Goal: Information Seeking & Learning: Learn about a topic

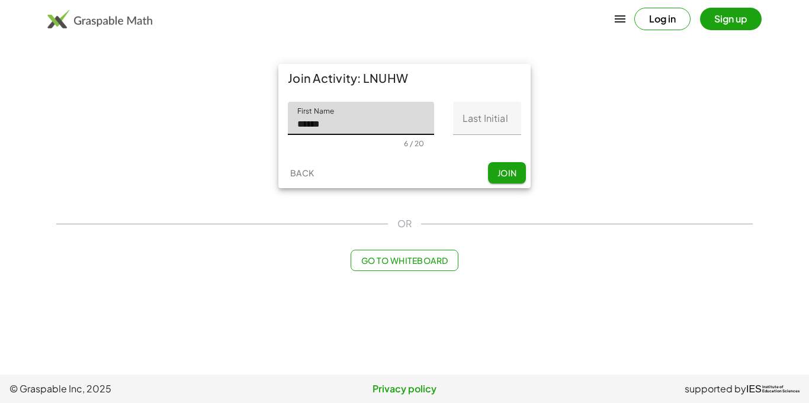
type input "******"
click at [495, 126] on input "Last Initial" at bounding box center [487, 118] width 68 height 33
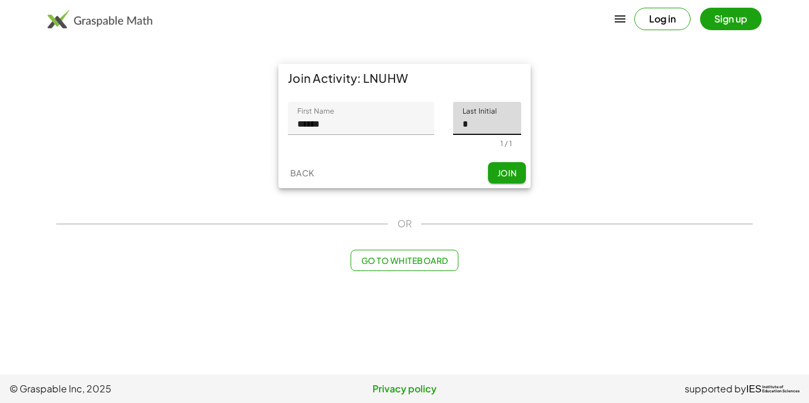
type input "*"
click at [506, 169] on span "Join" at bounding box center [507, 173] width 20 height 11
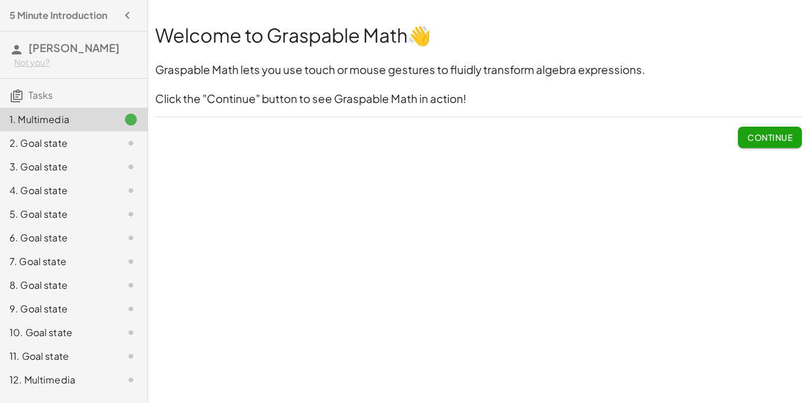
click at [786, 139] on span "Continue" at bounding box center [770, 137] width 45 height 11
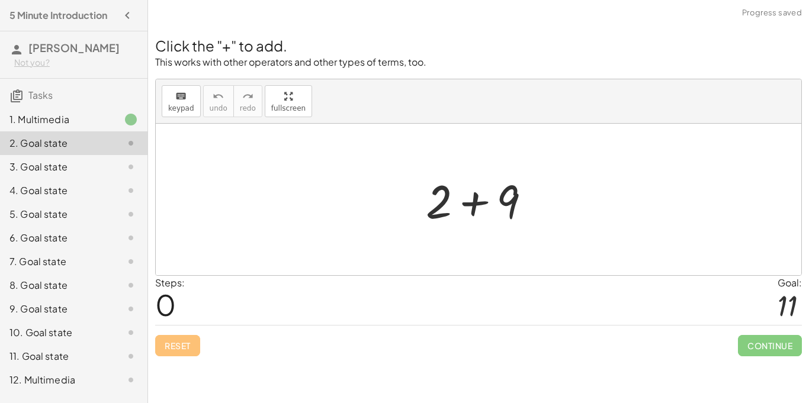
click at [469, 201] on div at bounding box center [483, 199] width 126 height 61
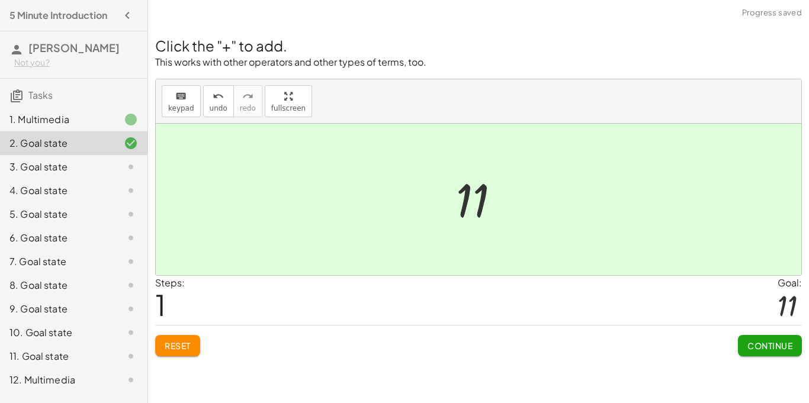
click at [759, 345] on span "Continue" at bounding box center [770, 346] width 45 height 11
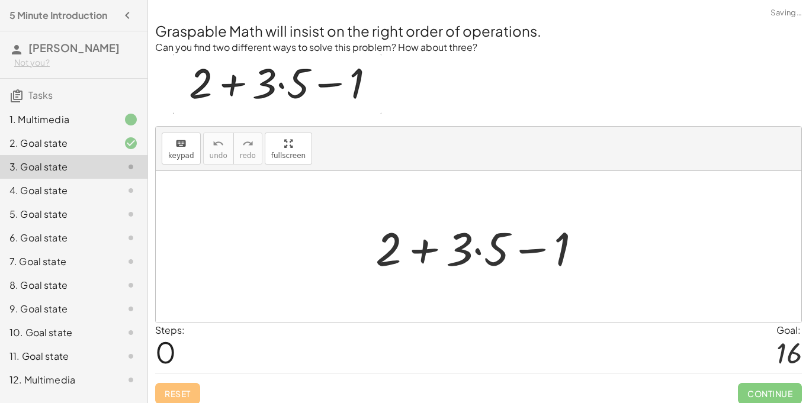
scroll to position [8, 0]
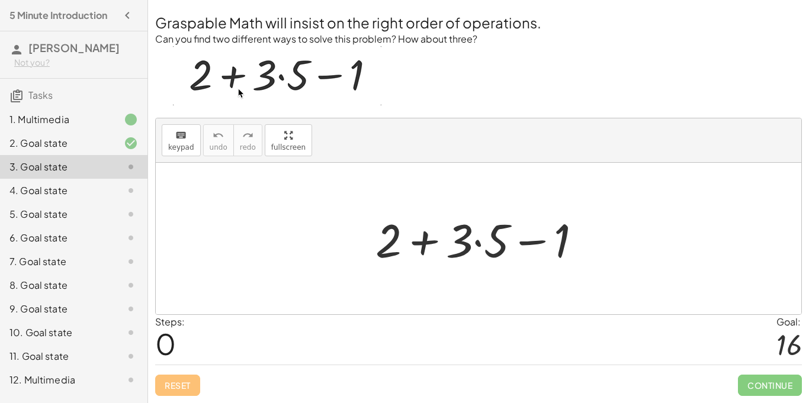
click at [479, 244] on div at bounding box center [483, 239] width 227 height 61
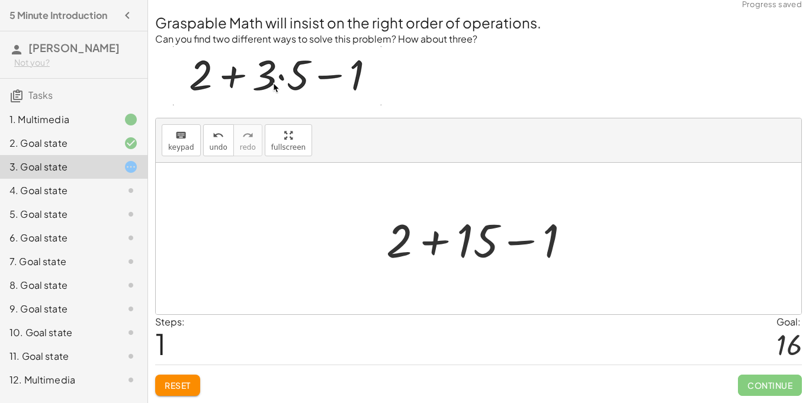
click at [434, 241] on div at bounding box center [483, 239] width 206 height 61
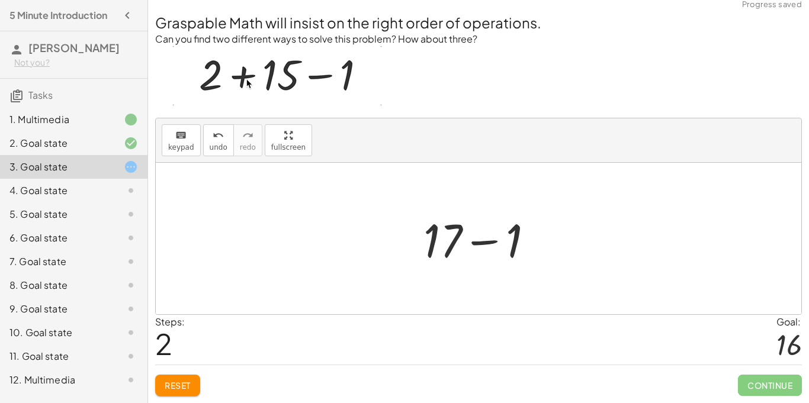
click at [483, 242] on div at bounding box center [484, 239] width 132 height 61
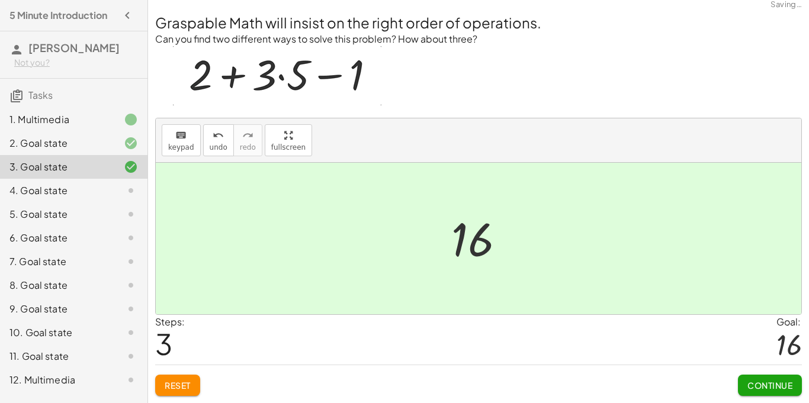
click at [766, 386] on span "Continue" at bounding box center [770, 385] width 45 height 11
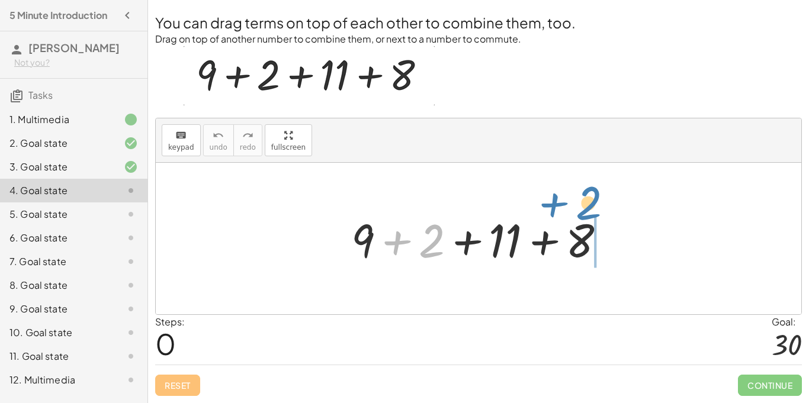
drag, startPoint x: 425, startPoint y: 243, endPoint x: 582, endPoint y: 207, distance: 161.2
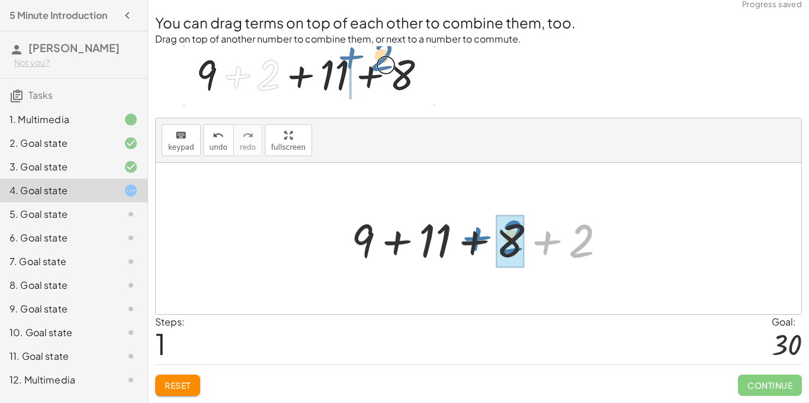
drag, startPoint x: 584, startPoint y: 245, endPoint x: 514, endPoint y: 241, distance: 70.0
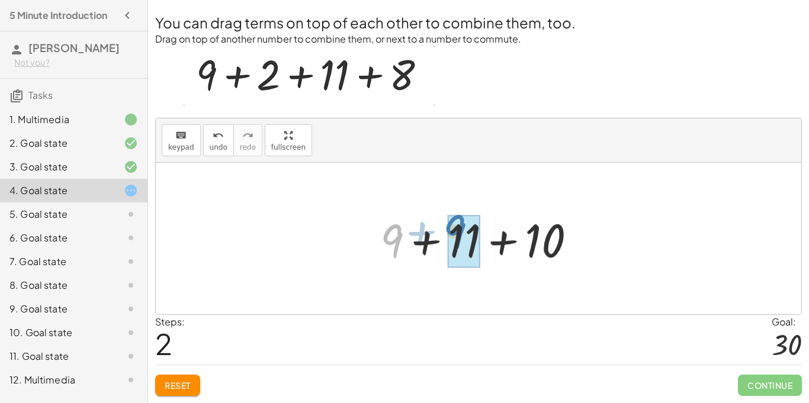
drag, startPoint x: 393, startPoint y: 240, endPoint x: 457, endPoint y: 233, distance: 64.3
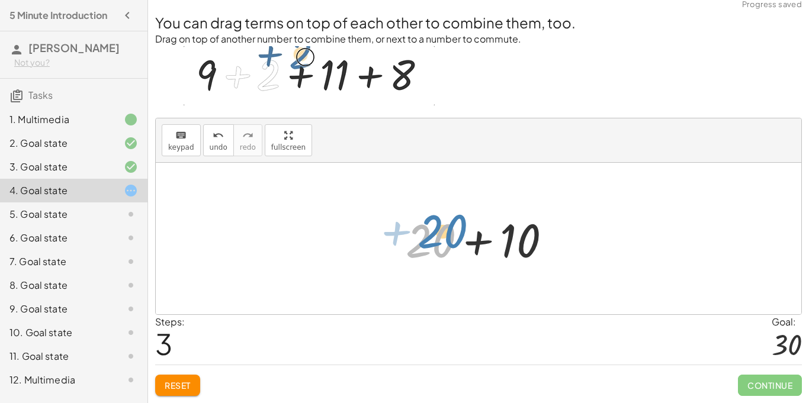
drag, startPoint x: 433, startPoint y: 244, endPoint x: 441, endPoint y: 238, distance: 10.5
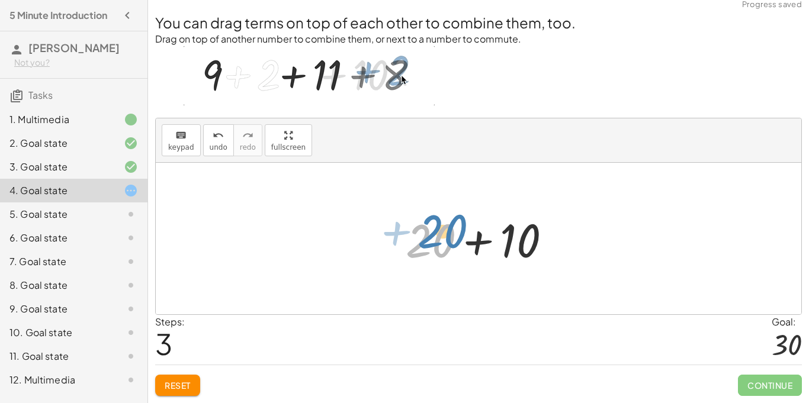
click at [441, 238] on div at bounding box center [483, 239] width 166 height 61
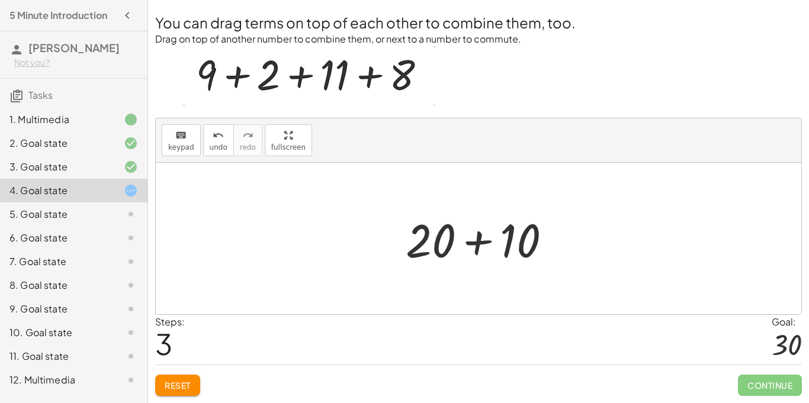
click at [475, 242] on div at bounding box center [483, 239] width 166 height 61
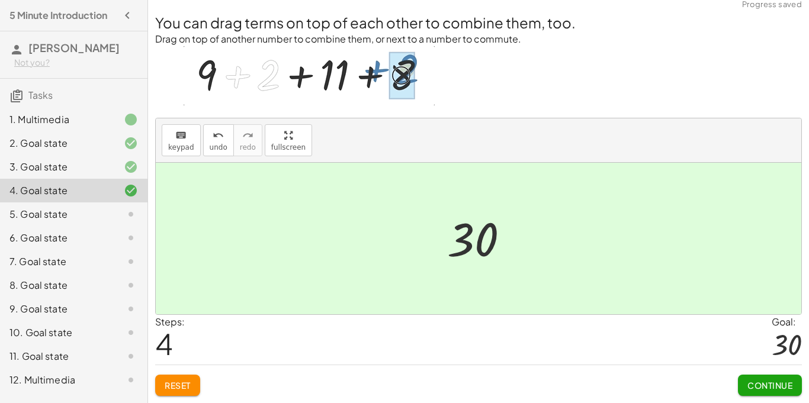
click at [784, 380] on span "Continue" at bounding box center [770, 385] width 45 height 11
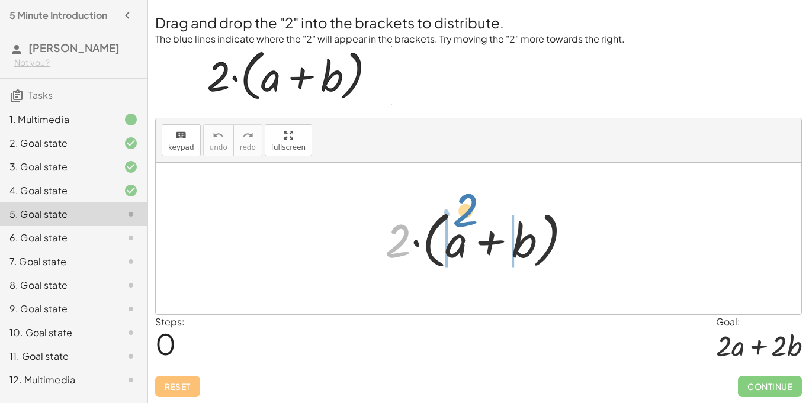
drag, startPoint x: 399, startPoint y: 236, endPoint x: 467, endPoint y: 206, distance: 74.2
click at [467, 206] on div at bounding box center [483, 239] width 208 height 68
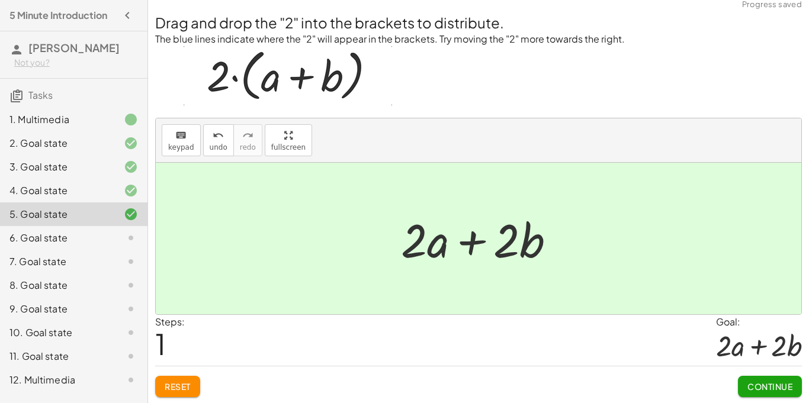
click at [791, 387] on span "Continue" at bounding box center [770, 387] width 45 height 11
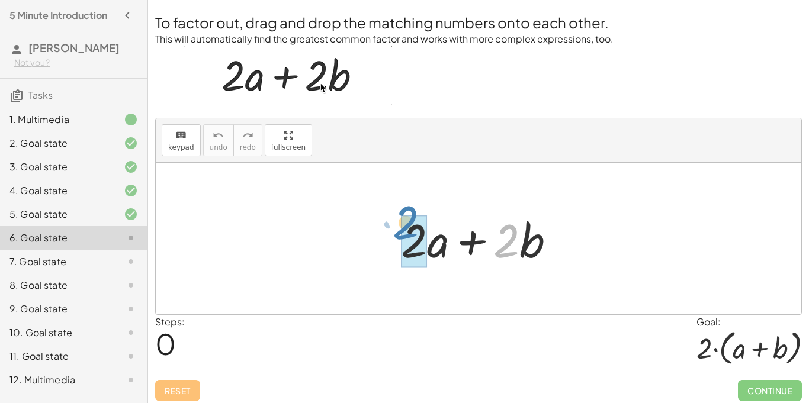
drag, startPoint x: 506, startPoint y: 249, endPoint x: 405, endPoint y: 232, distance: 102.9
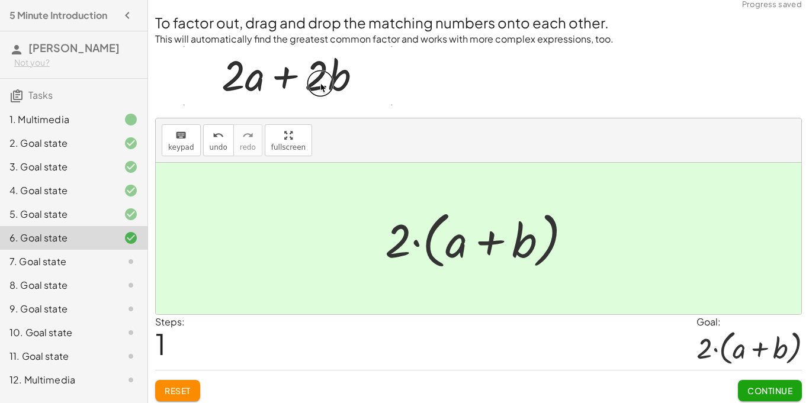
click at [767, 393] on span "Continue" at bounding box center [770, 391] width 45 height 11
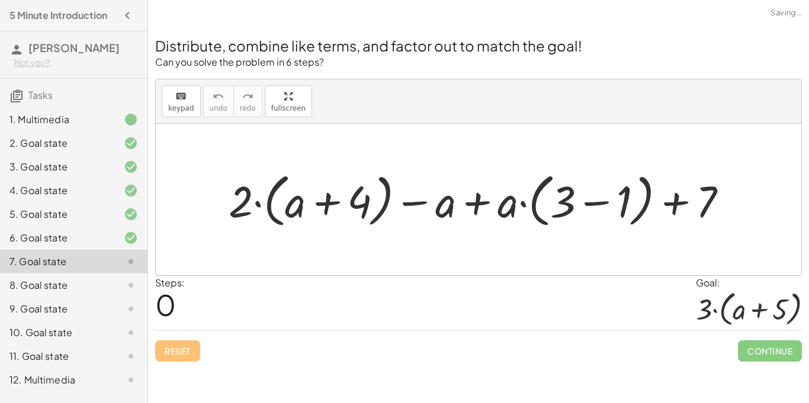
scroll to position [0, 0]
drag, startPoint x: 245, startPoint y: 209, endPoint x: 306, endPoint y: 181, distance: 67.1
click at [306, 181] on div at bounding box center [483, 200] width 520 height 64
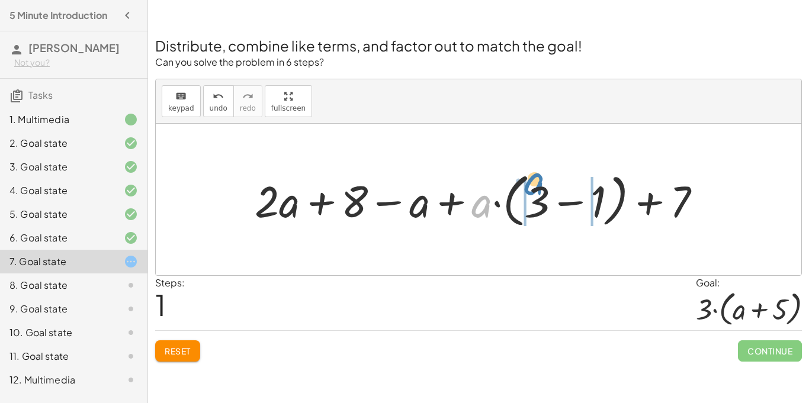
drag, startPoint x: 480, startPoint y: 206, endPoint x: 531, endPoint y: 186, distance: 55.3
click at [531, 186] on div at bounding box center [483, 200] width 468 height 64
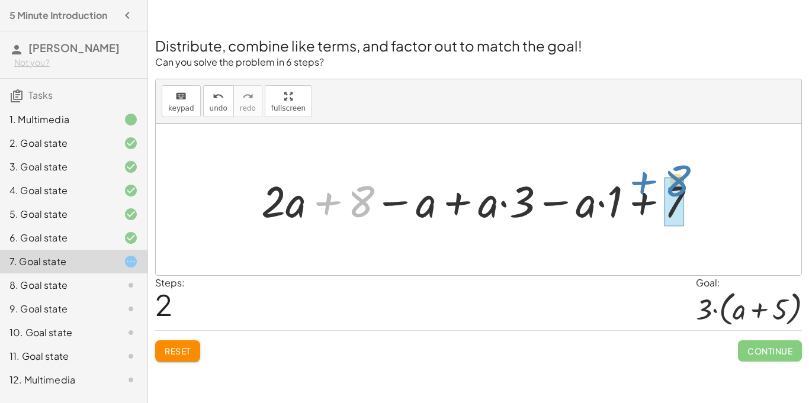
drag, startPoint x: 331, startPoint y: 200, endPoint x: 646, endPoint y: 182, distance: 315.1
click at [646, 182] on div at bounding box center [483, 199] width 456 height 57
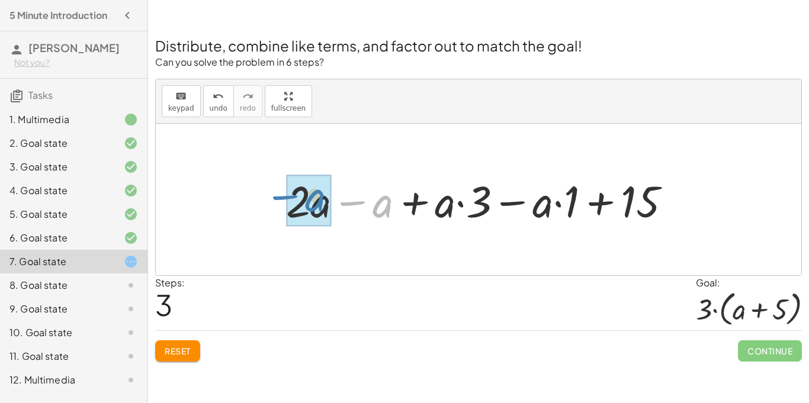
drag, startPoint x: 348, startPoint y: 204, endPoint x: 280, endPoint y: 197, distance: 69.0
click at [280, 197] on div at bounding box center [483, 199] width 406 height 57
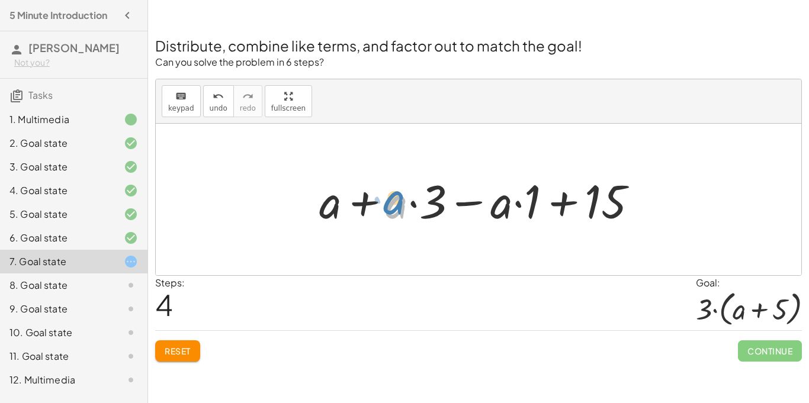
click at [398, 200] on div at bounding box center [483, 199] width 340 height 61
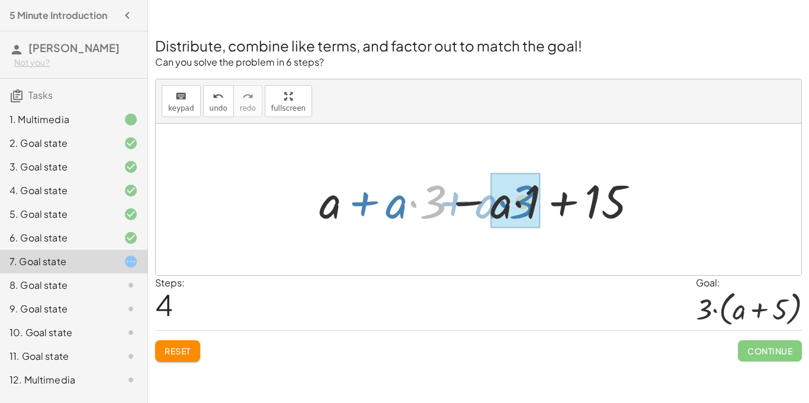
drag, startPoint x: 431, startPoint y: 201, endPoint x: 518, endPoint y: 201, distance: 87.7
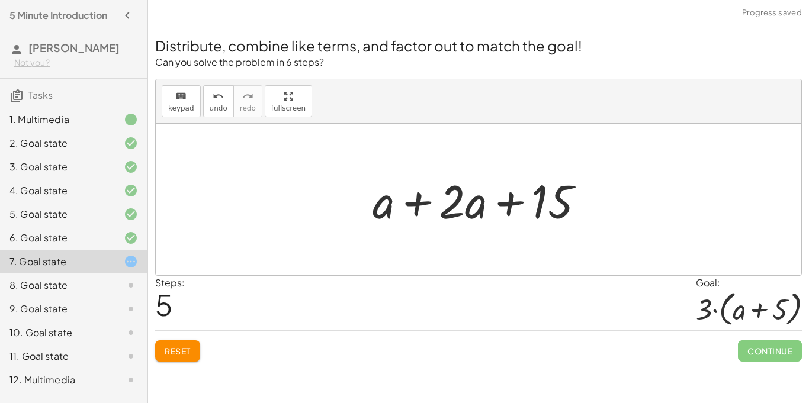
click at [418, 202] on div at bounding box center [483, 199] width 233 height 61
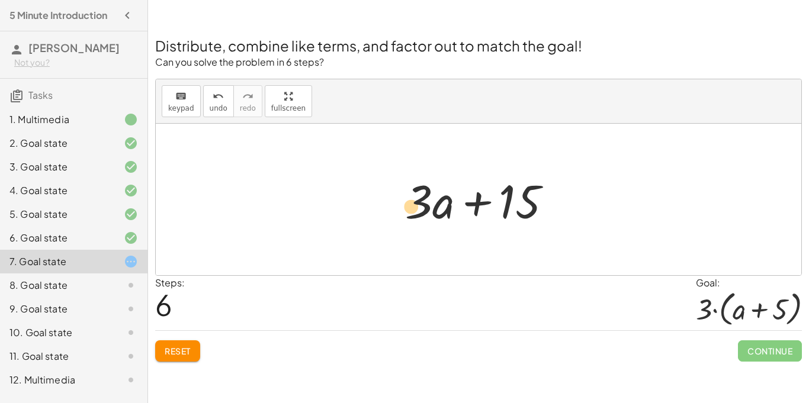
drag, startPoint x: 418, startPoint y: 210, endPoint x: 410, endPoint y: 215, distance: 9.0
click at [410, 215] on div at bounding box center [483, 199] width 168 height 61
drag, startPoint x: 421, startPoint y: 199, endPoint x: 378, endPoint y: 205, distance: 43.7
drag, startPoint x: 424, startPoint y: 211, endPoint x: 457, endPoint y: 253, distance: 53.1
click at [457, 253] on div "+ · 2 · ( + a + 4 ) − a + · a · ( + 3 − 1 ) + 7 + · 2 · a + · 2 · 4 − a + · a ·…" at bounding box center [479, 200] width 646 height 152
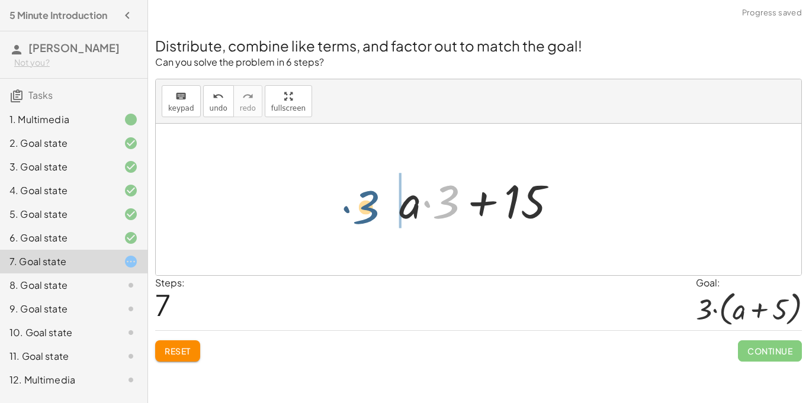
drag, startPoint x: 444, startPoint y: 193, endPoint x: 357, endPoint y: 203, distance: 87.6
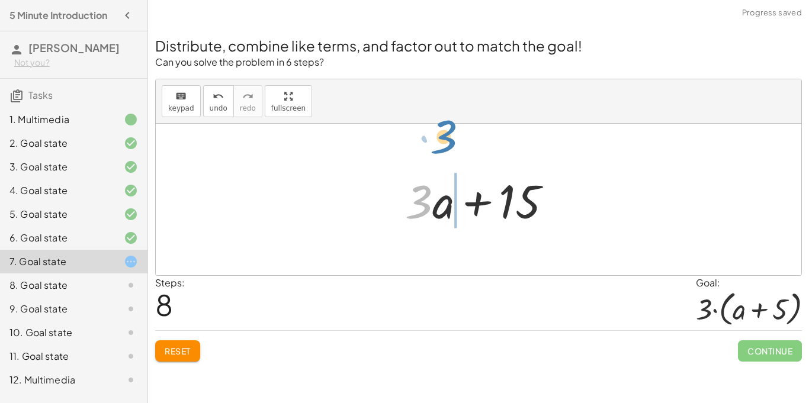
drag, startPoint x: 422, startPoint y: 198, endPoint x: 449, endPoint y: 130, distance: 73.7
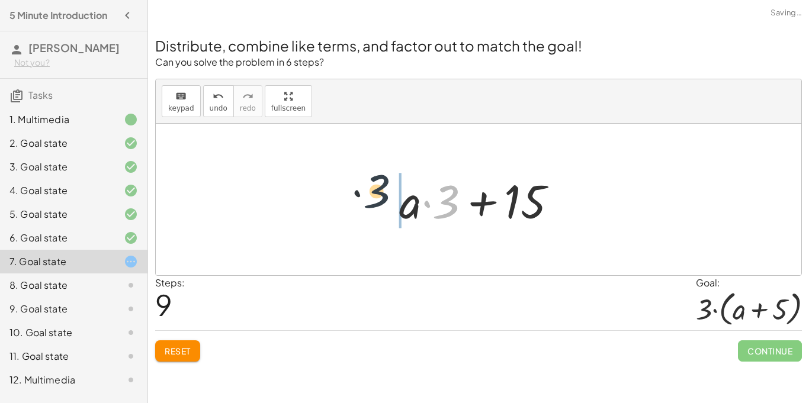
drag, startPoint x: 451, startPoint y: 211, endPoint x: 378, endPoint y: 200, distance: 73.6
click at [378, 200] on div "+ · 2 · ( + a + 4 ) − a + · a · ( + 3 − 1 ) + 7 + · 2 · a + · 2 · 4 − a + · a ·…" at bounding box center [479, 200] width 646 height 152
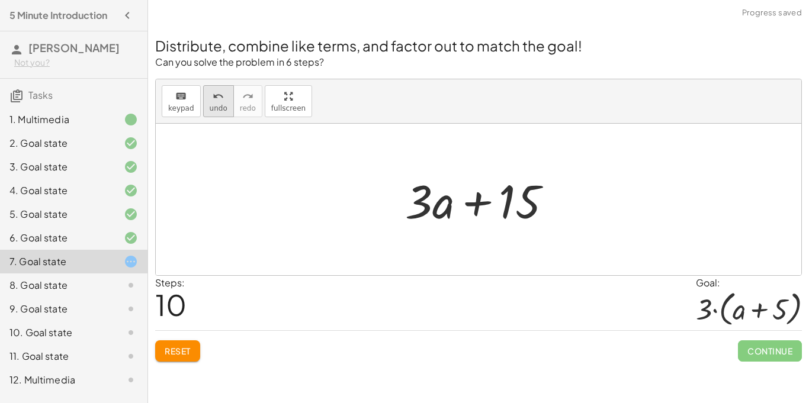
click at [220, 102] on icon "undo" at bounding box center [218, 96] width 11 height 14
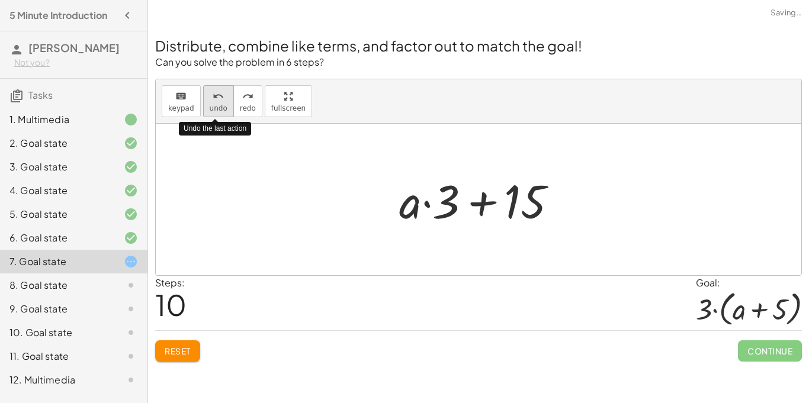
click at [220, 102] on icon "undo" at bounding box center [218, 96] width 11 height 14
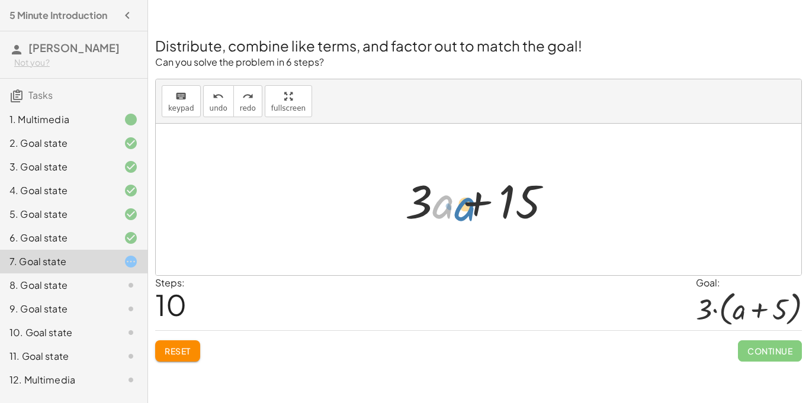
drag, startPoint x: 441, startPoint y: 209, endPoint x: 456, endPoint y: 210, distance: 15.5
click at [456, 210] on div at bounding box center [483, 199] width 168 height 61
drag, startPoint x: 517, startPoint y: 197, endPoint x: 496, endPoint y: 191, distance: 21.2
click at [496, 191] on div at bounding box center [483, 199] width 168 height 61
click at [169, 349] on span "Reset" at bounding box center [178, 351] width 26 height 11
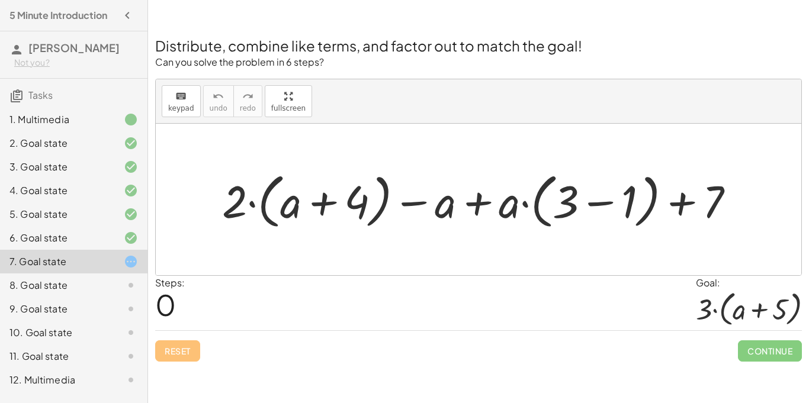
click at [434, 213] on div at bounding box center [483, 200] width 534 height 66
drag, startPoint x: 238, startPoint y: 198, endPoint x: 305, endPoint y: 172, distance: 71.1
click at [305, 172] on div at bounding box center [483, 200] width 534 height 66
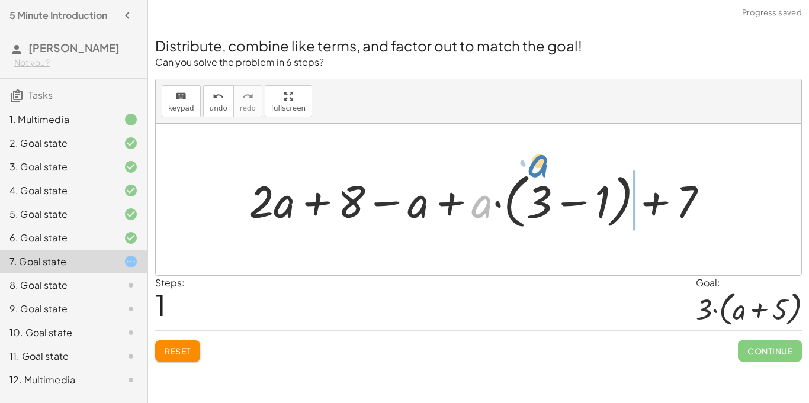
drag, startPoint x: 484, startPoint y: 211, endPoint x: 541, endPoint y: 171, distance: 69.4
click at [541, 171] on div at bounding box center [483, 200] width 480 height 66
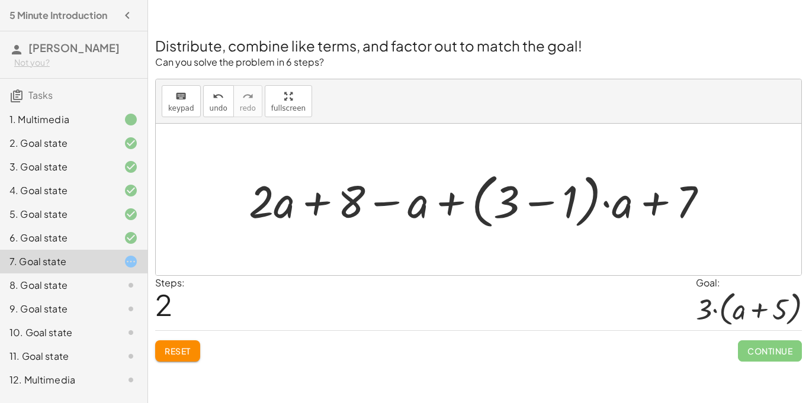
click at [175, 350] on span "Reset" at bounding box center [178, 351] width 26 height 11
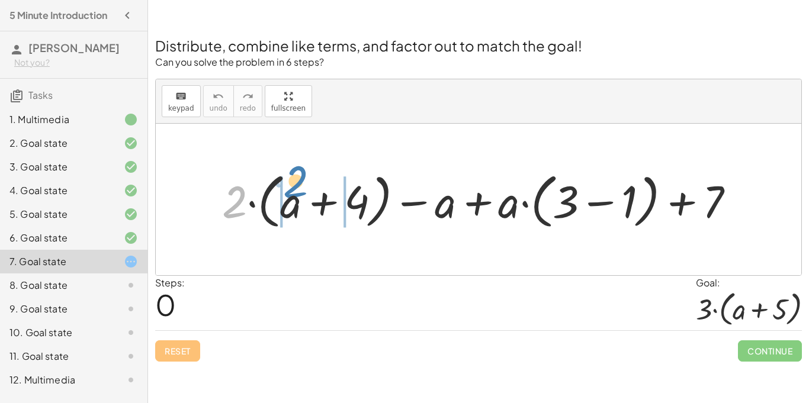
drag, startPoint x: 231, startPoint y: 211, endPoint x: 292, endPoint y: 193, distance: 63.7
click at [292, 193] on div at bounding box center [483, 200] width 534 height 66
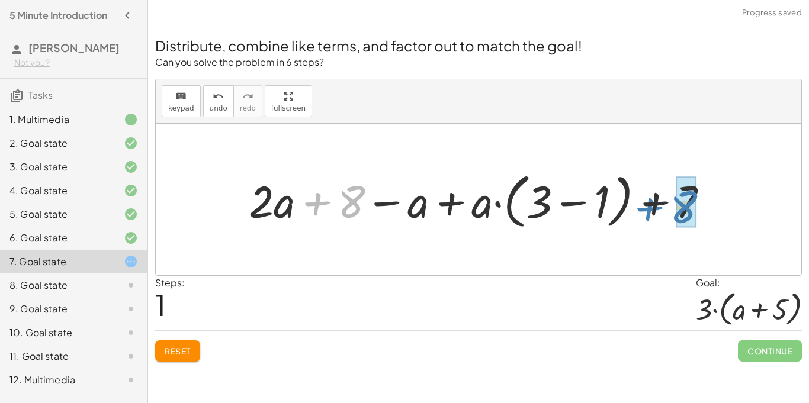
drag, startPoint x: 317, startPoint y: 213, endPoint x: 649, endPoint y: 218, distance: 331.8
click at [649, 218] on div at bounding box center [483, 200] width 480 height 66
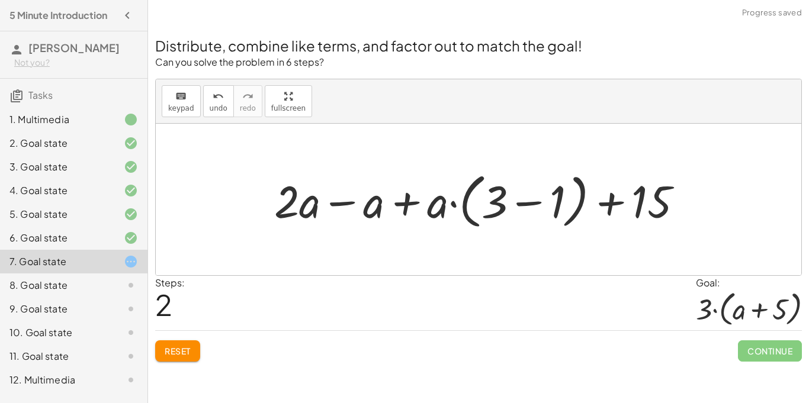
click at [334, 201] on div at bounding box center [483, 200] width 430 height 66
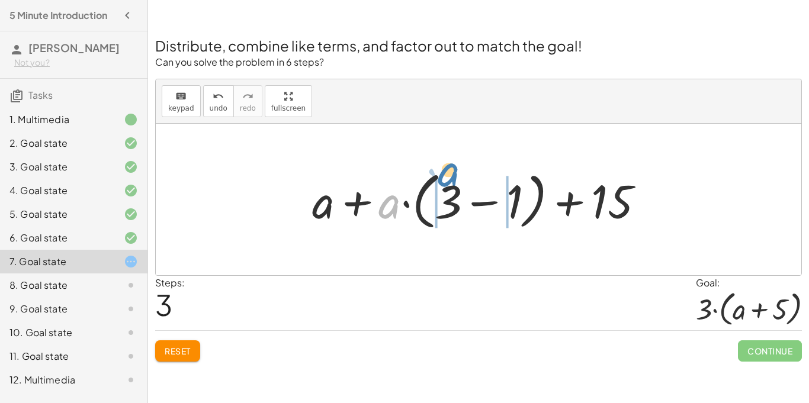
drag, startPoint x: 386, startPoint y: 211, endPoint x: 445, endPoint y: 179, distance: 67.3
click at [445, 179] on div at bounding box center [482, 200] width 353 height 68
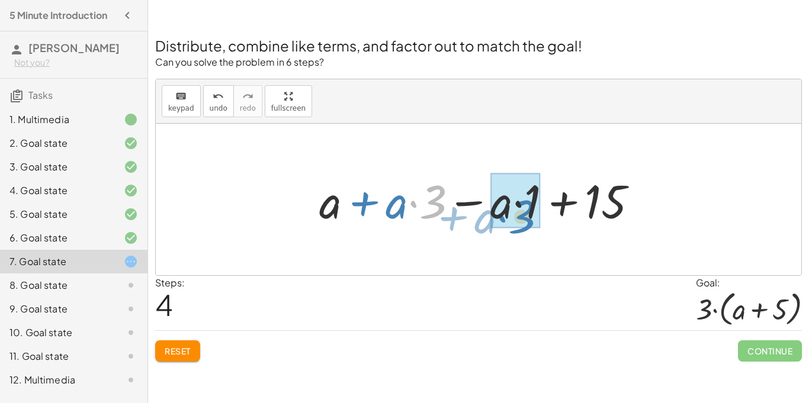
drag, startPoint x: 435, startPoint y: 214, endPoint x: 524, endPoint y: 229, distance: 90.7
click at [524, 229] on div at bounding box center [483, 199] width 340 height 61
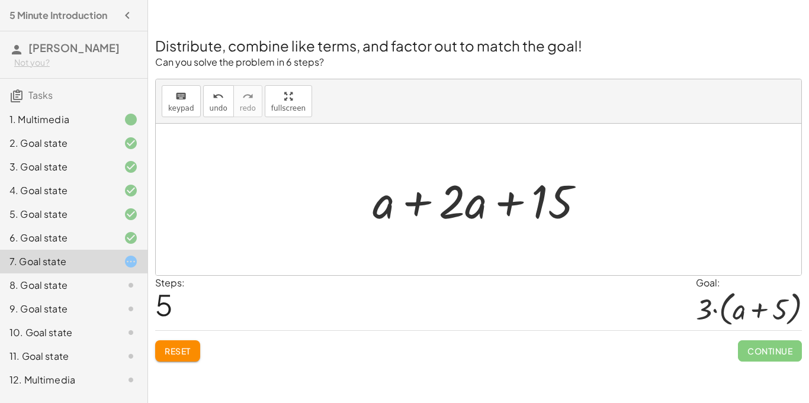
click at [415, 202] on div at bounding box center [483, 199] width 233 height 61
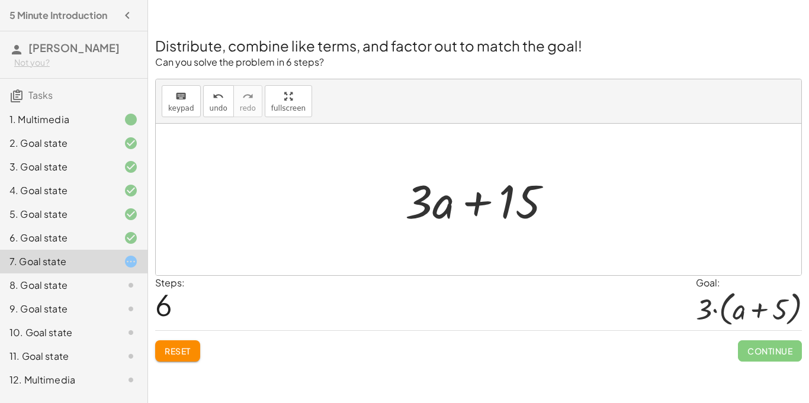
click at [78, 238] on div "6. Goal state" at bounding box center [56, 238] width 95 height 14
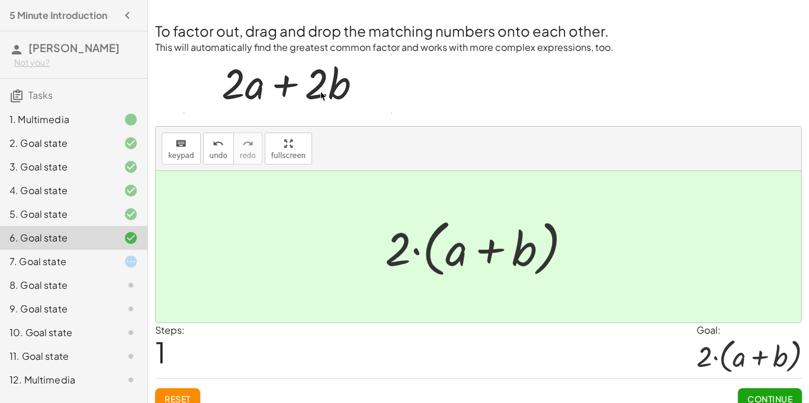
click at [78, 259] on div "7. Goal state" at bounding box center [56, 262] width 95 height 14
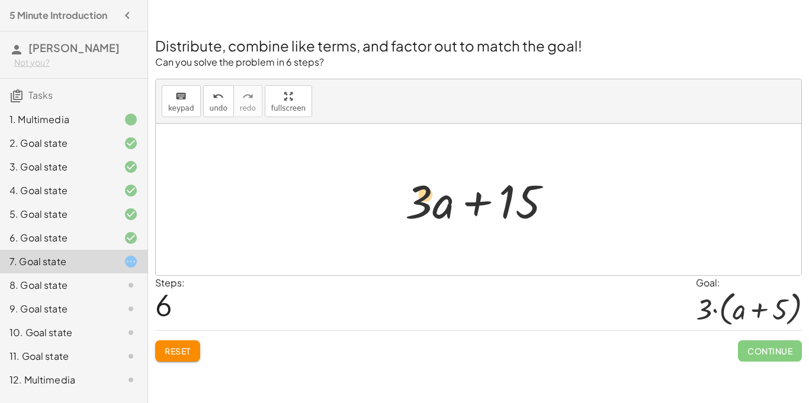
drag, startPoint x: 416, startPoint y: 215, endPoint x: 422, endPoint y: 210, distance: 7.1
click at [422, 210] on div at bounding box center [483, 199] width 168 height 61
click at [508, 207] on div at bounding box center [483, 199] width 168 height 61
click at [47, 242] on div "6. Goal state" at bounding box center [56, 238] width 95 height 14
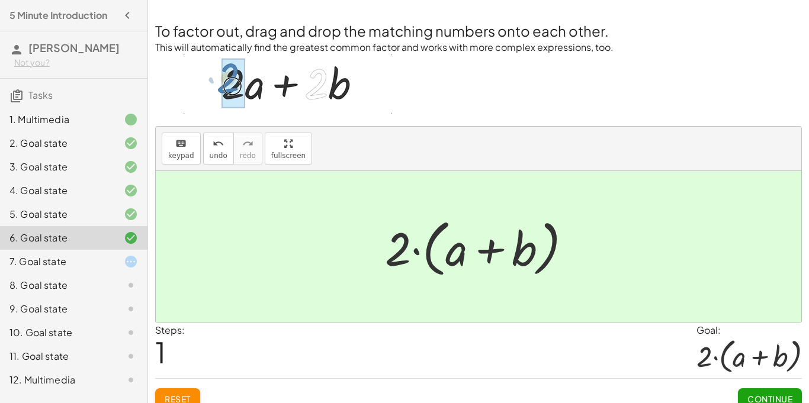
click at [53, 256] on div "7. Goal state" at bounding box center [56, 262] width 95 height 14
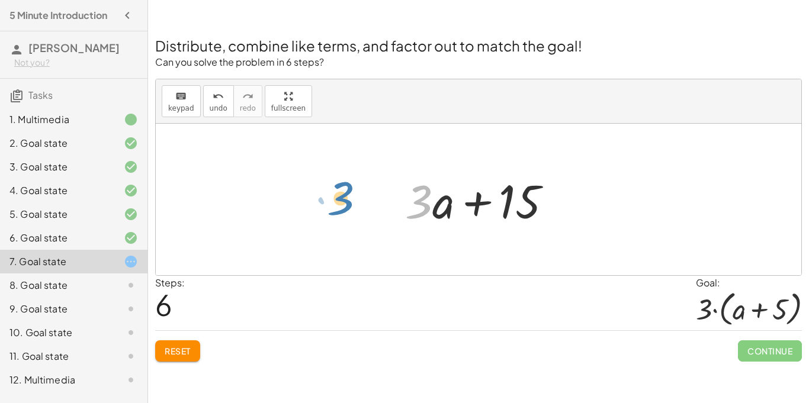
drag, startPoint x: 418, startPoint y: 204, endPoint x: 340, endPoint y: 204, distance: 78.2
drag, startPoint x: 421, startPoint y: 197, endPoint x: 437, endPoint y: 140, distance: 59.1
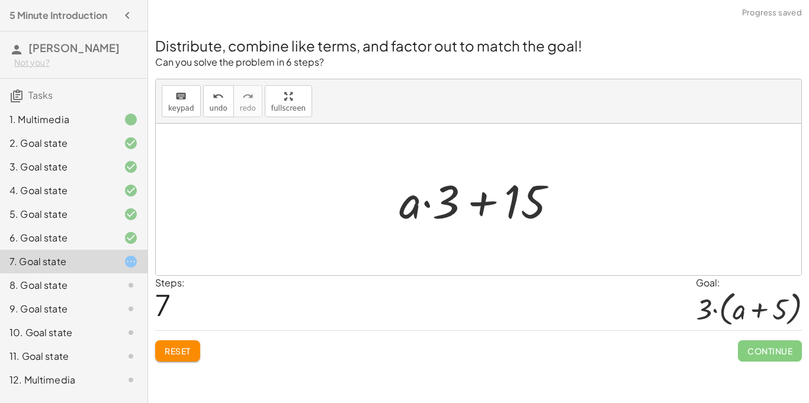
click at [180, 361] on button "Reset" at bounding box center [177, 351] width 45 height 21
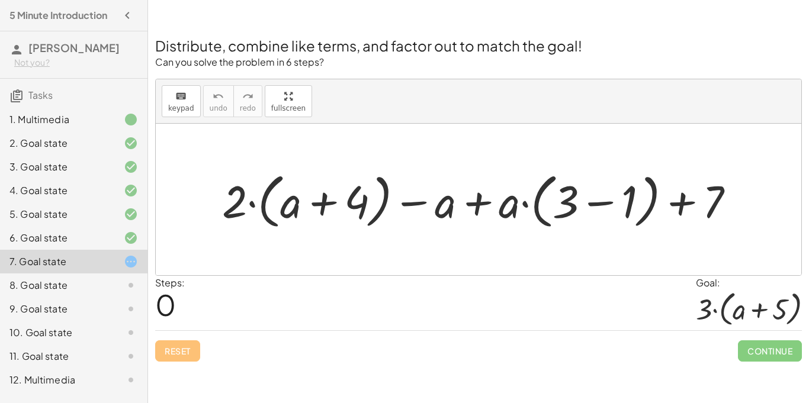
click at [594, 200] on div at bounding box center [483, 200] width 534 height 66
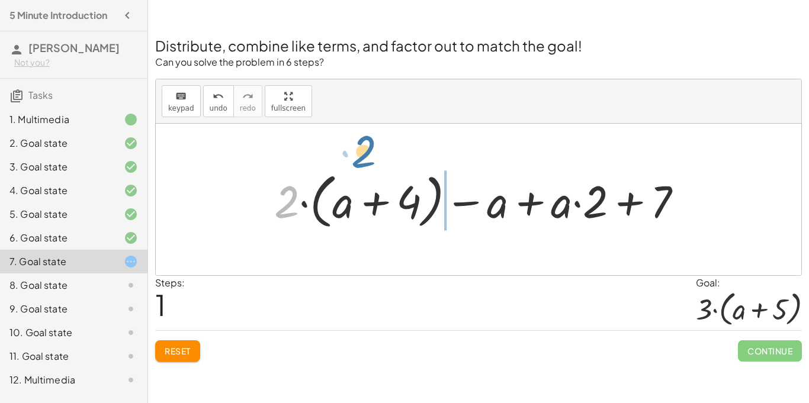
drag, startPoint x: 291, startPoint y: 195, endPoint x: 368, endPoint y: 146, distance: 91.4
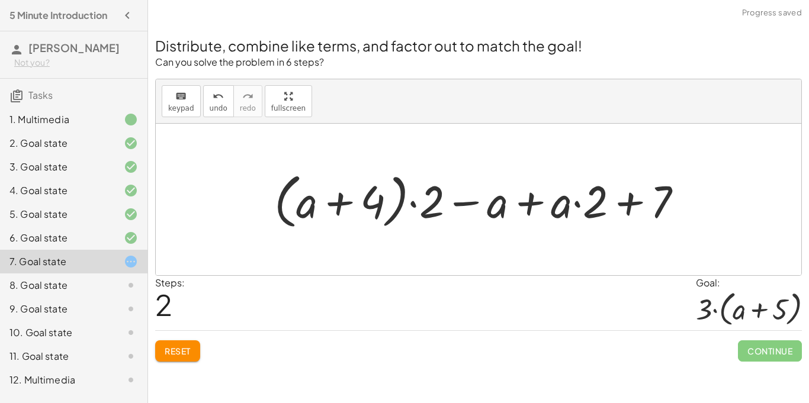
click at [185, 349] on span "Reset" at bounding box center [178, 351] width 26 height 11
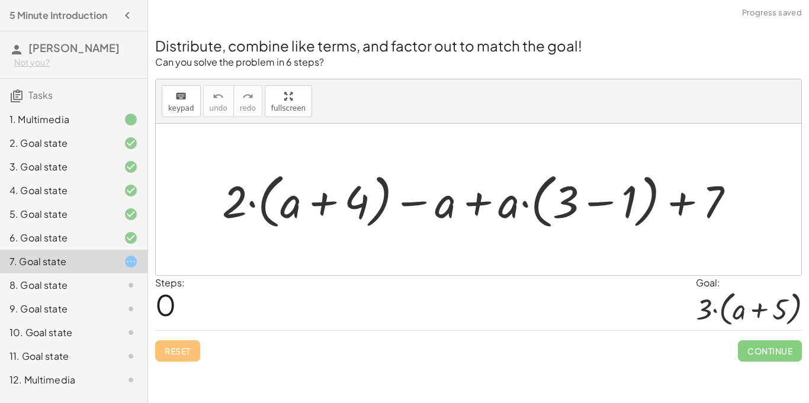
click at [607, 194] on div at bounding box center [483, 200] width 534 height 66
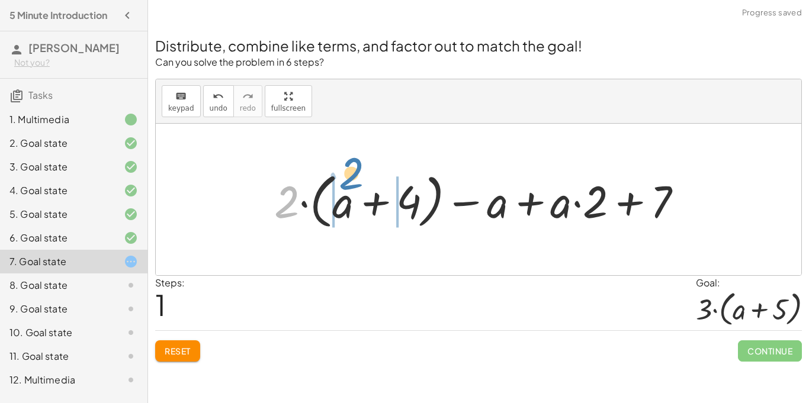
drag, startPoint x: 280, startPoint y: 216, endPoint x: 345, endPoint y: 188, distance: 70.3
click at [345, 188] on div at bounding box center [483, 200] width 430 height 66
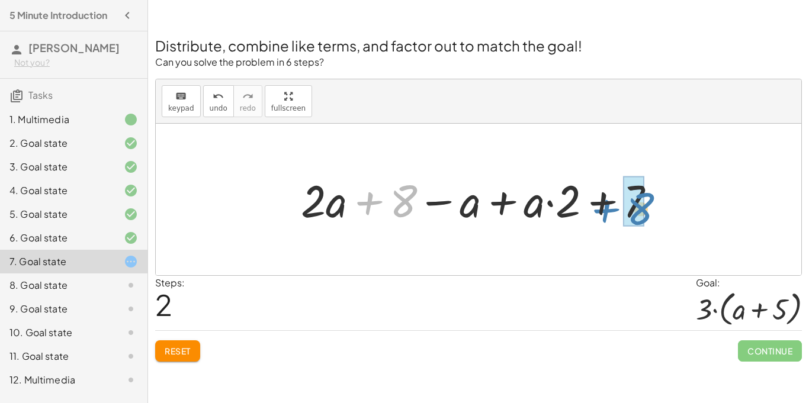
drag, startPoint x: 370, startPoint y: 202, endPoint x: 605, endPoint y: 212, distance: 234.8
click at [605, 212] on div at bounding box center [483, 199] width 376 height 59
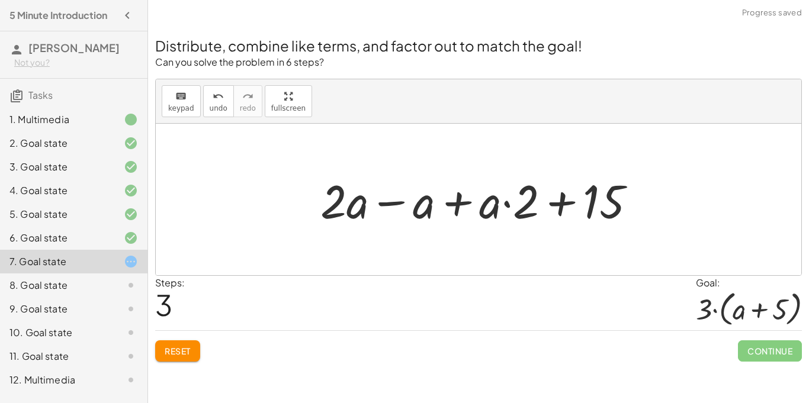
click at [387, 204] on div at bounding box center [483, 199] width 337 height 61
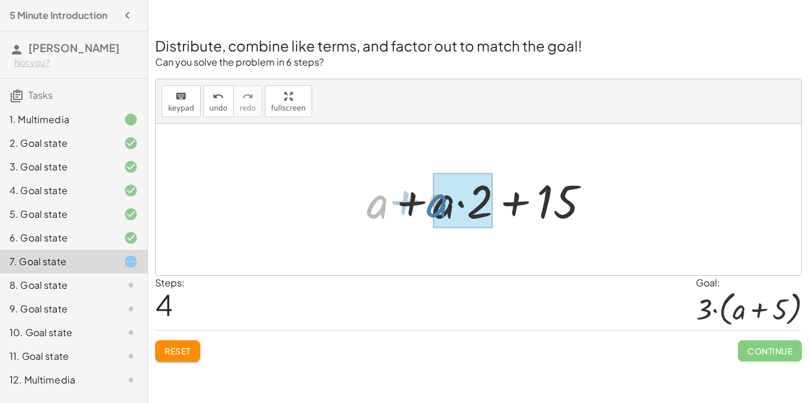
drag, startPoint x: 373, startPoint y: 209, endPoint x: 432, endPoint y: 207, distance: 59.3
click at [432, 207] on div at bounding box center [483, 199] width 245 height 61
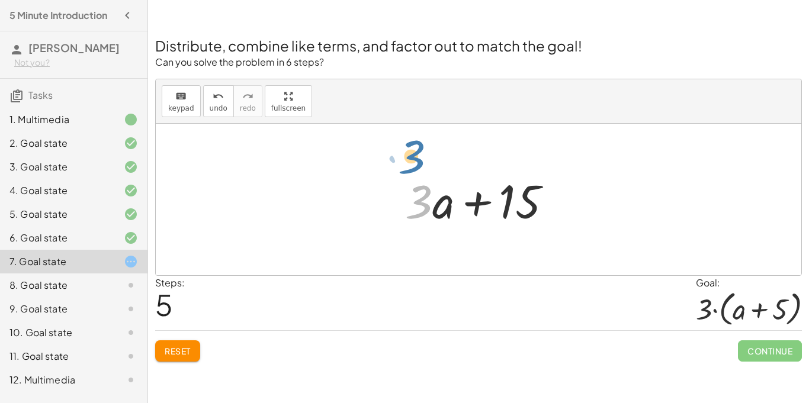
drag, startPoint x: 421, startPoint y: 213, endPoint x: 413, endPoint y: 168, distance: 45.7
click at [413, 168] on div "+ · 2 · ( + a + 4 ) − a + · a · ( + 3 − 1 ) + 7 + · 2 · ( + a + 4 ) − a + · a ·…" at bounding box center [478, 199] width 183 height 67
drag, startPoint x: 424, startPoint y: 214, endPoint x: 305, endPoint y: 214, distance: 119.1
click at [305, 214] on div "+ · 2 · ( + a + 4 ) − a + · a · ( + 3 − 1 ) + 7 + · 2 · ( + a + 4 ) − a + · a ·…" at bounding box center [479, 200] width 646 height 152
drag, startPoint x: 409, startPoint y: 220, endPoint x: 398, endPoint y: 221, distance: 11.9
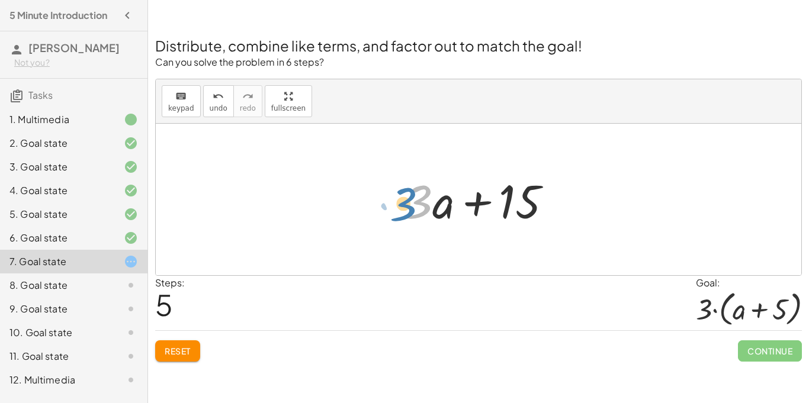
click at [398, 221] on div "+ · 2 · ( + a + 4 ) − a + · a · ( + 3 − 1 ) + 7 + · 2 · ( + a + 4 ) − a + · a ·…" at bounding box center [478, 199] width 183 height 67
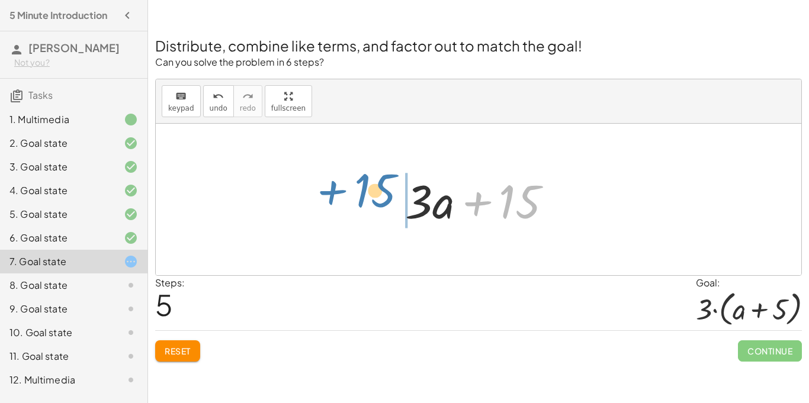
drag, startPoint x: 509, startPoint y: 208, endPoint x: 360, endPoint y: 200, distance: 149.5
click at [360, 200] on div "+ · 2 · ( + a + 4 ) − a + · a · ( + 3 − 1 ) + 7 + · 2 · ( + a + 4 ) − a + · a ·…" at bounding box center [479, 200] width 646 height 152
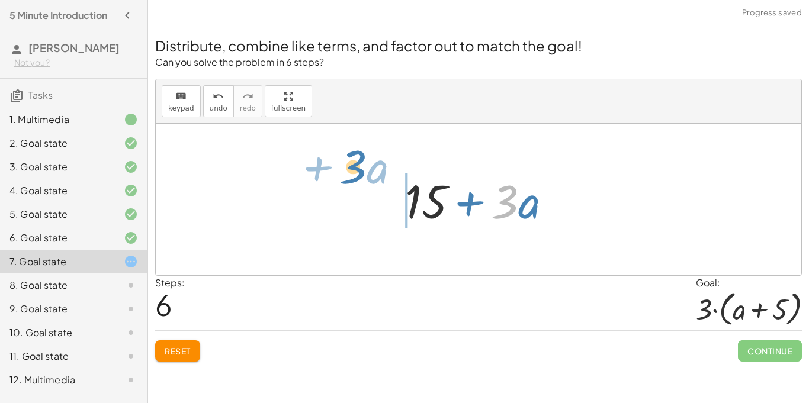
drag, startPoint x: 509, startPoint y: 207, endPoint x: 357, endPoint y: 174, distance: 155.4
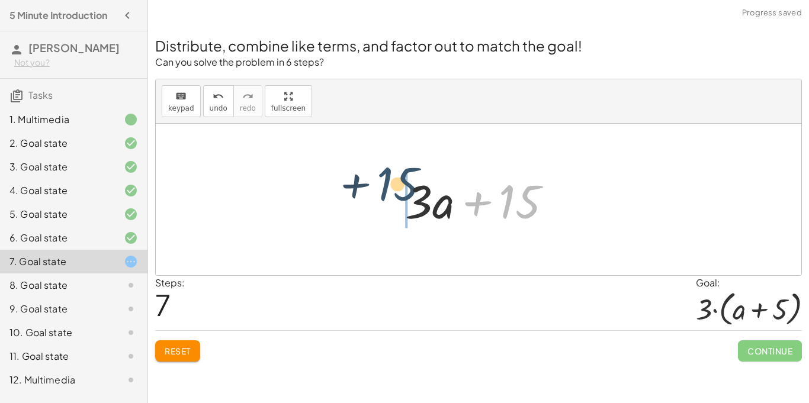
drag, startPoint x: 512, startPoint y: 198, endPoint x: 387, endPoint y: 182, distance: 125.9
click at [387, 182] on div "+ · 2 · ( + a + 4 ) − a + · a · ( + 3 − 1 ) + 7 + · 2 · ( + a + 4 ) − a + · a ·…" at bounding box center [478, 199] width 183 height 67
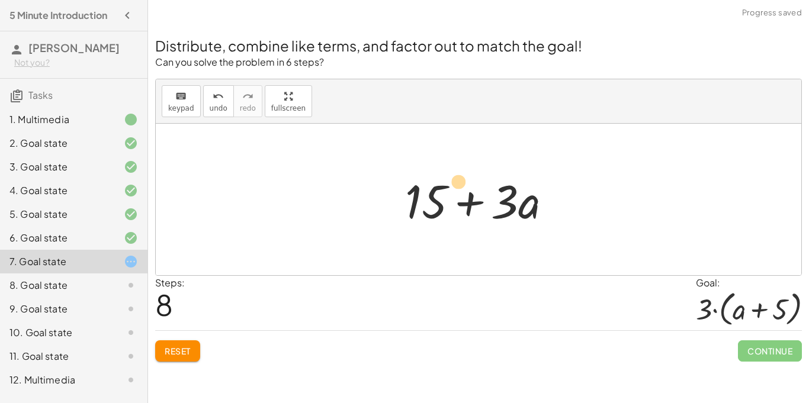
drag, startPoint x: 502, startPoint y: 217, endPoint x: 456, endPoint y: 200, distance: 49.5
click at [456, 200] on div at bounding box center [483, 199] width 168 height 61
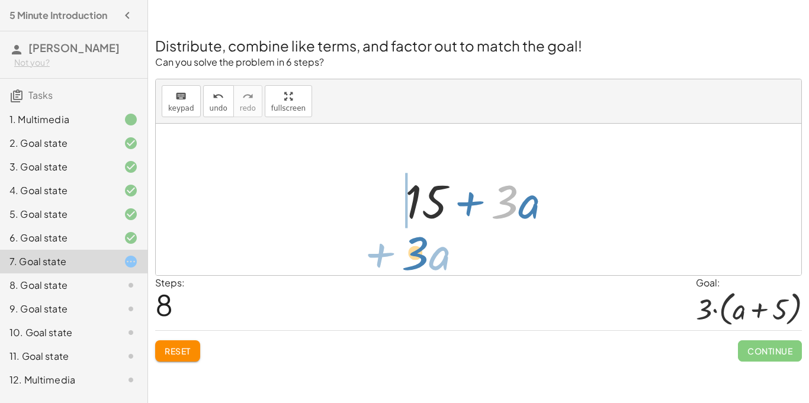
drag, startPoint x: 507, startPoint y: 204, endPoint x: 421, endPoint y: 255, distance: 99.9
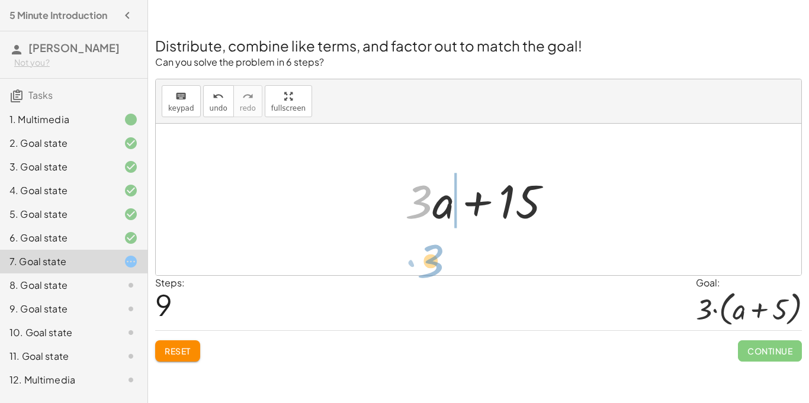
drag, startPoint x: 426, startPoint y: 209, endPoint x: 438, endPoint y: 268, distance: 60.4
click at [438, 268] on div "+ · 2 · ( + a + 4 ) − a + · a · ( + 3 − 1 ) + 7 + · 2 · ( + a + 4 ) − a + · a ·…" at bounding box center [479, 200] width 646 height 152
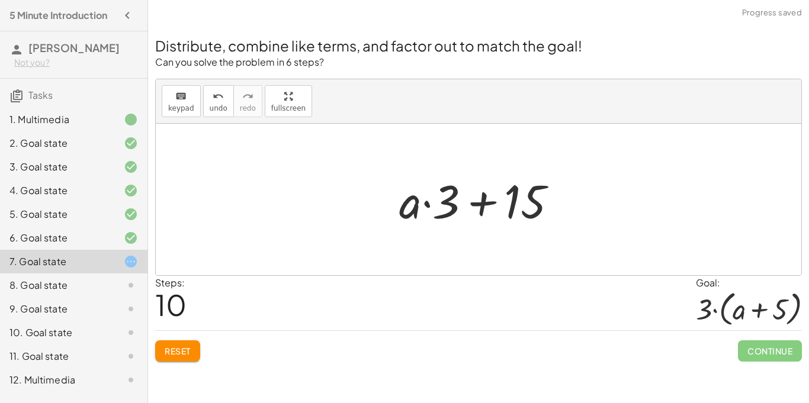
click at [162, 344] on button "Reset" at bounding box center [177, 351] width 45 height 21
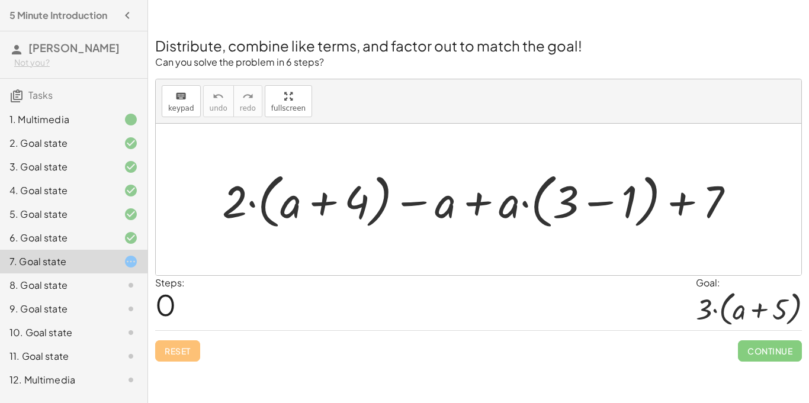
click at [600, 205] on div at bounding box center [483, 200] width 534 height 66
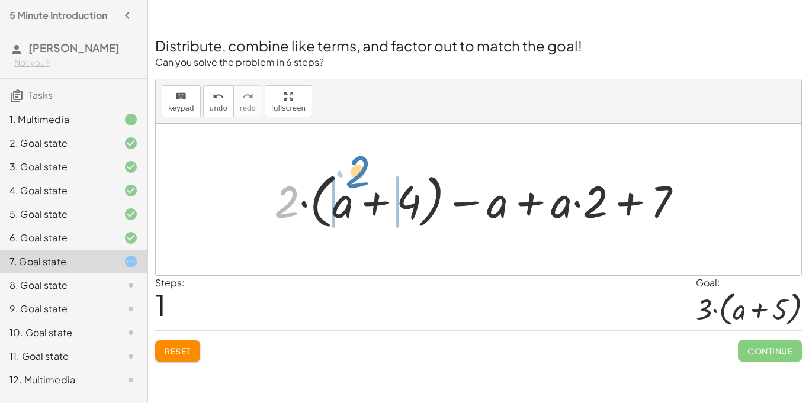
drag, startPoint x: 278, startPoint y: 209, endPoint x: 349, endPoint y: 186, distance: 74.8
click at [349, 186] on div at bounding box center [483, 200] width 430 height 66
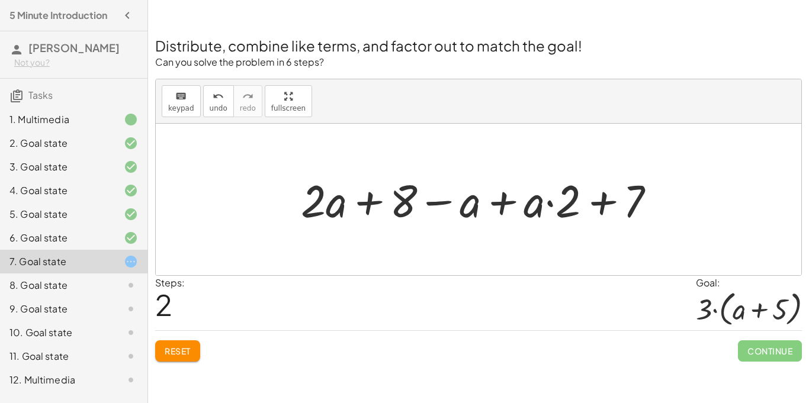
click at [166, 347] on span "Reset" at bounding box center [178, 351] width 26 height 11
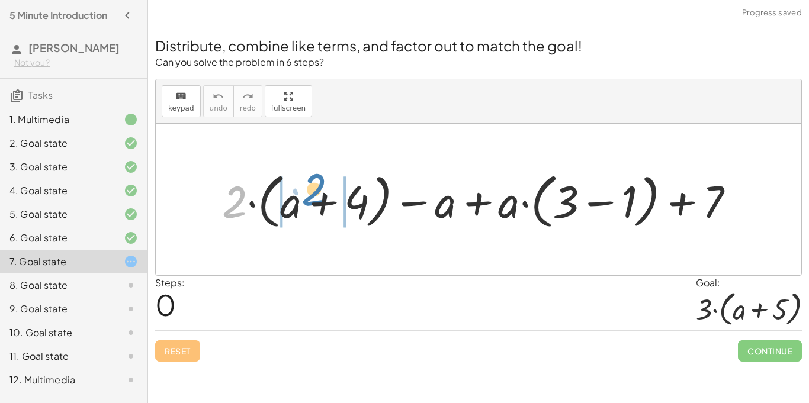
drag, startPoint x: 233, startPoint y: 204, endPoint x: 312, endPoint y: 191, distance: 79.8
click at [312, 191] on div at bounding box center [483, 200] width 534 height 66
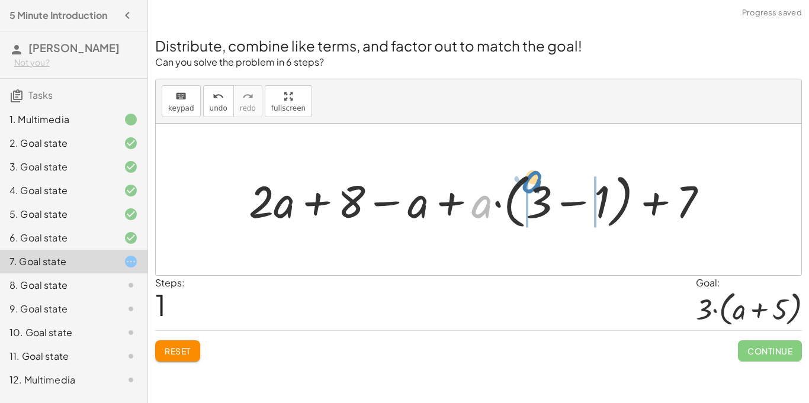
drag, startPoint x: 485, startPoint y: 203, endPoint x: 536, endPoint y: 179, distance: 56.4
click at [536, 179] on div at bounding box center [483, 200] width 480 height 66
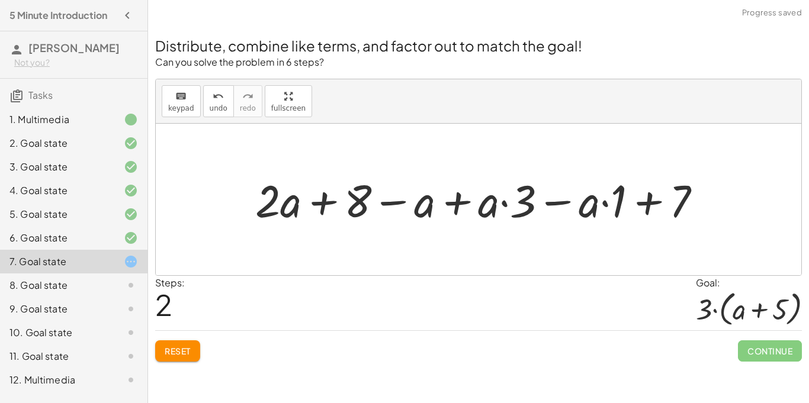
click at [508, 205] on div at bounding box center [482, 199] width 467 height 59
click at [542, 200] on div at bounding box center [482, 199] width 467 height 59
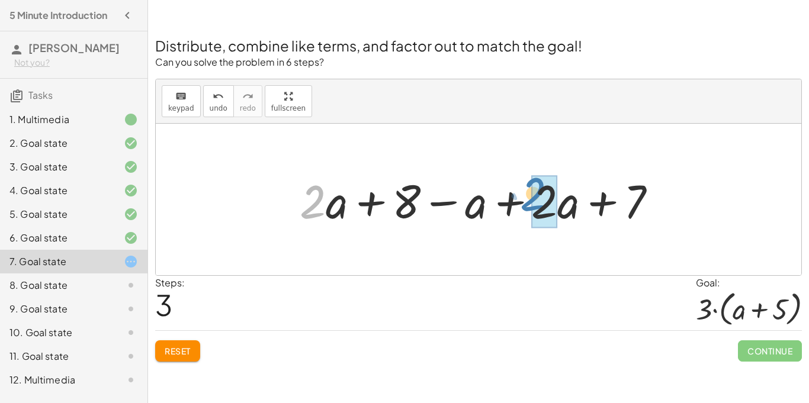
drag, startPoint x: 313, startPoint y: 211, endPoint x: 533, endPoint y: 203, distance: 220.5
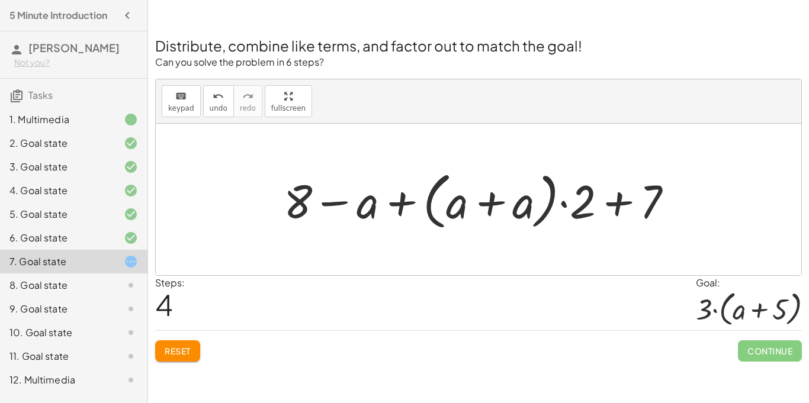
click at [175, 361] on button "Reset" at bounding box center [177, 351] width 45 height 21
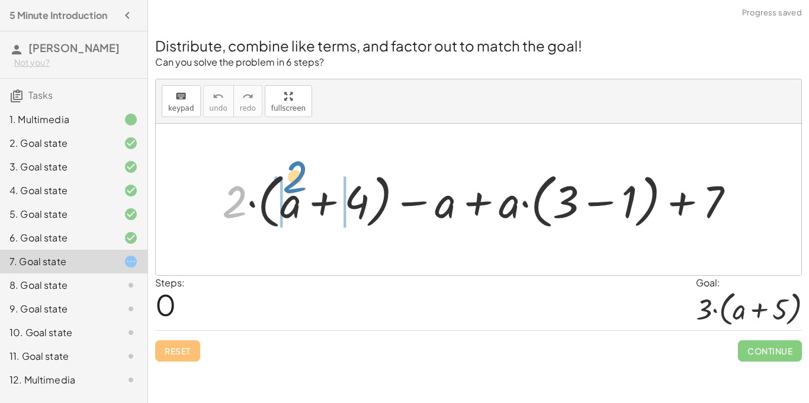
drag, startPoint x: 235, startPoint y: 203, endPoint x: 294, endPoint y: 181, distance: 63.7
click at [294, 181] on div at bounding box center [483, 200] width 534 height 66
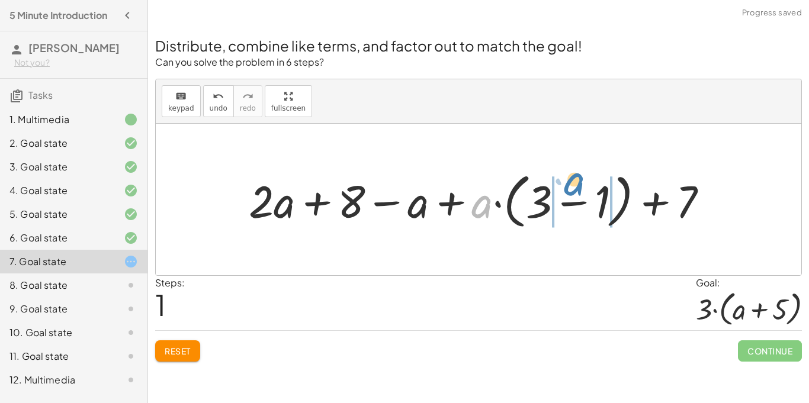
drag, startPoint x: 480, startPoint y: 198, endPoint x: 574, endPoint y: 176, distance: 96.8
click at [574, 176] on div at bounding box center [483, 200] width 480 height 66
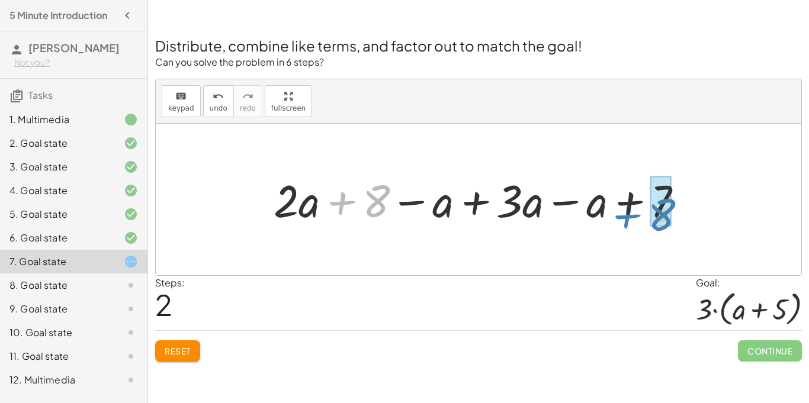
drag, startPoint x: 372, startPoint y: 210, endPoint x: 656, endPoint y: 225, distance: 284.2
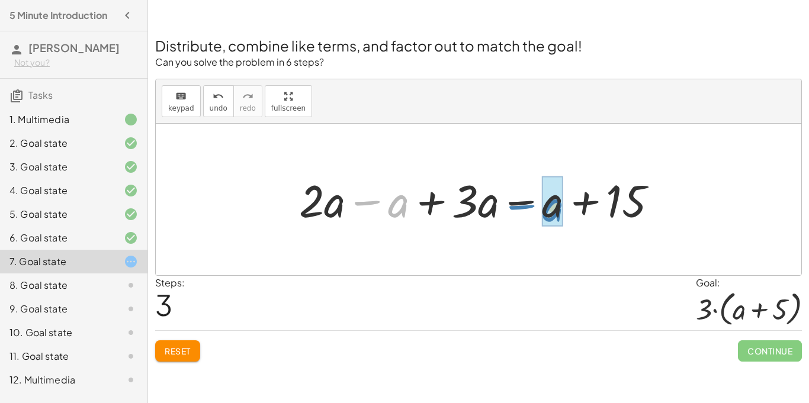
drag, startPoint x: 396, startPoint y: 206, endPoint x: 551, endPoint y: 210, distance: 154.7
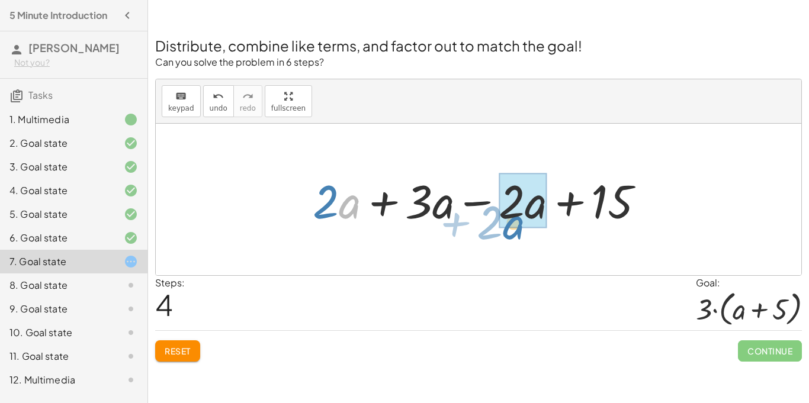
drag, startPoint x: 347, startPoint y: 209, endPoint x: 511, endPoint y: 231, distance: 165.6
click at [511, 231] on div "+ · 2 · ( + a + 4 ) − a + · a · ( + 3 − 1 ) + 7 + · 2 · a + · 2 · 4 − a + · a ·…" at bounding box center [479, 199] width 368 height 67
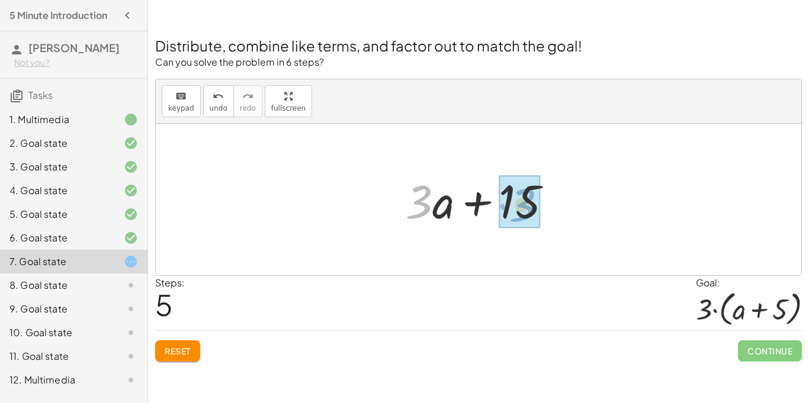
drag, startPoint x: 422, startPoint y: 202, endPoint x: 525, endPoint y: 205, distance: 102.5
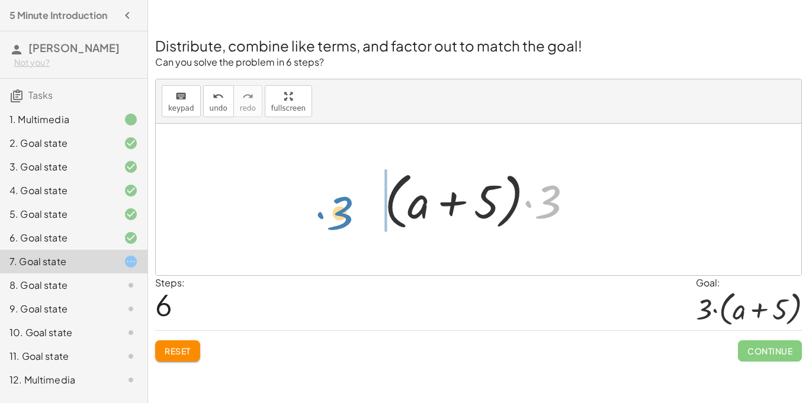
drag, startPoint x: 552, startPoint y: 195, endPoint x: 344, endPoint y: 206, distance: 208.2
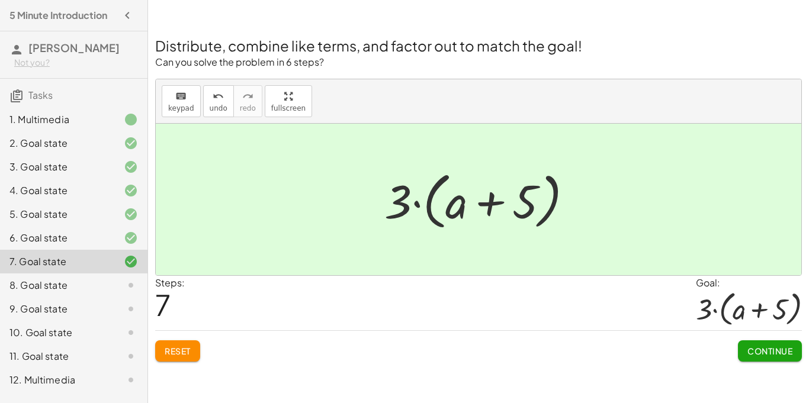
click at [772, 351] on span "Continue" at bounding box center [770, 351] width 45 height 11
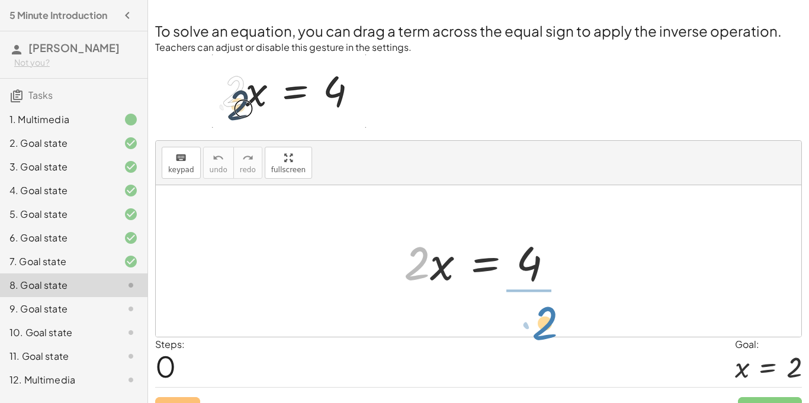
drag, startPoint x: 409, startPoint y: 272, endPoint x: 533, endPoint y: 330, distance: 136.2
click at [533, 330] on div "· 2 · 2 · x = 4" at bounding box center [479, 261] width 646 height 152
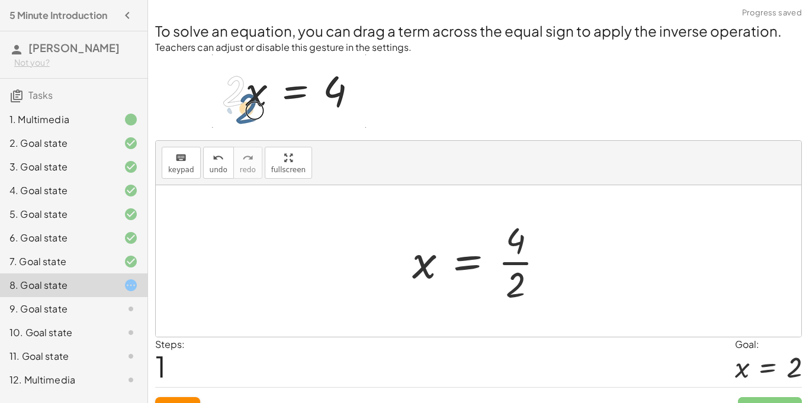
scroll to position [23, 0]
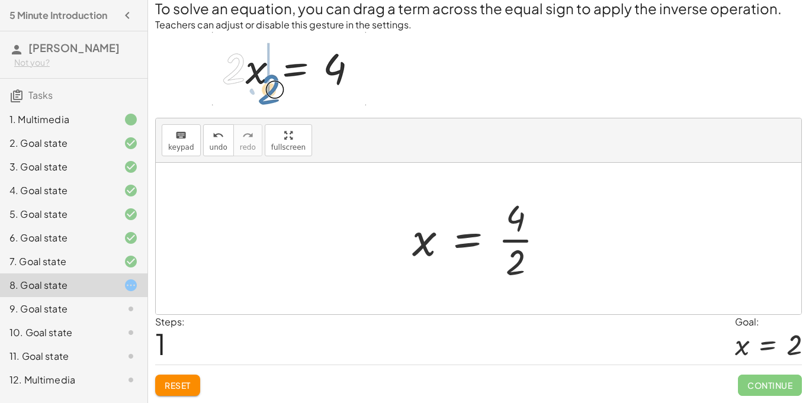
click at [519, 248] on div at bounding box center [482, 238] width 153 height 91
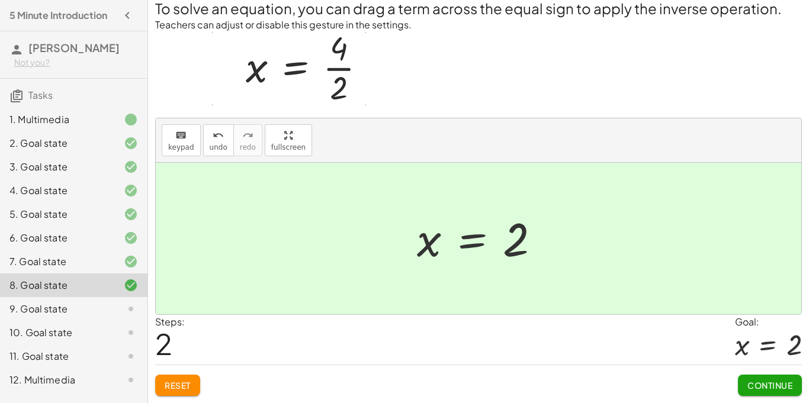
click at [770, 387] on span "Continue" at bounding box center [770, 385] width 45 height 11
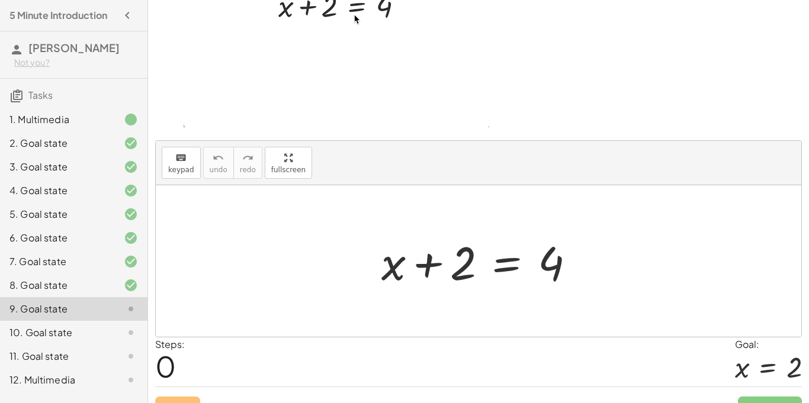
scroll to position [108, 0]
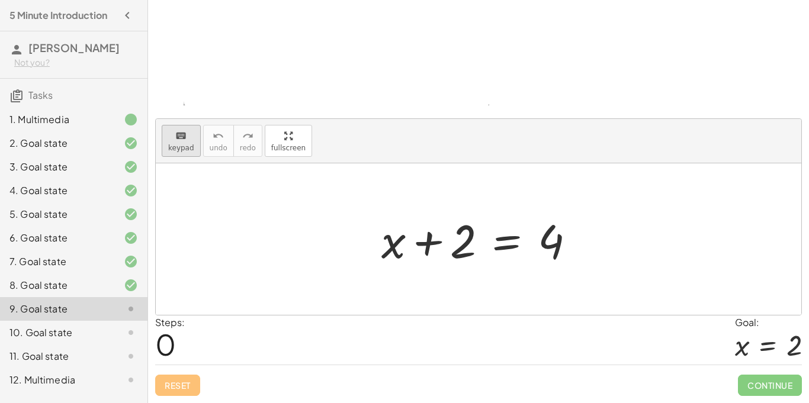
click at [192, 152] on button "keyboard keypad" at bounding box center [181, 141] width 39 height 32
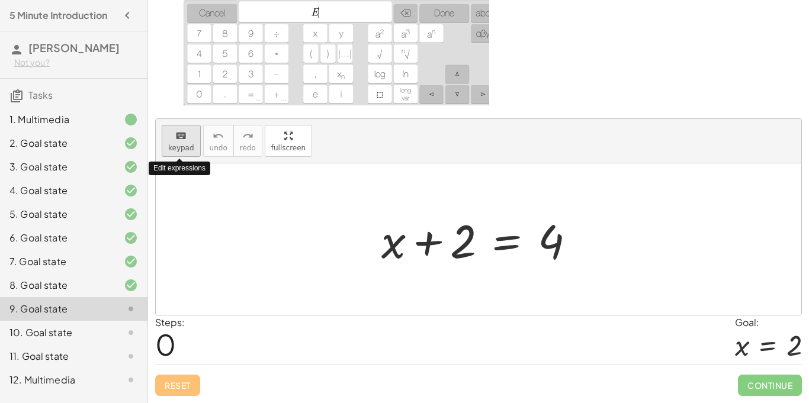
click at [185, 144] on span "keypad" at bounding box center [181, 148] width 26 height 8
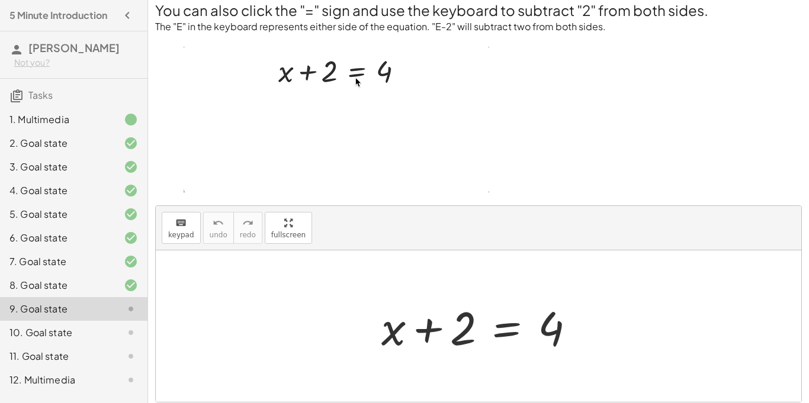
scroll to position [24, 0]
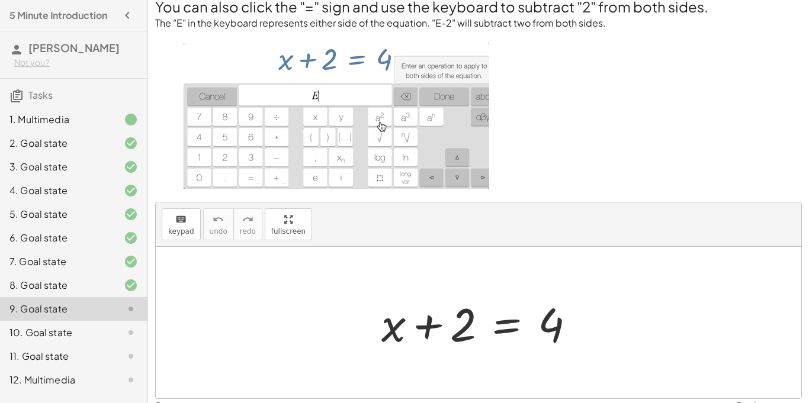
click at [502, 331] on div at bounding box center [483, 323] width 215 height 61
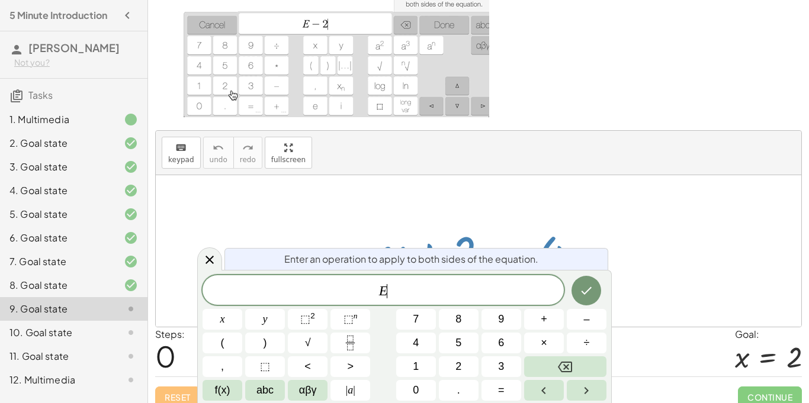
scroll to position [108, 0]
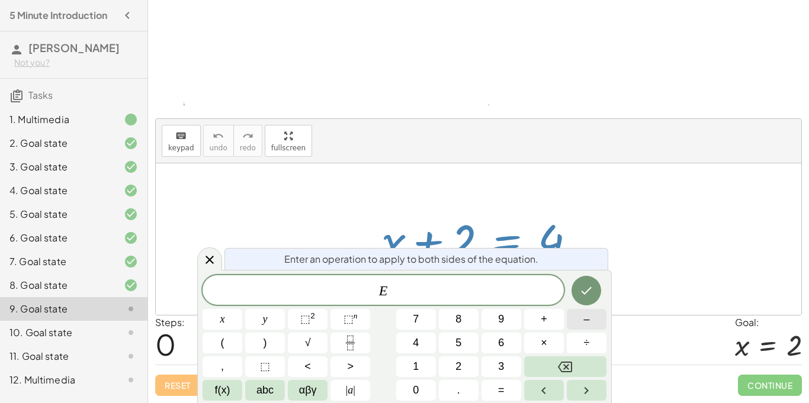
click at [577, 313] on button "–" at bounding box center [587, 319] width 40 height 21
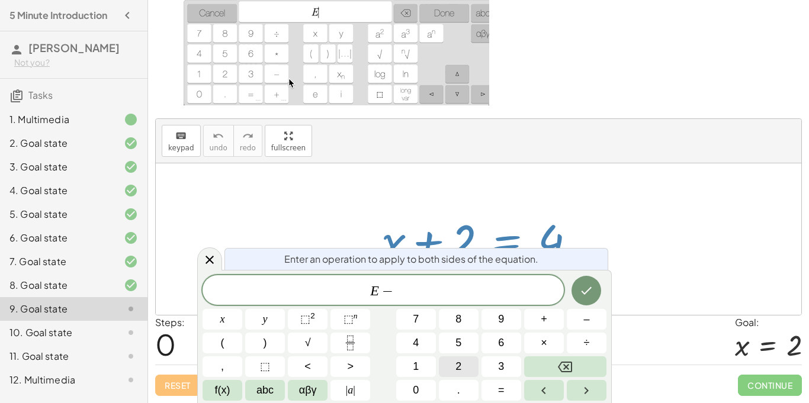
click at [460, 363] on span "2" at bounding box center [459, 367] width 6 height 16
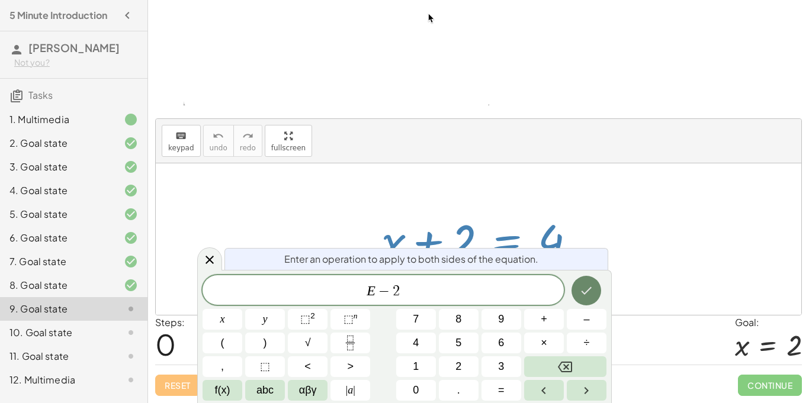
click at [585, 280] on button "Done" at bounding box center [587, 291] width 30 height 30
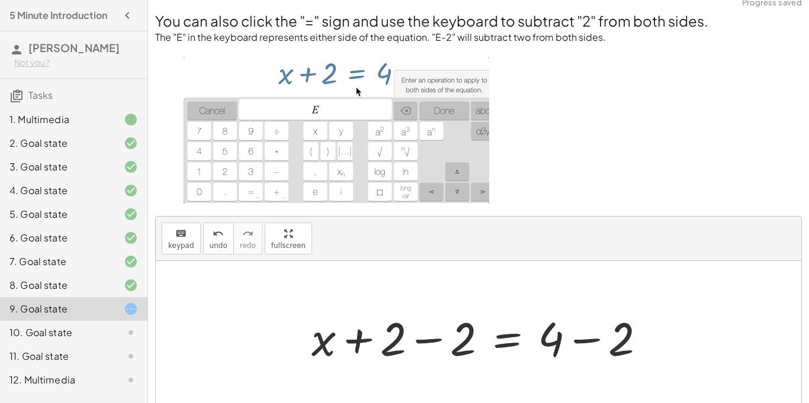
scroll to position [0, 0]
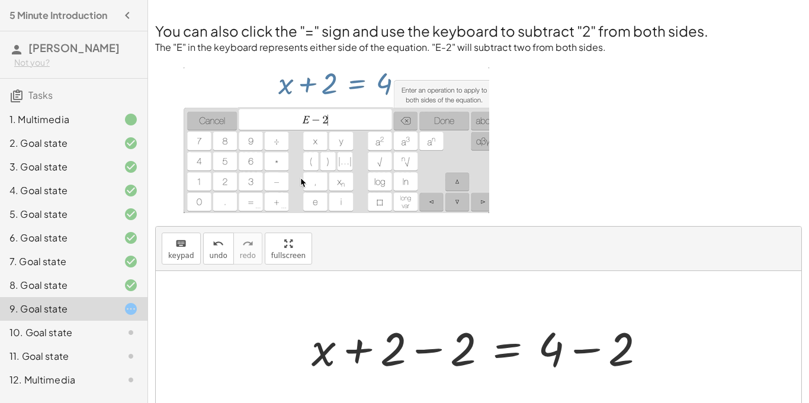
click at [424, 352] on div at bounding box center [483, 347] width 355 height 61
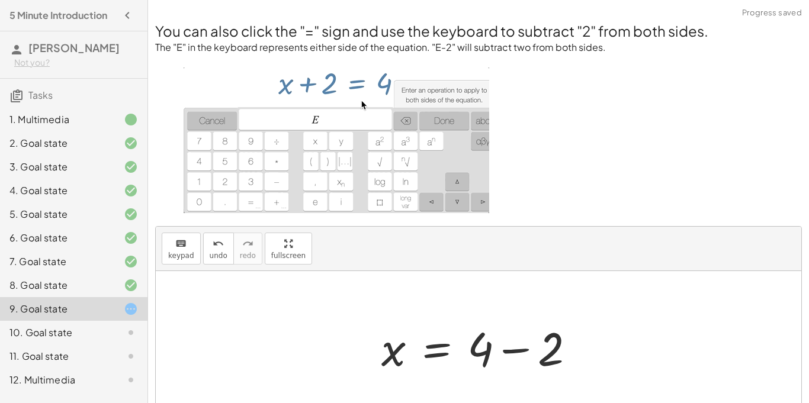
click at [520, 347] on div at bounding box center [483, 347] width 215 height 61
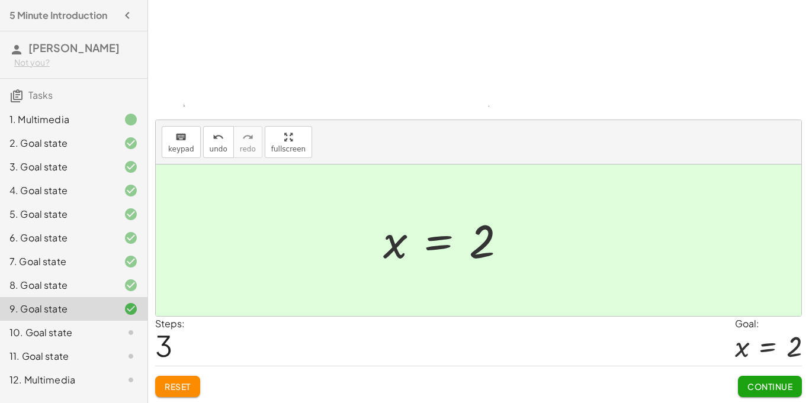
scroll to position [108, 0]
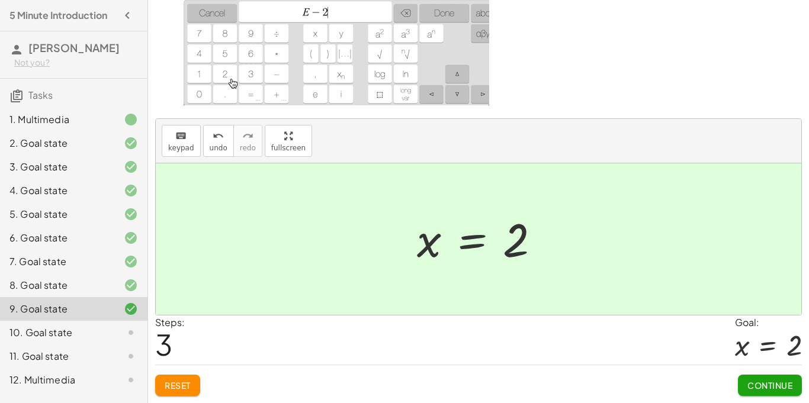
click at [780, 383] on span "Continue" at bounding box center [770, 385] width 45 height 11
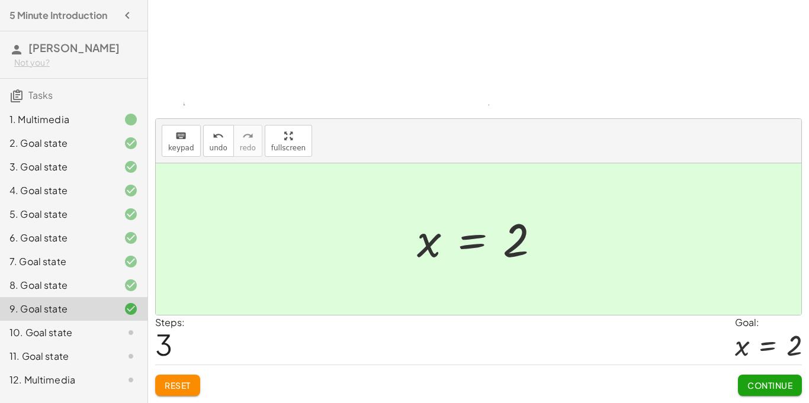
scroll to position [25, 0]
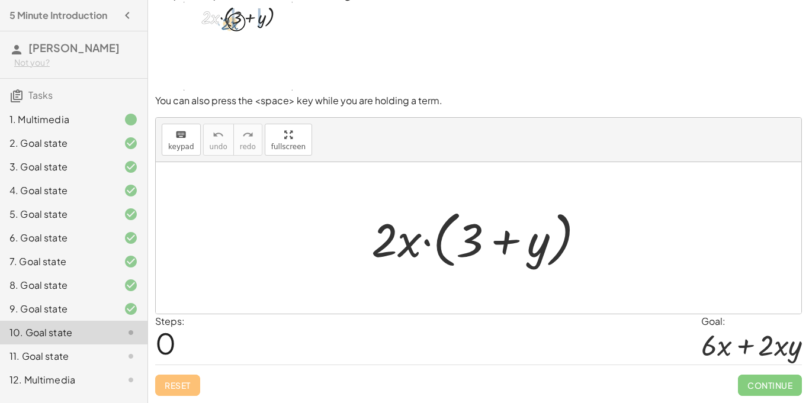
click at [723, 243] on div at bounding box center [479, 238] width 646 height 152
click at [379, 251] on div at bounding box center [483, 238] width 235 height 68
drag, startPoint x: 402, startPoint y: 249, endPoint x: 409, endPoint y: 241, distance: 11.4
click at [409, 241] on div at bounding box center [483, 238] width 235 height 68
drag, startPoint x: 388, startPoint y: 251, endPoint x: 477, endPoint y: 235, distance: 90.3
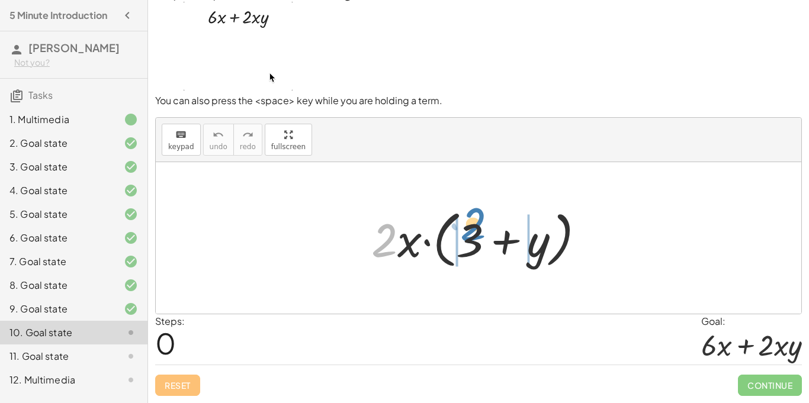
click at [477, 235] on div at bounding box center [483, 238] width 235 height 68
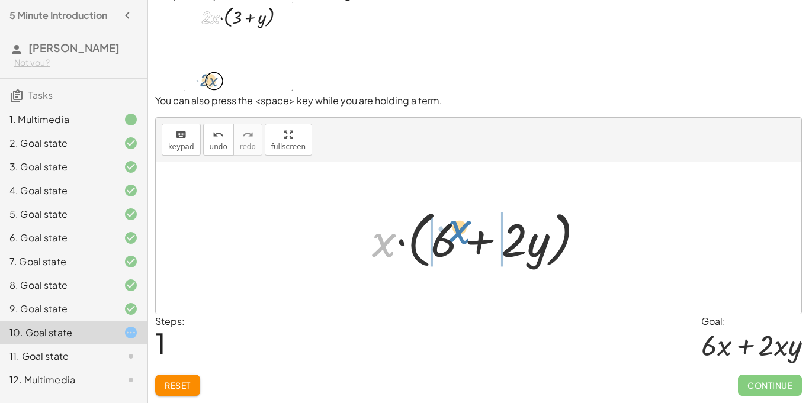
drag, startPoint x: 385, startPoint y: 249, endPoint x: 460, endPoint y: 236, distance: 76.4
click at [460, 236] on div at bounding box center [483, 238] width 234 height 68
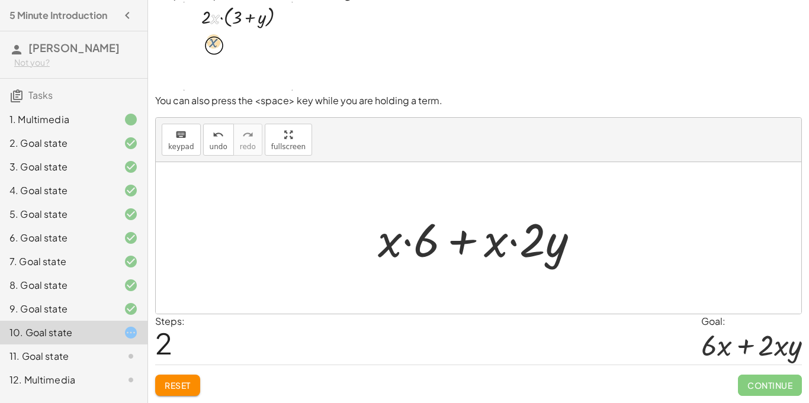
click at [412, 257] on div at bounding box center [483, 238] width 223 height 61
click at [425, 242] on div at bounding box center [483, 238] width 223 height 61
click at [412, 241] on div at bounding box center [483, 238] width 223 height 61
click at [175, 380] on span "Reset" at bounding box center [178, 385] width 26 height 11
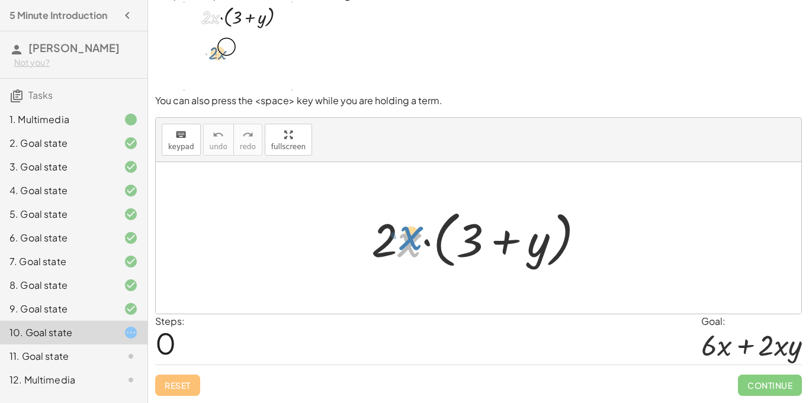
drag, startPoint x: 398, startPoint y: 246, endPoint x: 399, endPoint y: 238, distance: 7.9
click at [399, 238] on div at bounding box center [483, 238] width 235 height 68
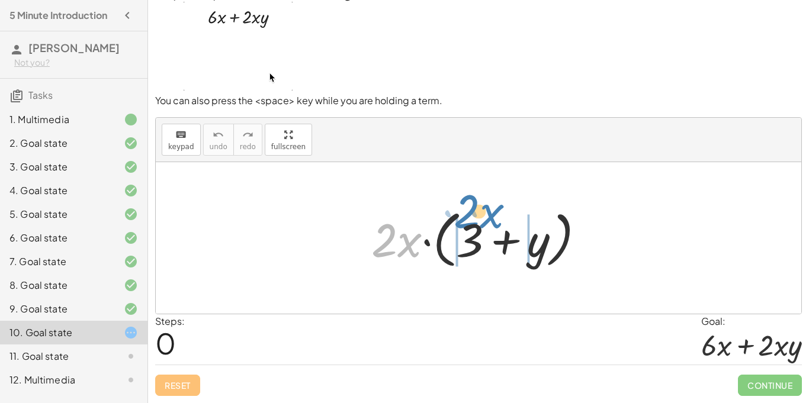
drag, startPoint x: 408, startPoint y: 250, endPoint x: 490, endPoint y: 221, distance: 87.3
click at [490, 221] on div at bounding box center [483, 238] width 235 height 68
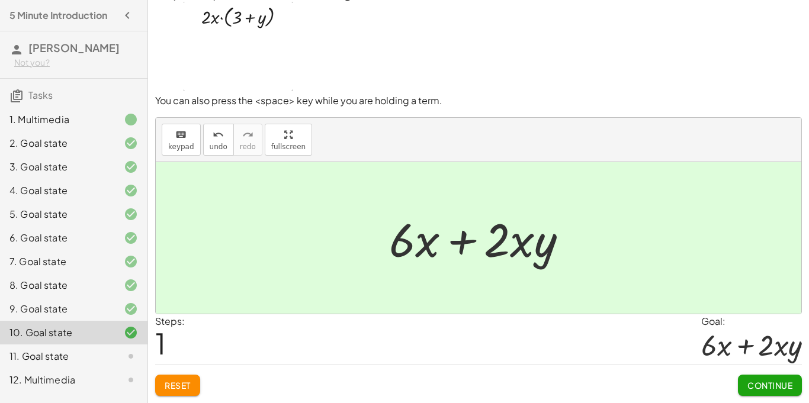
click at [757, 384] on span "Continue" at bounding box center [770, 385] width 45 height 11
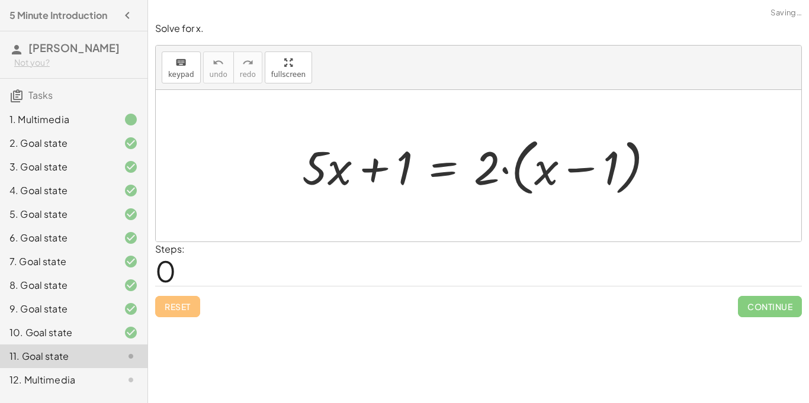
scroll to position [0, 0]
drag, startPoint x: 491, startPoint y: 169, endPoint x: 547, endPoint y: 145, distance: 62.1
click at [547, 145] on div at bounding box center [483, 166] width 374 height 68
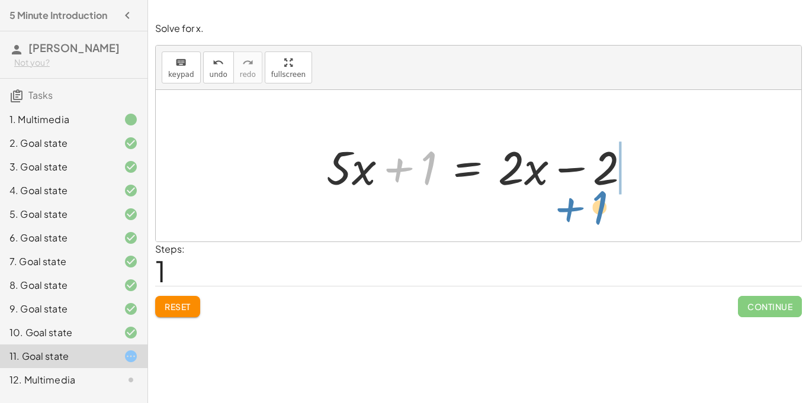
drag, startPoint x: 400, startPoint y: 170, endPoint x: 574, endPoint y: 207, distance: 177.5
click at [574, 207] on div "+ · 5 · x + 1 = · 2 · ( + x − 1 ) + · 5 · x + 1 = + · 2 · x − · 2 · 1 + 1 + · 5…" at bounding box center [479, 166] width 646 height 152
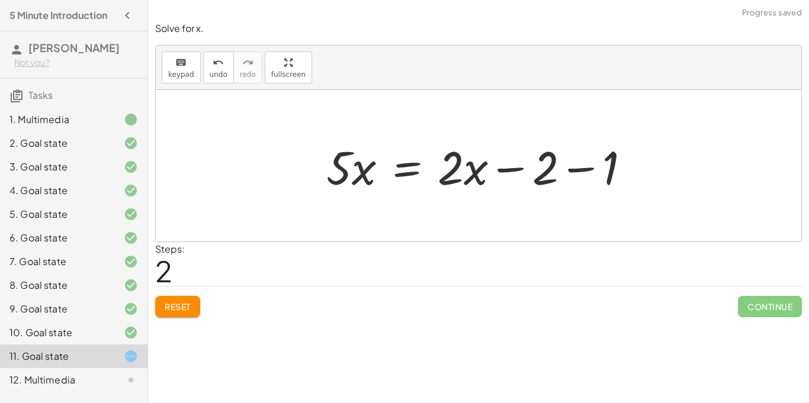
click at [567, 172] on div at bounding box center [482, 166] width 325 height 61
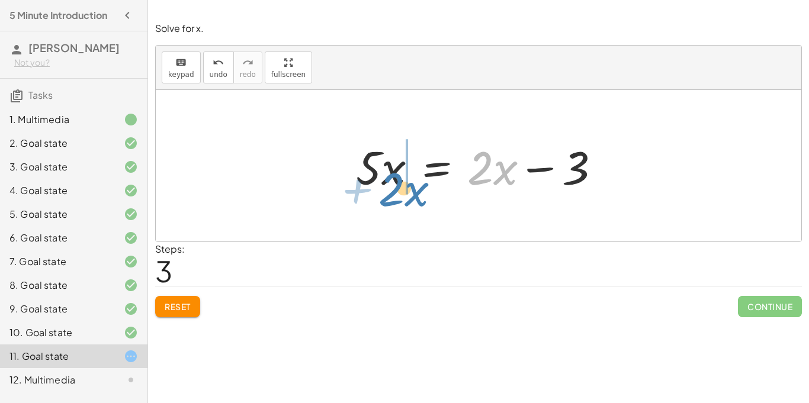
drag, startPoint x: 478, startPoint y: 181, endPoint x: 389, endPoint y: 201, distance: 91.2
click at [389, 201] on div "+ · 5 · x + 1 = · 2 · ( + x − 1 ) + · 5 · x + 1 = + · 2 · x − · 2 · 1 + · 5 · x…" at bounding box center [479, 166] width 646 height 152
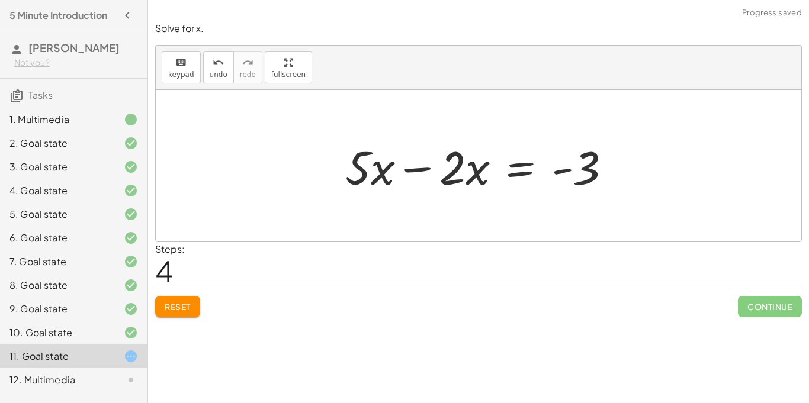
click at [408, 171] on div at bounding box center [482, 166] width 287 height 61
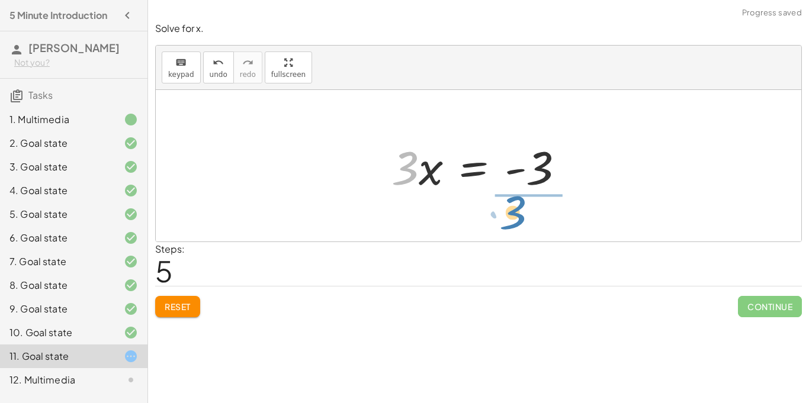
drag, startPoint x: 409, startPoint y: 180, endPoint x: 518, endPoint y: 226, distance: 118.6
click at [518, 226] on div "+ · 5 · x + 1 = · 2 · ( + x − 1 ) + · 5 · x + 1 = + · 2 · x − · 2 · 1 + · 5 · x…" at bounding box center [479, 166] width 646 height 152
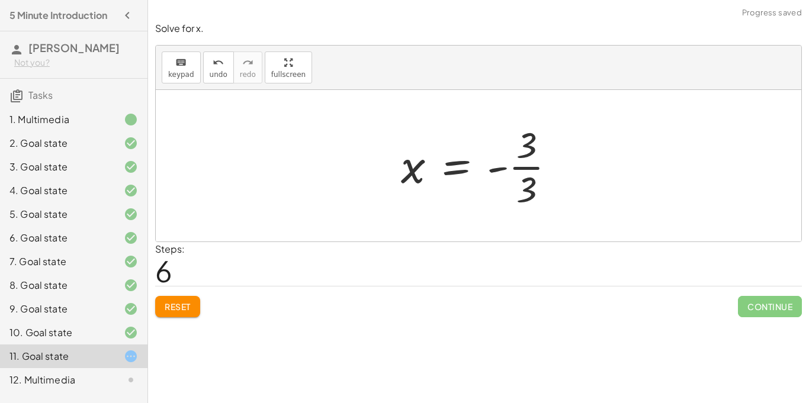
click at [522, 165] on div at bounding box center [483, 165] width 176 height 91
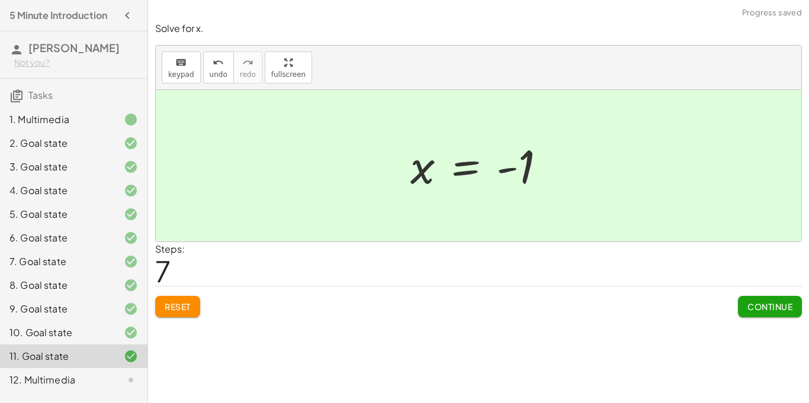
click at [757, 301] on button "Continue" at bounding box center [770, 306] width 64 height 21
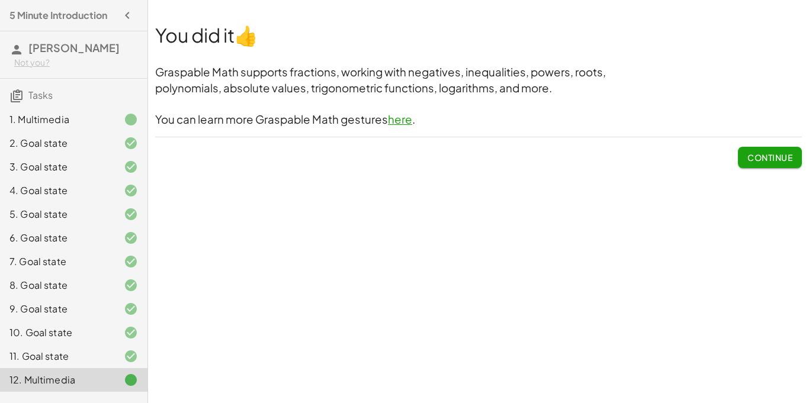
click at [771, 153] on span "Continue" at bounding box center [770, 157] width 45 height 11
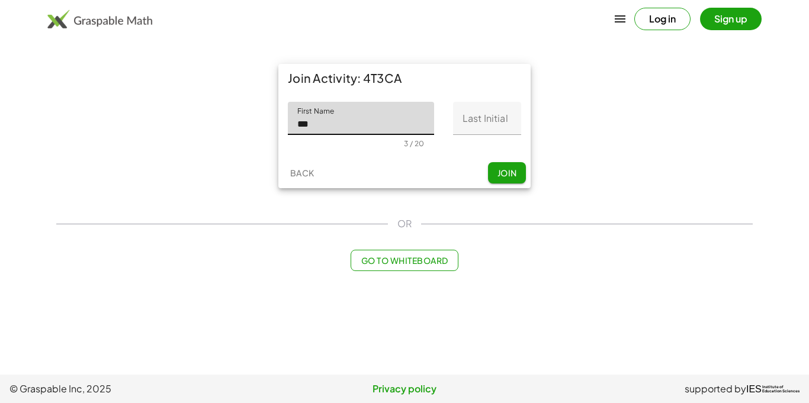
type input "******"
click at [489, 123] on input "Last Initial" at bounding box center [487, 118] width 68 height 33
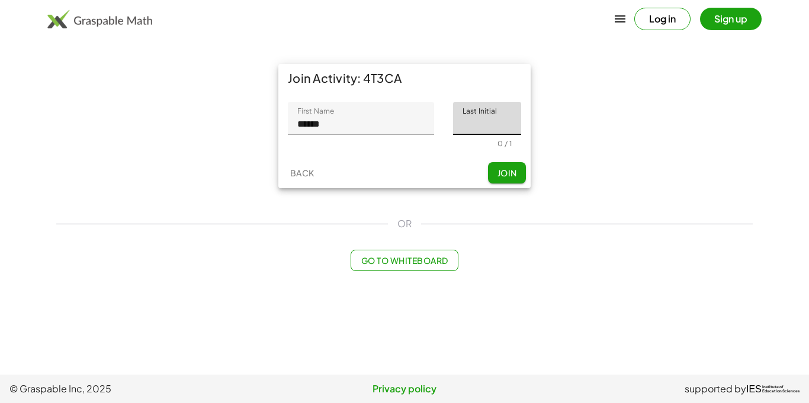
type input "*"
click at [492, 167] on button "Join" at bounding box center [507, 172] width 38 height 21
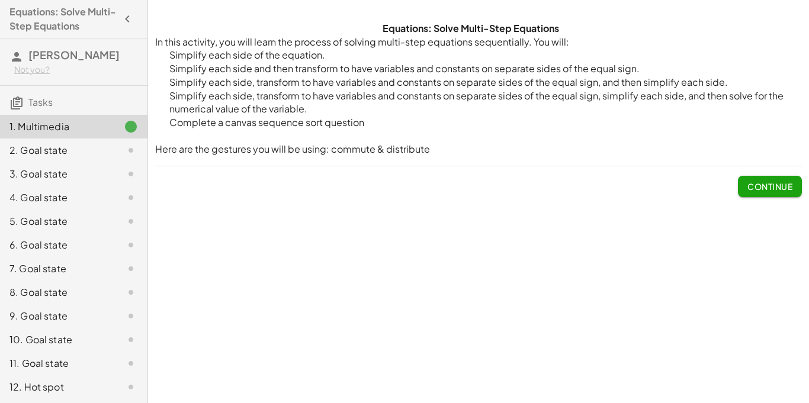
click at [773, 178] on button "Continue" at bounding box center [770, 186] width 64 height 21
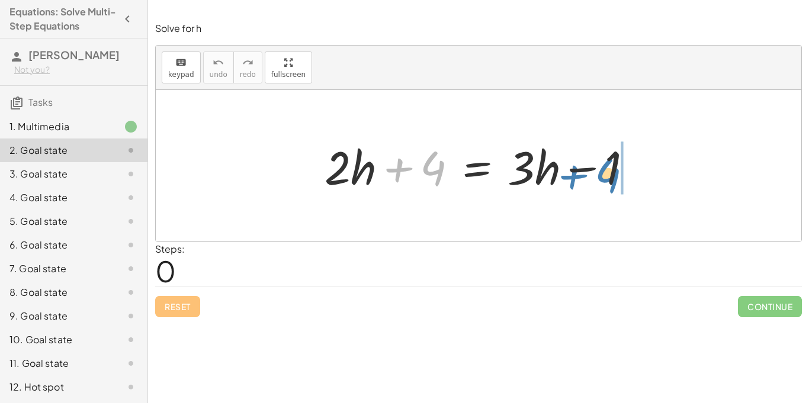
drag, startPoint x: 430, startPoint y: 175, endPoint x: 606, endPoint y: 183, distance: 176.7
click at [606, 183] on div at bounding box center [483, 166] width 329 height 61
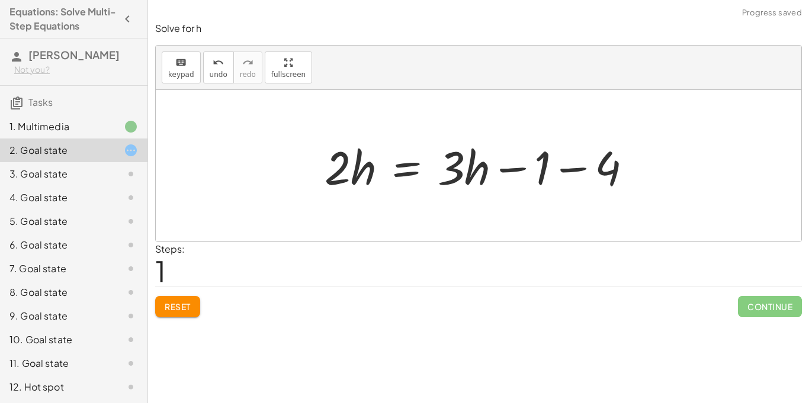
click at [571, 170] on div at bounding box center [483, 166] width 329 height 61
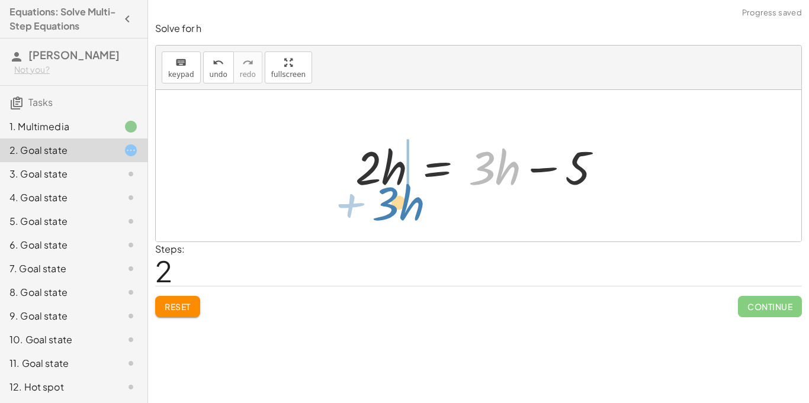
drag, startPoint x: 493, startPoint y: 172, endPoint x: 395, endPoint y: 208, distance: 104.0
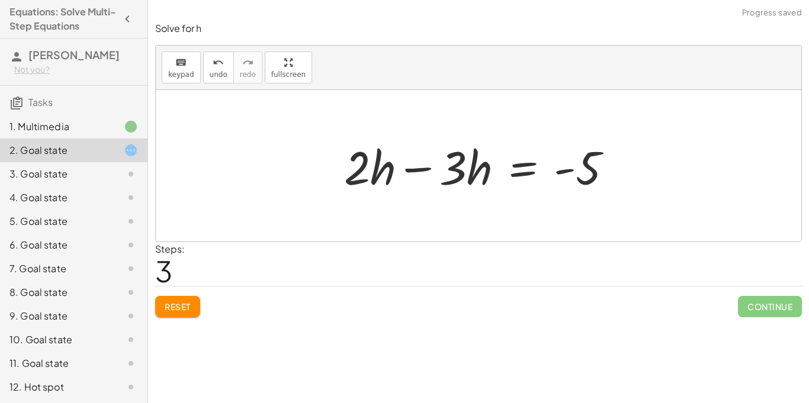
click at [415, 167] on div at bounding box center [483, 166] width 290 height 61
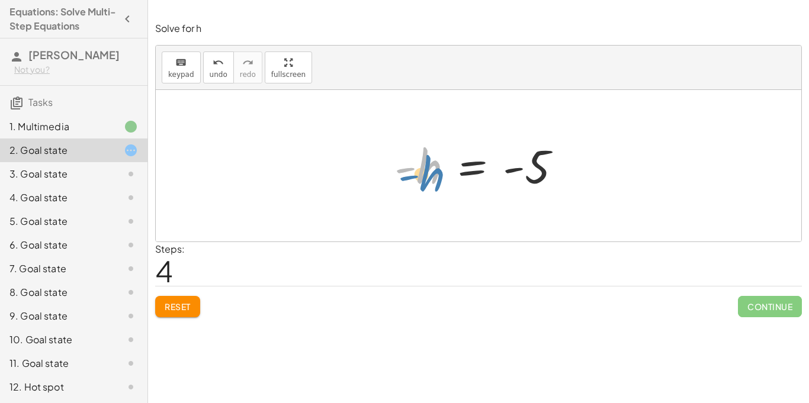
drag, startPoint x: 409, startPoint y: 168, endPoint x: 411, endPoint y: 175, distance: 7.5
click at [411, 175] on div at bounding box center [483, 166] width 188 height 59
click at [408, 170] on div at bounding box center [483, 166] width 188 height 59
click at [402, 168] on div at bounding box center [483, 166] width 188 height 59
drag, startPoint x: 402, startPoint y: 172, endPoint x: 395, endPoint y: 171, distance: 7.2
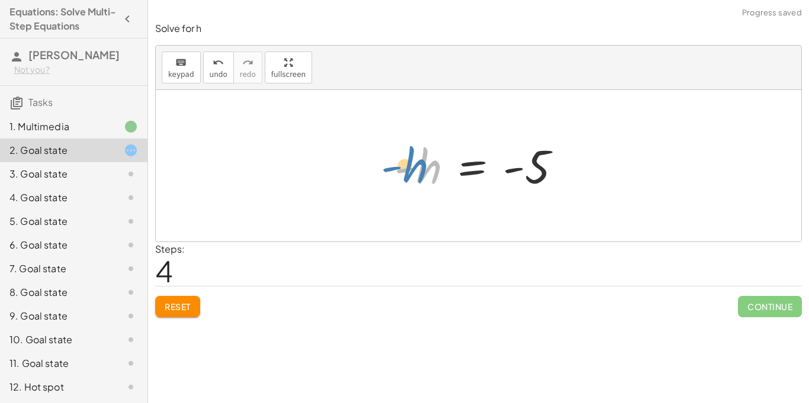
click at [395, 171] on div at bounding box center [483, 166] width 188 height 59
drag, startPoint x: 403, startPoint y: 172, endPoint x: 392, endPoint y: 174, distance: 10.8
click at [392, 174] on div at bounding box center [483, 166] width 188 height 59
drag, startPoint x: 403, startPoint y: 174, endPoint x: 506, endPoint y: 205, distance: 107.2
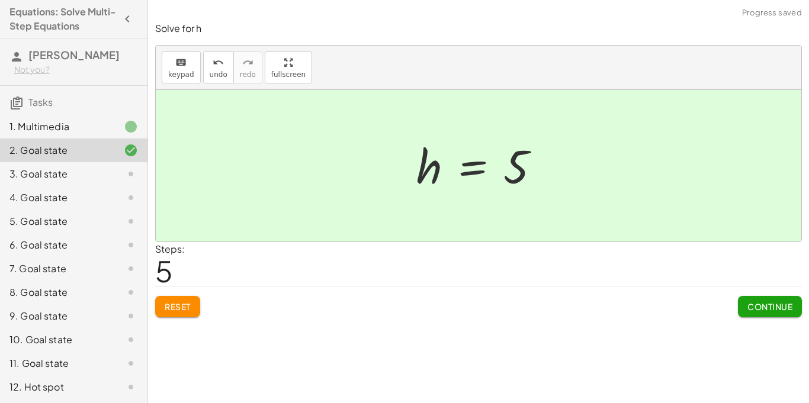
click at [755, 302] on span "Continue" at bounding box center [770, 307] width 45 height 11
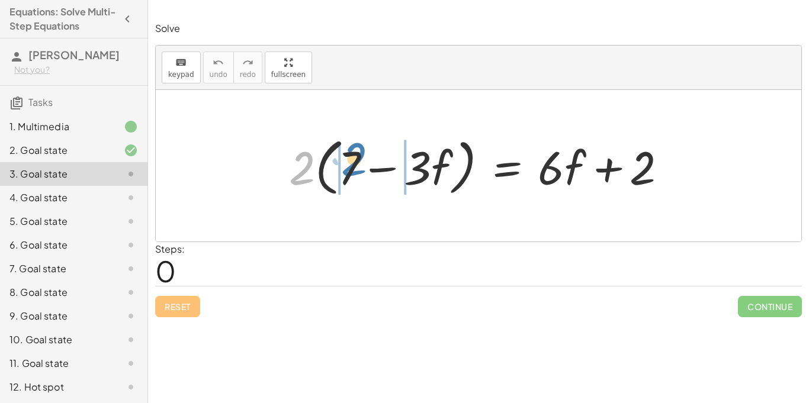
drag, startPoint x: 307, startPoint y: 171, endPoint x: 359, endPoint y: 163, distance: 52.8
click at [359, 163] on div at bounding box center [482, 166] width 399 height 68
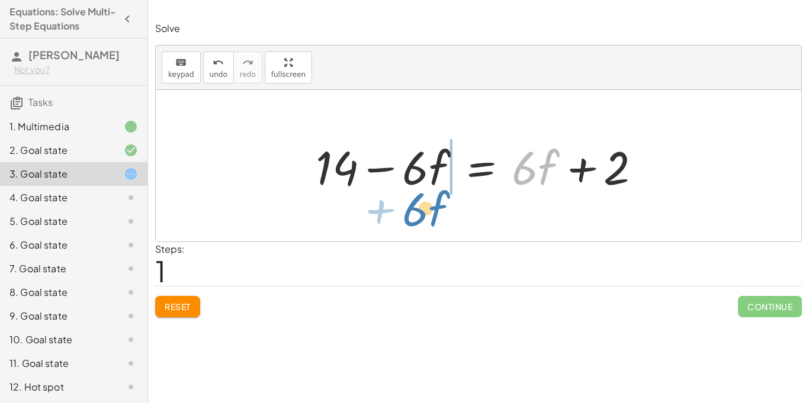
drag, startPoint x: 518, startPoint y: 174, endPoint x: 409, endPoint y: 215, distance: 117.2
click at [409, 215] on div "· 2 · ( + 7 − · 3 · f ) = + · 6 · f + 2 + · 2 · 7 − · 2 · 3 · f = + · 6 · f + 2…" at bounding box center [479, 166] width 646 height 152
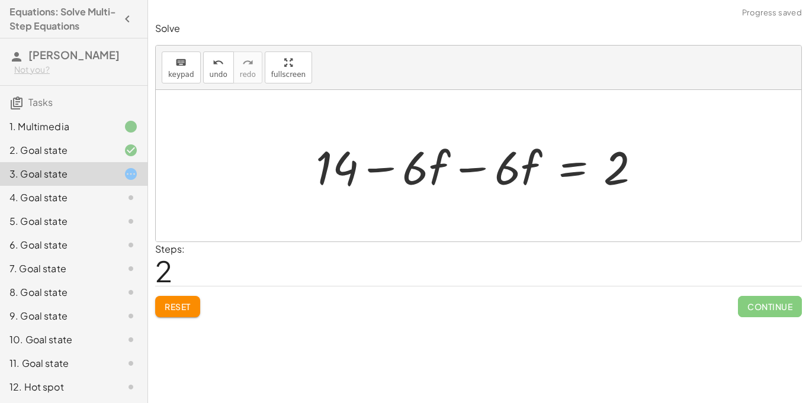
click at [470, 166] on div at bounding box center [483, 166] width 347 height 61
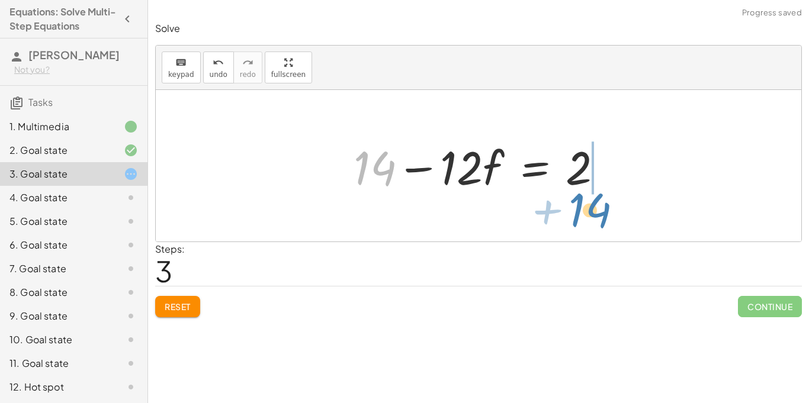
drag, startPoint x: 387, startPoint y: 166, endPoint x: 603, endPoint y: 209, distance: 220.4
click at [603, 209] on div "· 2 · ( + 7 − · 3 · f ) = + · 6 · f + 2 + · 2 · 7 − · 2 · 3 · f = + · 6 · f + 2…" at bounding box center [479, 166] width 646 height 152
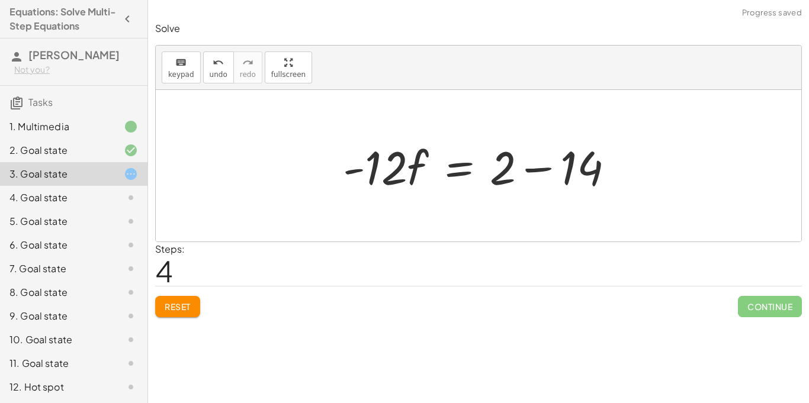
click at [541, 171] on div at bounding box center [483, 166] width 293 height 61
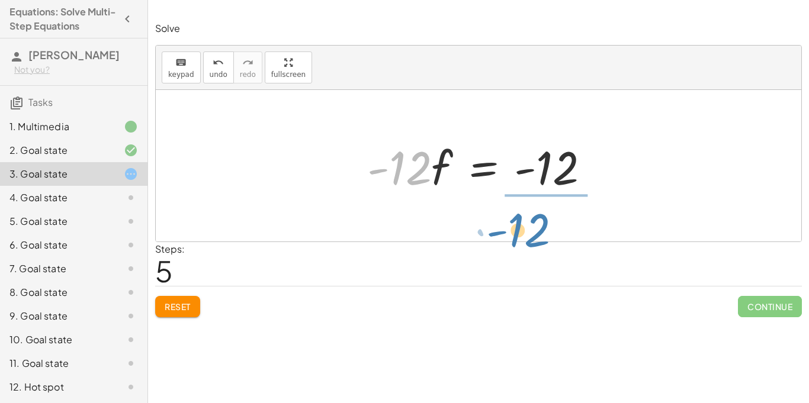
drag, startPoint x: 395, startPoint y: 169, endPoint x: 526, endPoint y: 226, distance: 143.5
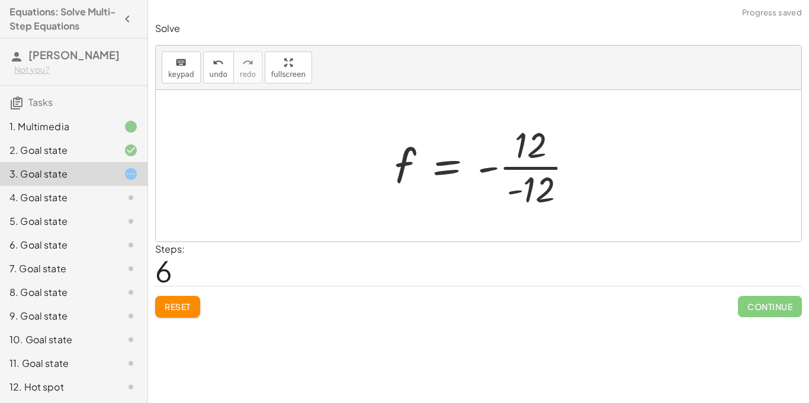
click at [569, 176] on div at bounding box center [489, 165] width 201 height 91
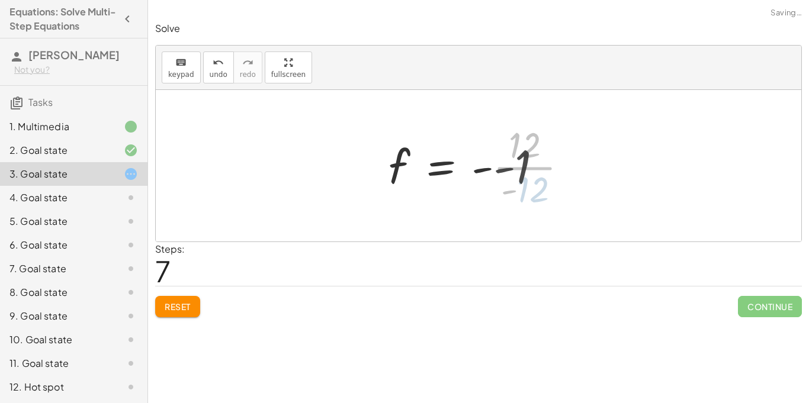
click at [537, 172] on div at bounding box center [470, 166] width 175 height 59
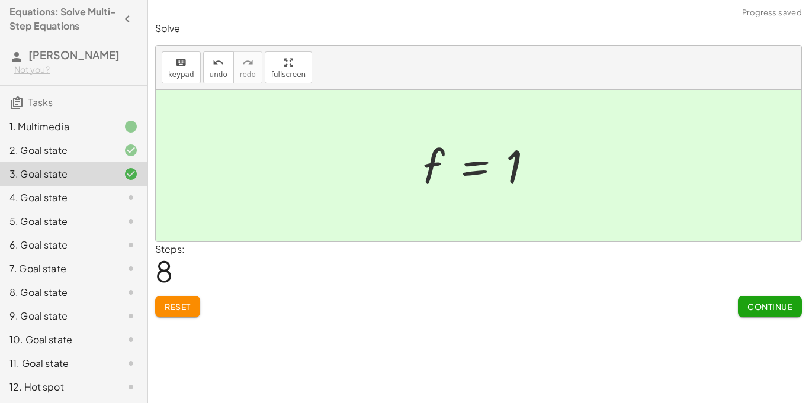
click at [779, 310] on span "Continue" at bounding box center [770, 307] width 45 height 11
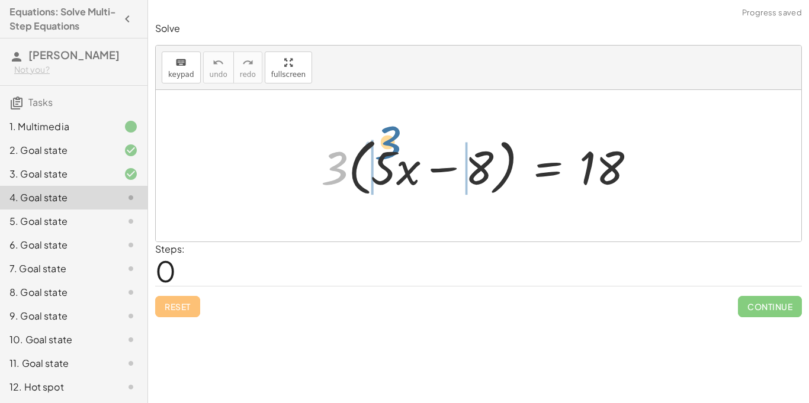
drag, startPoint x: 335, startPoint y: 162, endPoint x: 391, endPoint y: 140, distance: 60.4
click at [391, 140] on div at bounding box center [482, 166] width 335 height 68
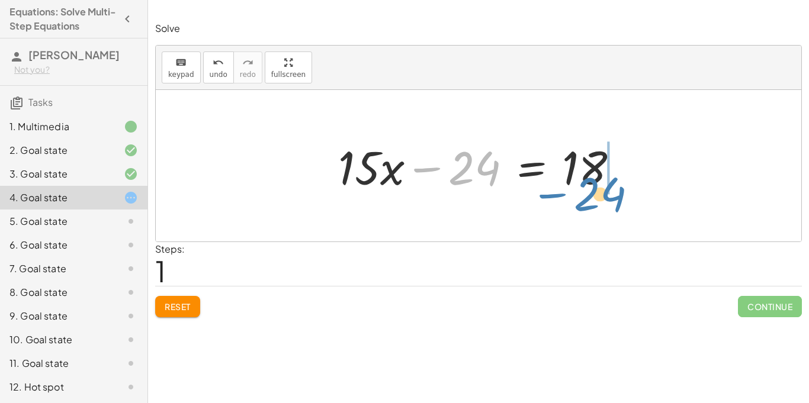
drag, startPoint x: 430, startPoint y: 166, endPoint x: 556, endPoint y: 193, distance: 129.5
click at [556, 193] on div at bounding box center [483, 166] width 302 height 61
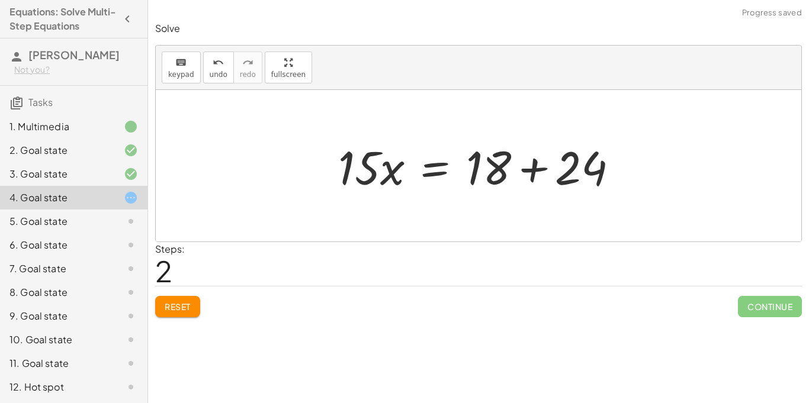
click at [525, 164] on div at bounding box center [483, 166] width 302 height 61
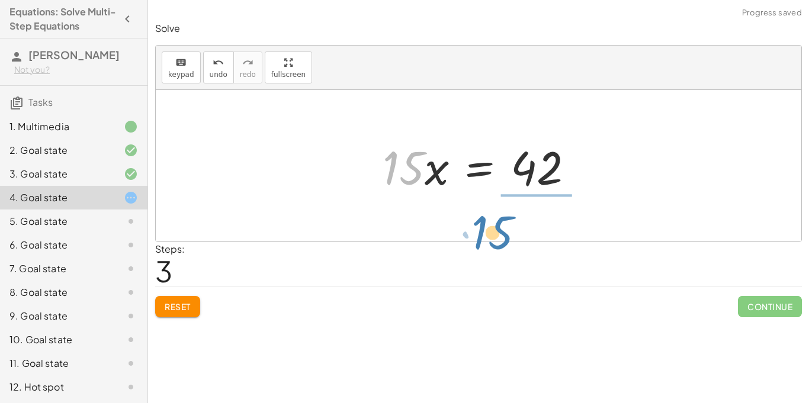
drag, startPoint x: 403, startPoint y: 175, endPoint x: 533, endPoint y: 223, distance: 138.9
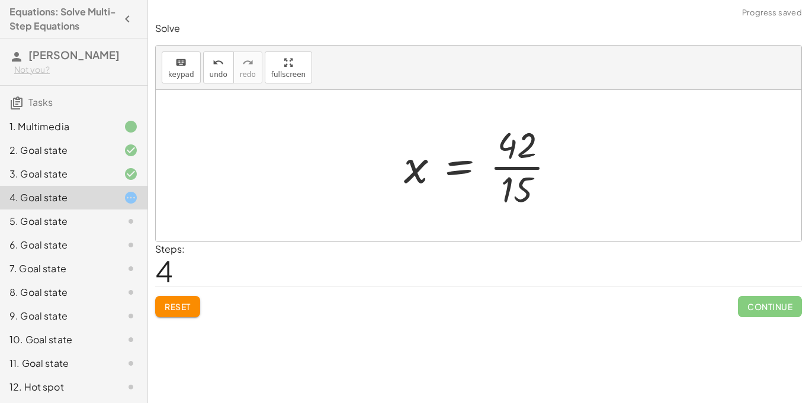
click at [528, 167] on div at bounding box center [484, 165] width 173 height 91
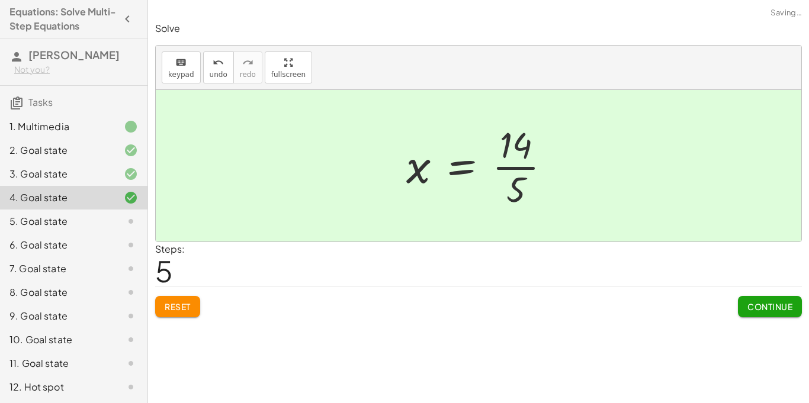
click at [783, 305] on span "Continue" at bounding box center [770, 307] width 45 height 11
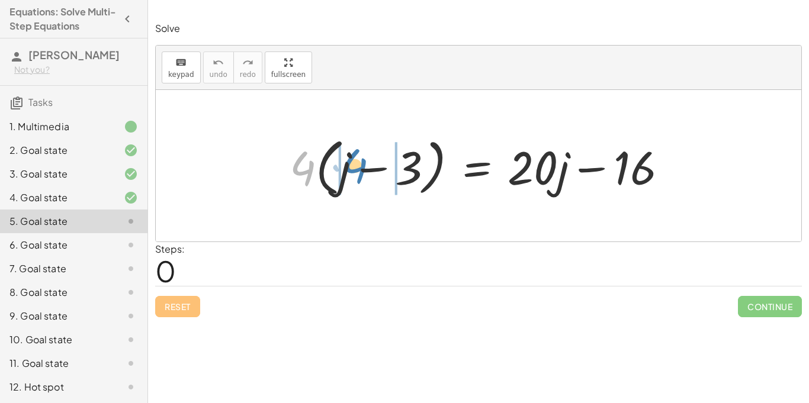
drag, startPoint x: 305, startPoint y: 162, endPoint x: 357, endPoint y: 160, distance: 52.2
click at [357, 160] on div at bounding box center [483, 166] width 399 height 68
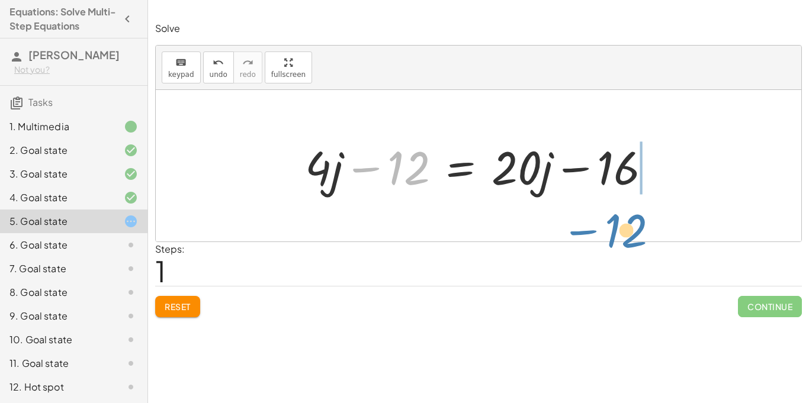
drag, startPoint x: 374, startPoint y: 166, endPoint x: 584, endPoint y: 211, distance: 214.4
click at [584, 211] on div "· 4 · ( + j − 3 ) = + · 20 · j − 16 + · 4 · j − · 4 · 3 = + · 20 · j − 16 − 12 …" at bounding box center [479, 166] width 646 height 152
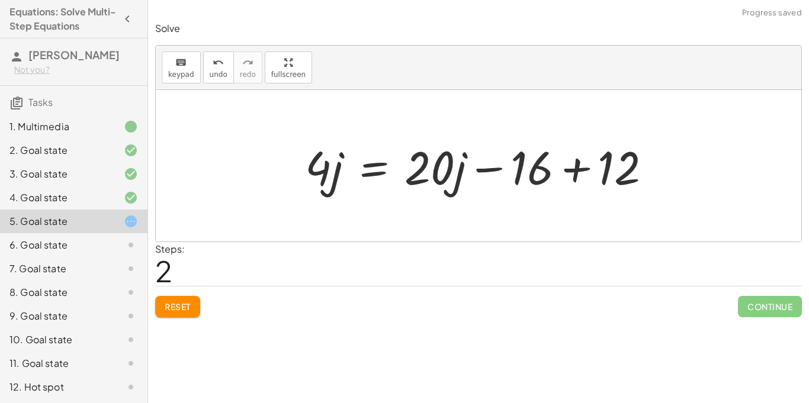
click at [578, 164] on div at bounding box center [483, 166] width 368 height 61
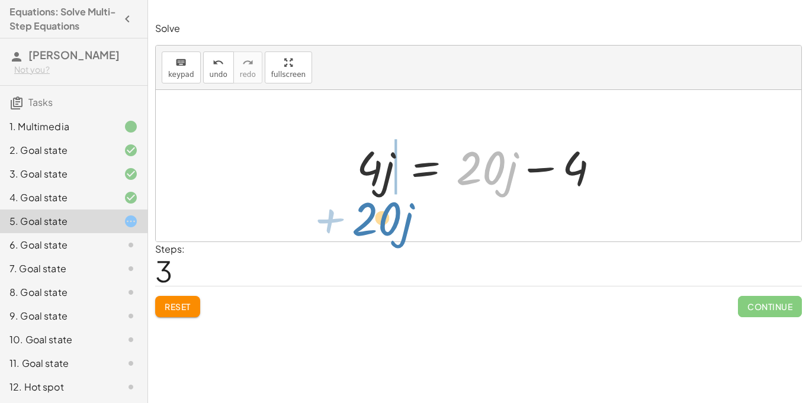
drag, startPoint x: 486, startPoint y: 171, endPoint x: 379, endPoint y: 222, distance: 118.7
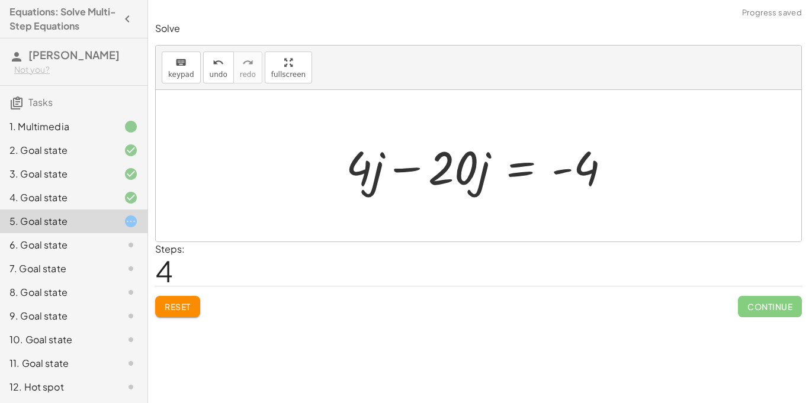
click at [400, 172] on div at bounding box center [483, 166] width 286 height 61
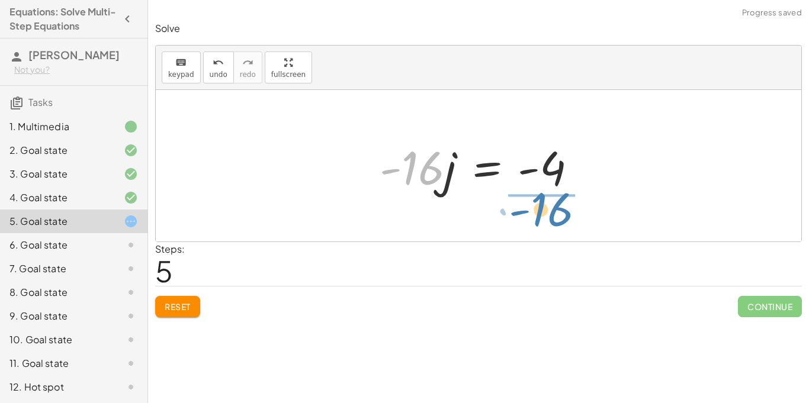
drag, startPoint x: 419, startPoint y: 172, endPoint x: 549, endPoint y: 213, distance: 135.6
click at [549, 213] on div "· 4 · ( + j − 3 ) = + · 20 · j − 16 + · 4 · j − · 4 · 3 = + · 20 · j − 16 + · 4…" at bounding box center [479, 166] width 646 height 152
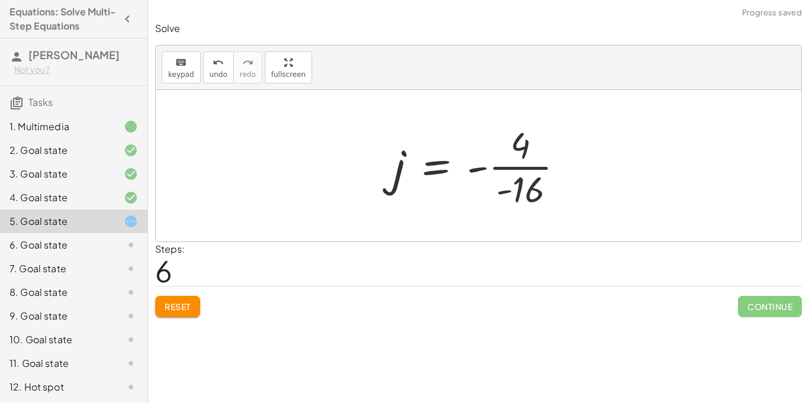
click at [534, 167] on div at bounding box center [483, 165] width 192 height 91
click at [534, 167] on div at bounding box center [482, 165] width 179 height 91
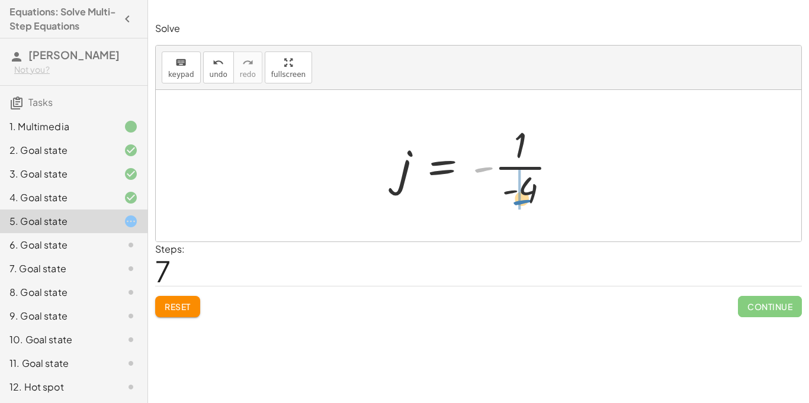
drag, startPoint x: 482, startPoint y: 169, endPoint x: 521, endPoint y: 201, distance: 50.9
click at [510, 191] on div at bounding box center [483, 165] width 174 height 91
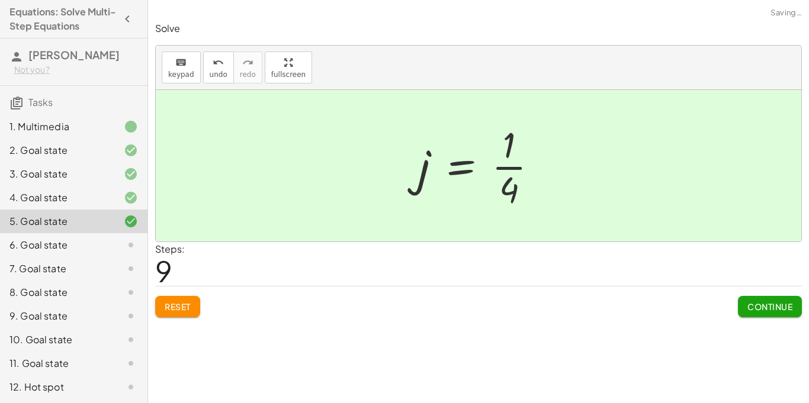
click at [745, 302] on button "Continue" at bounding box center [770, 306] width 64 height 21
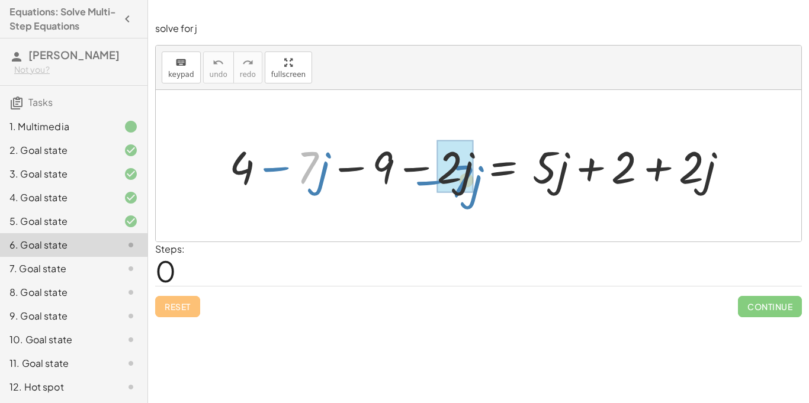
drag, startPoint x: 305, startPoint y: 166, endPoint x: 451, endPoint y: 184, distance: 146.7
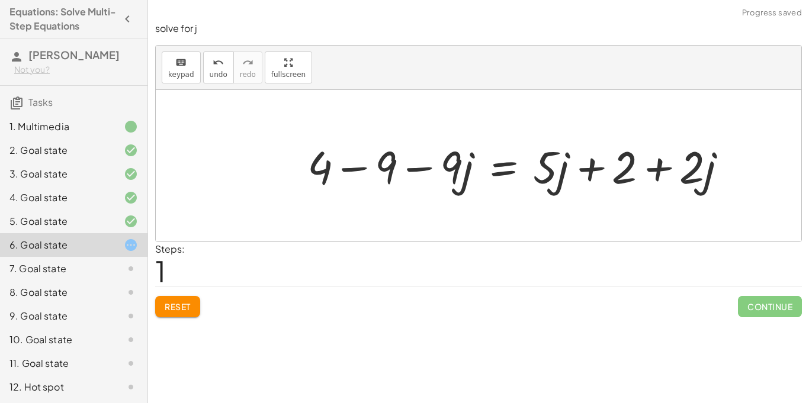
click at [350, 167] on div at bounding box center [522, 165] width 441 height 59
click at [549, 172] on div at bounding box center [530, 165] width 411 height 59
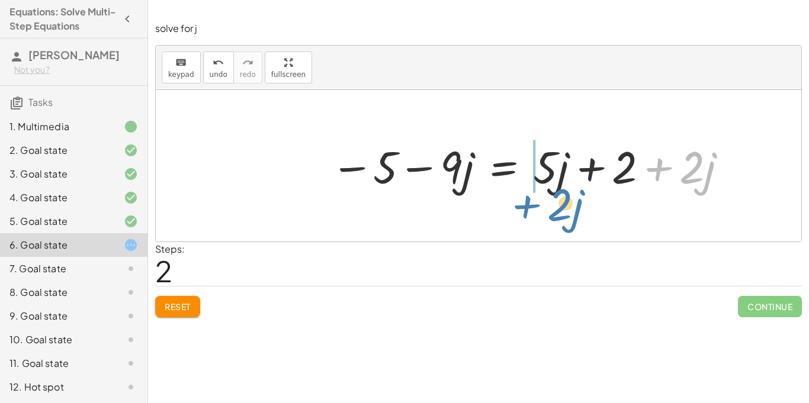
drag, startPoint x: 661, startPoint y: 173, endPoint x: 528, endPoint y: 209, distance: 137.5
click at [528, 209] on div "+ 4 − · 7 · j − 9 − · 2 · j = + · 5 · j + 2 + · 2 · j + 4 − 9 − · 9 · j = + · 5…" at bounding box center [479, 166] width 646 height 152
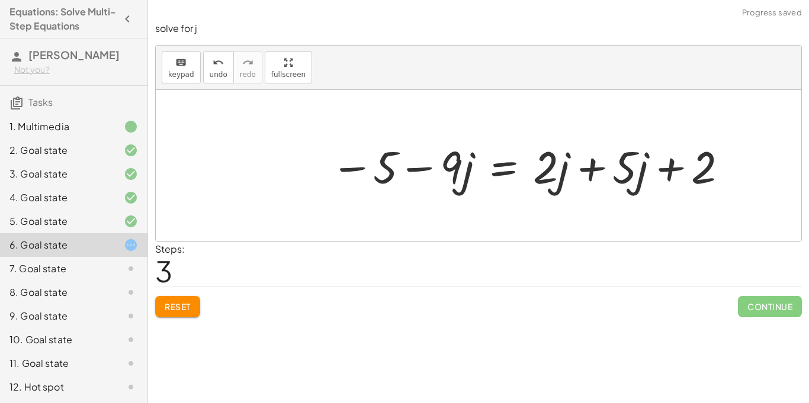
click at [589, 168] on div at bounding box center [530, 165] width 411 height 59
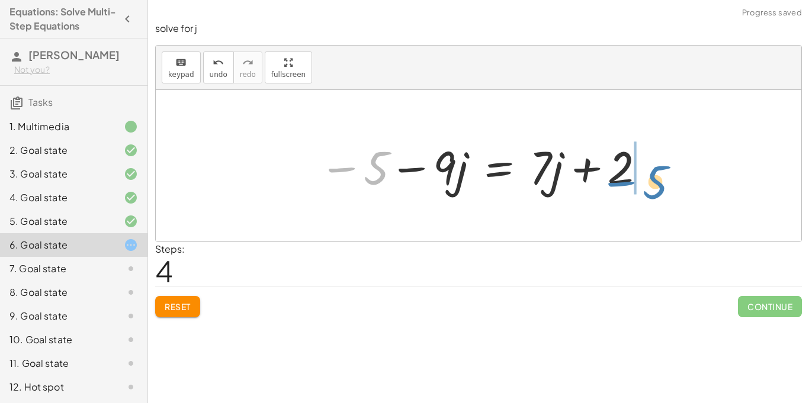
drag, startPoint x: 343, startPoint y: 169, endPoint x: 626, endPoint y: 180, distance: 282.8
click at [626, 180] on div at bounding box center [482, 166] width 339 height 61
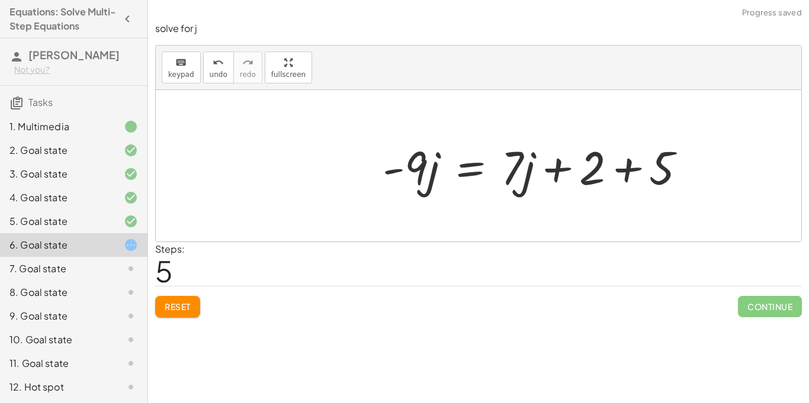
click at [652, 164] on div at bounding box center [479, 166] width 646 height 152
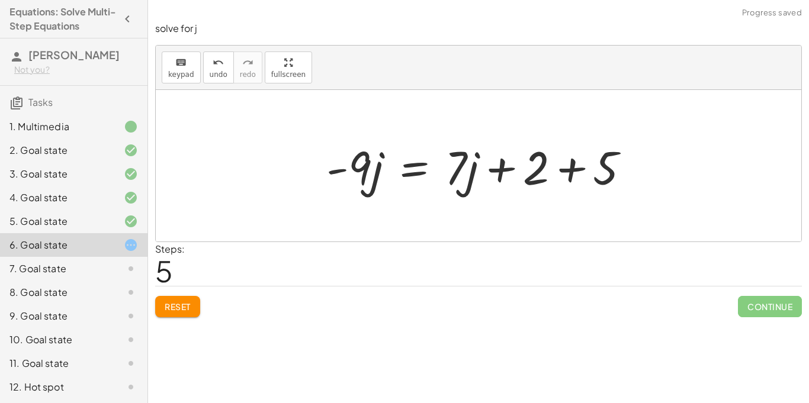
click at [578, 164] on div at bounding box center [482, 166] width 325 height 61
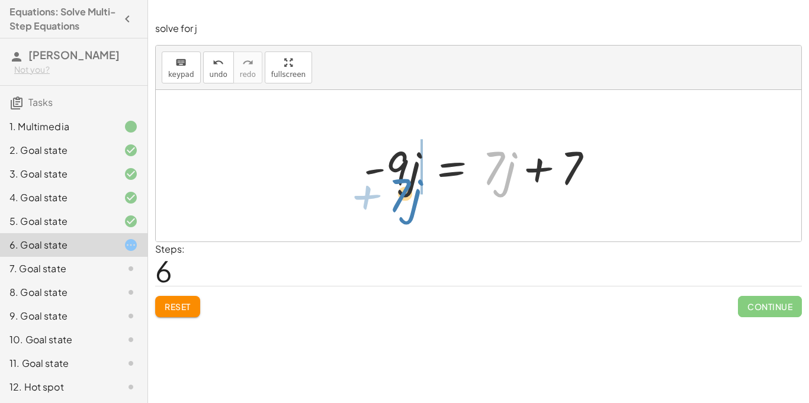
drag, startPoint x: 496, startPoint y: 168, endPoint x: 401, endPoint y: 194, distance: 99.0
click at [401, 194] on div at bounding box center [479, 166] width 243 height 61
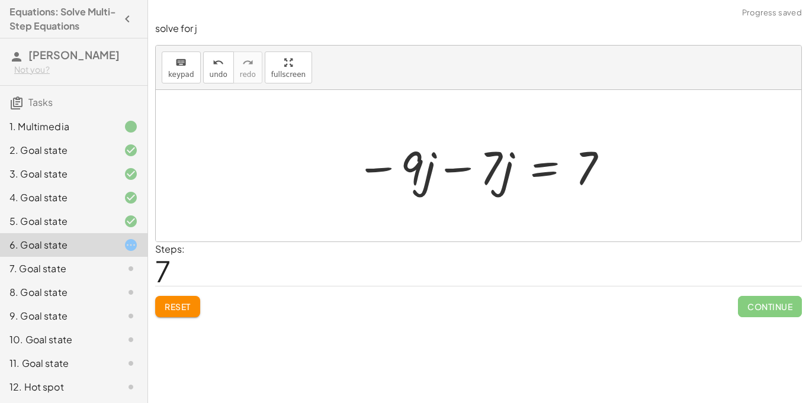
click at [452, 166] on div at bounding box center [482, 166] width 265 height 61
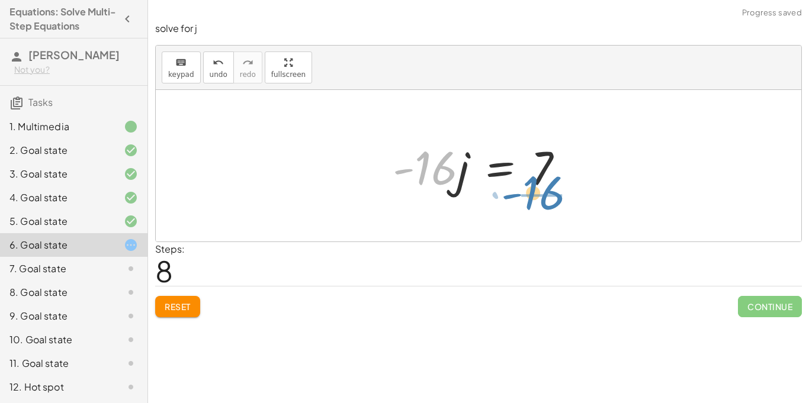
drag, startPoint x: 430, startPoint y: 168, endPoint x: 537, endPoint y: 196, distance: 110.9
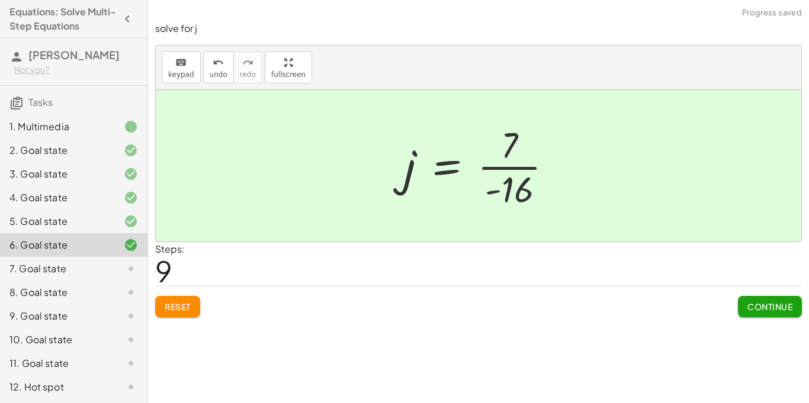
click at [499, 164] on div at bounding box center [483, 165] width 170 height 91
click at [747, 299] on button "Continue" at bounding box center [770, 306] width 64 height 21
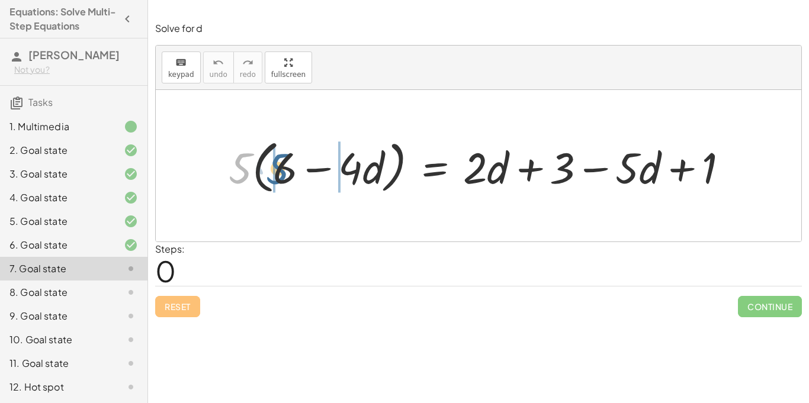
drag, startPoint x: 244, startPoint y: 173, endPoint x: 282, endPoint y: 174, distance: 37.9
click at [282, 174] on div at bounding box center [483, 165] width 521 height 63
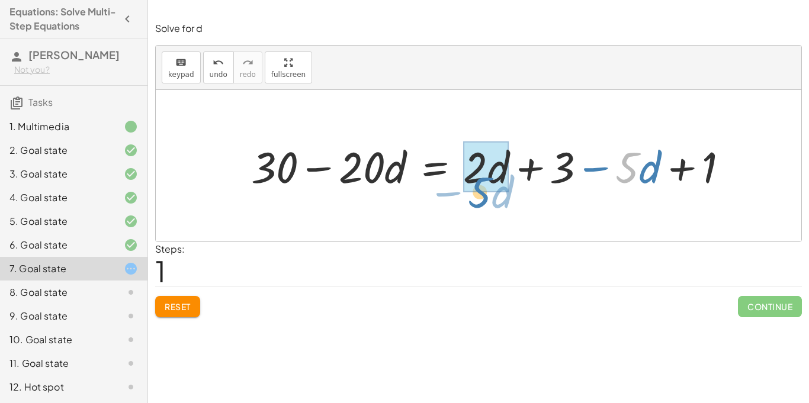
drag, startPoint x: 635, startPoint y: 169, endPoint x: 484, endPoint y: 189, distance: 152.3
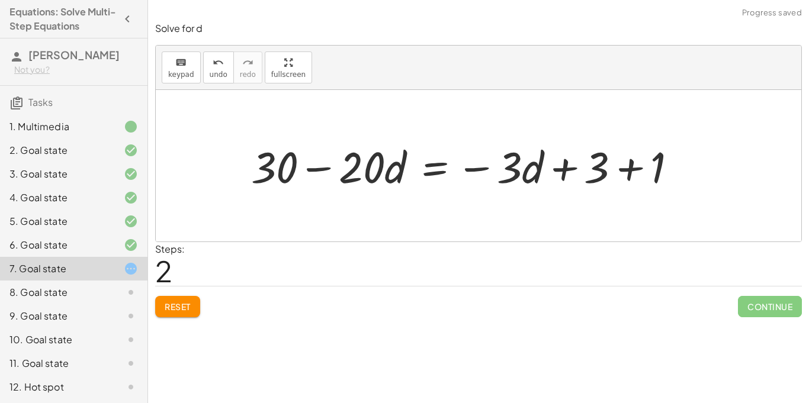
click at [628, 166] on div at bounding box center [468, 165] width 447 height 57
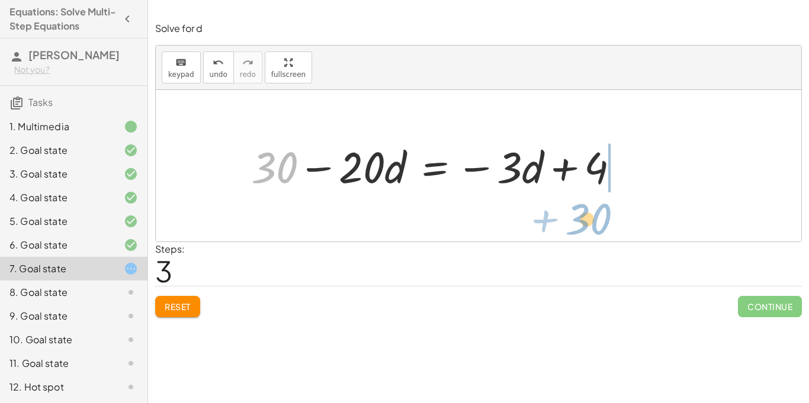
drag, startPoint x: 283, startPoint y: 167, endPoint x: 599, endPoint y: 218, distance: 319.8
click at [599, 218] on div "· 5 · ( + 6 − · 4 · d ) = + · 2 · d + 3 − · 5 · d + 1 + · 5 · 6 − · 5 · 4 · d =…" at bounding box center [479, 166] width 646 height 152
click at [599, 218] on div at bounding box center [479, 166] width 646 height 152
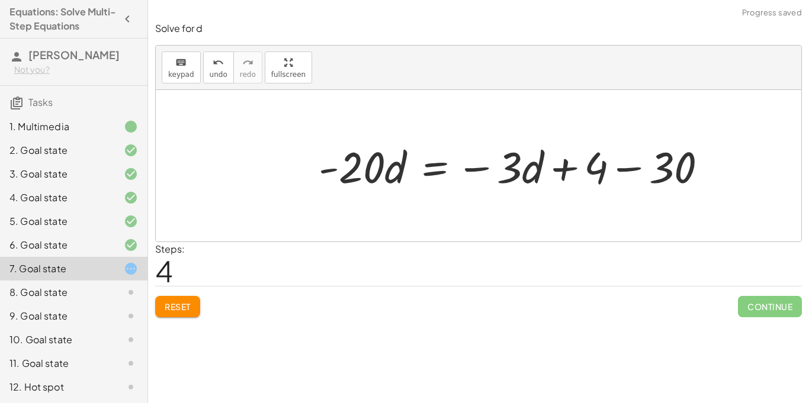
click at [622, 167] on div at bounding box center [518, 165] width 410 height 57
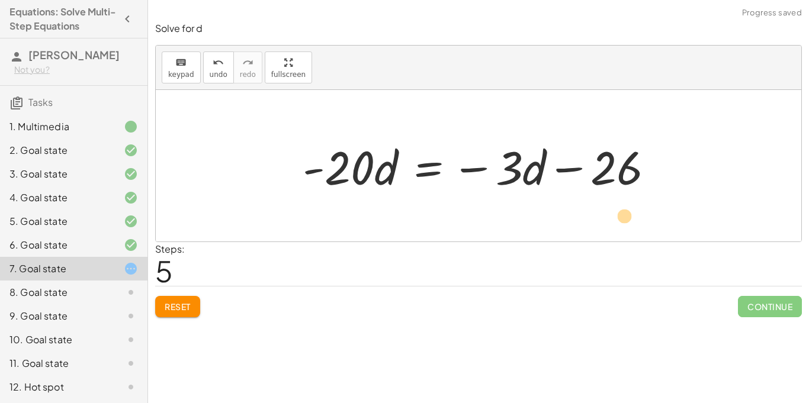
drag, startPoint x: 516, startPoint y: 171, endPoint x: 492, endPoint y: 220, distance: 54.8
click at [492, 220] on div "· 5 · ( + 6 − · 4 · d ) = + · 2 · d + 3 − · 5 · d + 1 + · 5 · 6 − · 5 · 4 · d =…" at bounding box center [479, 166] width 646 height 152
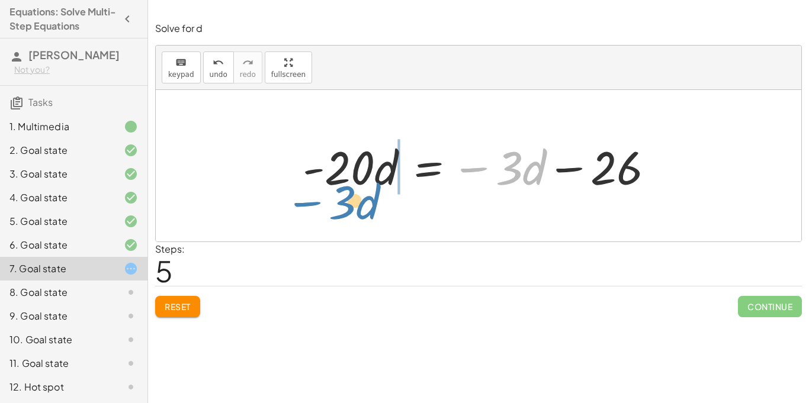
drag, startPoint x: 515, startPoint y: 174, endPoint x: 352, endPoint y: 209, distance: 166.6
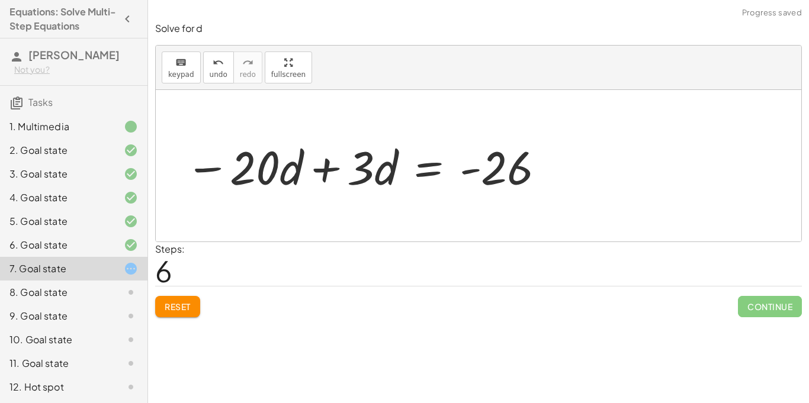
click at [336, 162] on div at bounding box center [366, 166] width 373 height 61
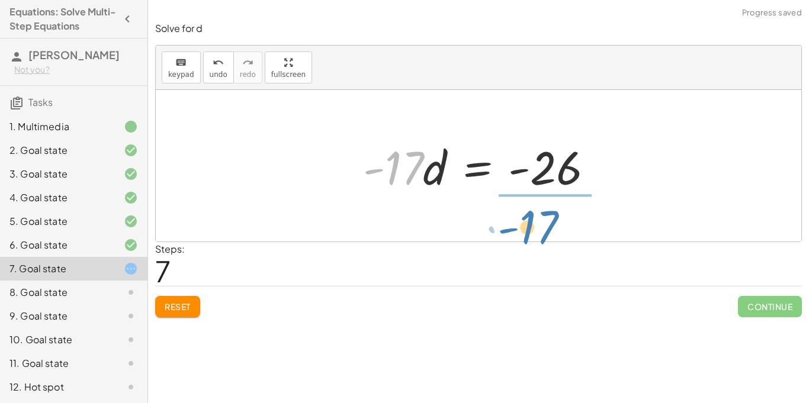
drag, startPoint x: 411, startPoint y: 175, endPoint x: 549, endPoint y: 230, distance: 148.4
click at [549, 230] on div "· 5 · ( + 6 − · 4 · d ) = + · 2 · d + 3 − · 5 · d + 1 + · 5 · 6 − · 5 · 4 · d =…" at bounding box center [479, 166] width 646 height 152
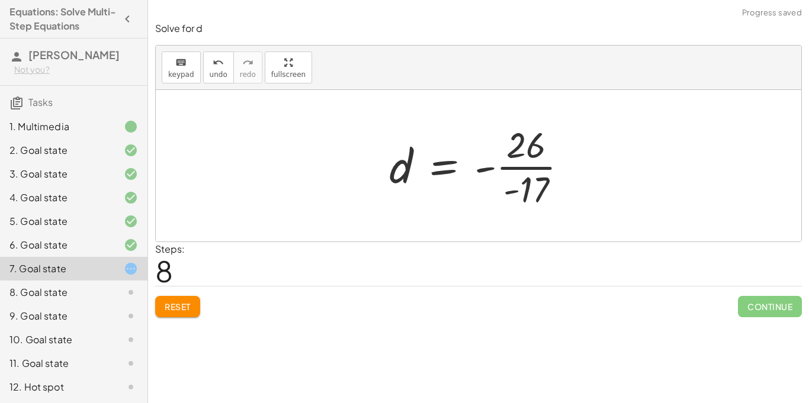
click at [514, 171] on div at bounding box center [483, 165] width 200 height 91
drag, startPoint x: 492, startPoint y: 171, endPoint x: 512, endPoint y: 192, distance: 29.3
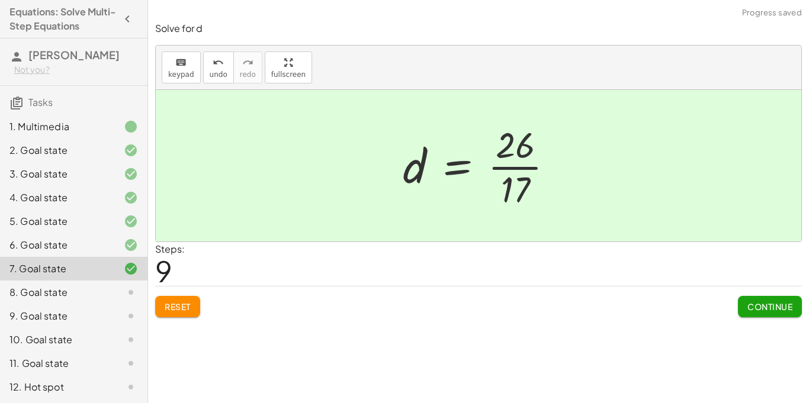
click at [766, 308] on span "Continue" at bounding box center [770, 307] width 45 height 11
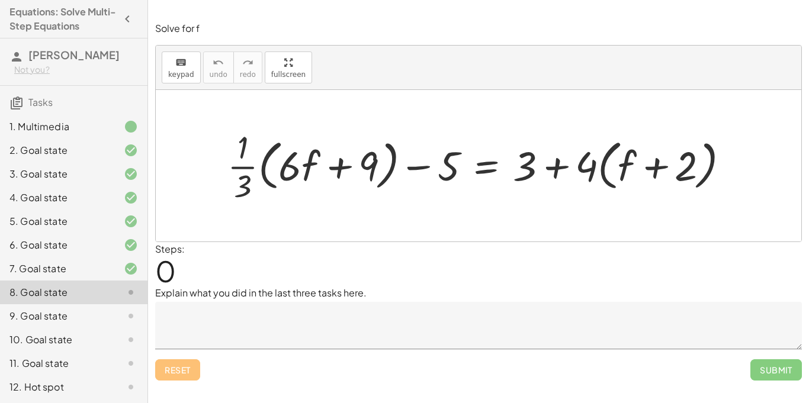
click at [506, 338] on textarea at bounding box center [478, 325] width 647 height 47
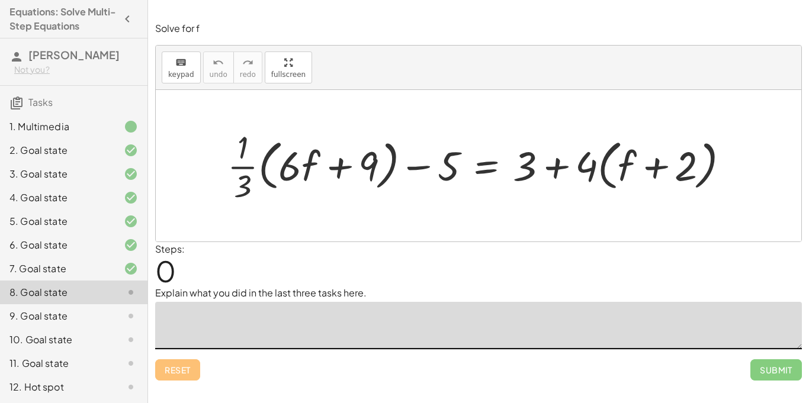
click at [500, 252] on div "Steps: 0" at bounding box center [478, 264] width 647 height 44
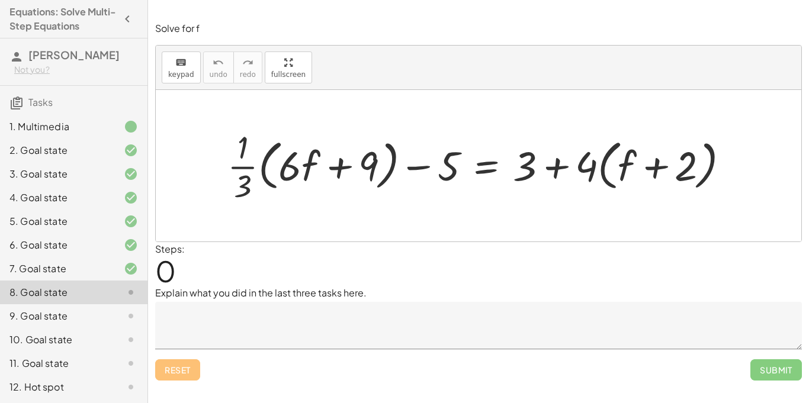
click at [556, 168] on div at bounding box center [483, 166] width 523 height 80
drag, startPoint x: 586, startPoint y: 164, endPoint x: 621, endPoint y: 134, distance: 46.3
click at [621, 134] on div at bounding box center [483, 166] width 523 height 80
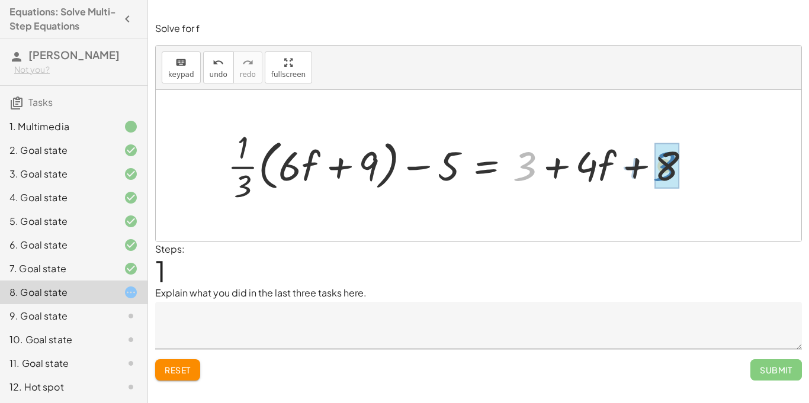
drag, startPoint x: 527, startPoint y: 171, endPoint x: 668, endPoint y: 170, distance: 141.0
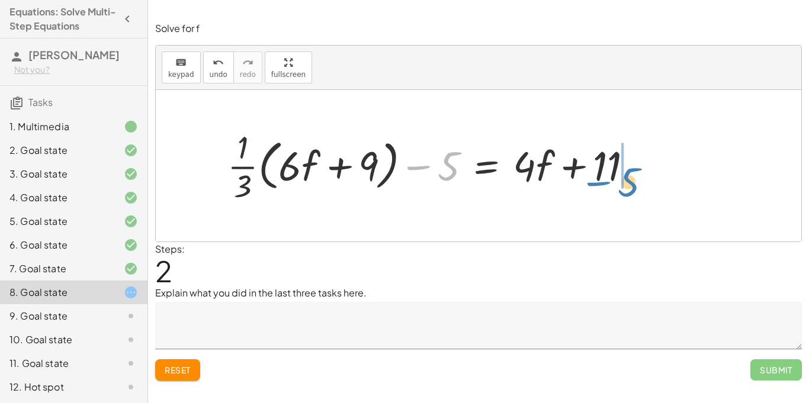
drag, startPoint x: 424, startPoint y: 166, endPoint x: 607, endPoint y: 149, distance: 183.9
click at [607, 149] on div at bounding box center [435, 166] width 427 height 80
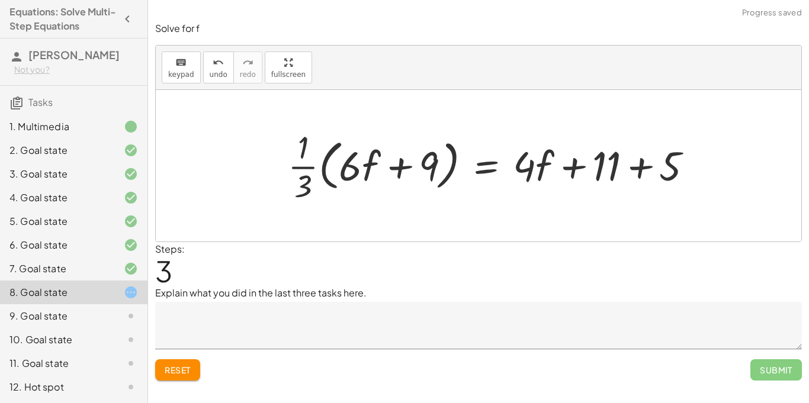
click at [637, 162] on div at bounding box center [495, 166] width 427 height 80
drag, startPoint x: 306, startPoint y: 178, endPoint x: 277, endPoint y: 152, distance: 39.1
click at [277, 152] on div "+ · · 1 · 3 · ( + · 6 · f + 9 ) − 5 = + 3 + · 4 · ( + f + 2 ) + · · 1 · 3 · ( +…" at bounding box center [464, 166] width 389 height 86
drag, startPoint x: 305, startPoint y: 187, endPoint x: 309, endPoint y: 151, distance: 35.8
click at [309, 151] on div at bounding box center [469, 166] width 374 height 80
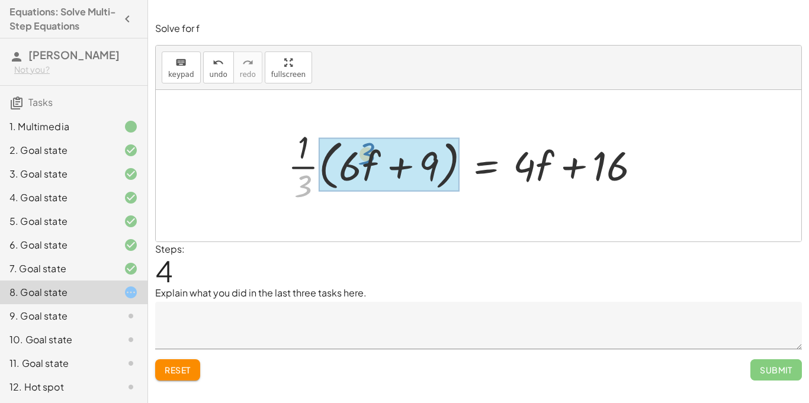
drag, startPoint x: 306, startPoint y: 189, endPoint x: 360, endPoint y: 166, distance: 57.9
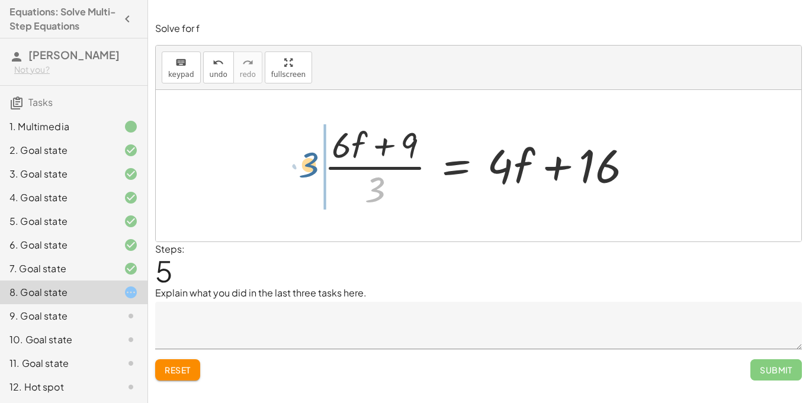
drag, startPoint x: 377, startPoint y: 187, endPoint x: 309, endPoint y: 162, distance: 72.5
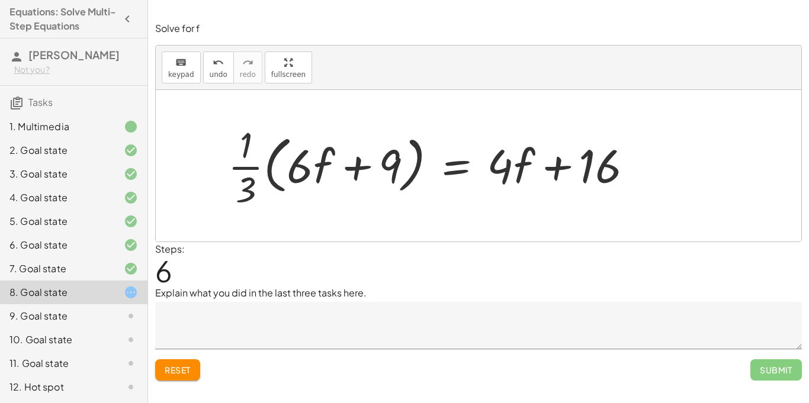
click at [178, 370] on span "Reset" at bounding box center [178, 370] width 26 height 11
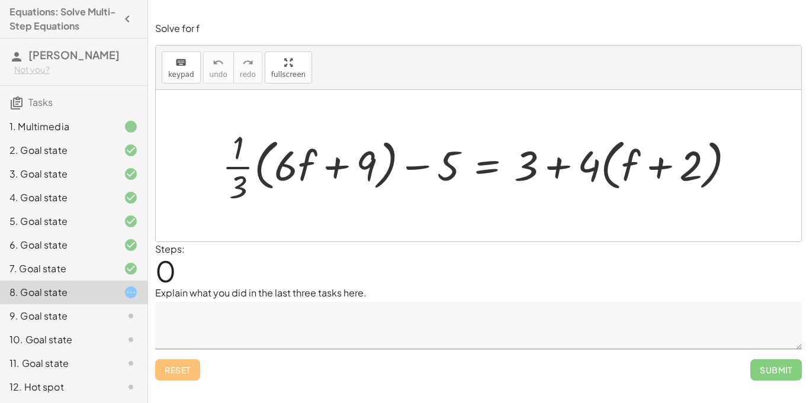
click at [558, 162] on div at bounding box center [483, 166] width 534 height 82
drag, startPoint x: 584, startPoint y: 168, endPoint x: 629, endPoint y: 146, distance: 49.8
click at [629, 146] on div at bounding box center [483, 166] width 534 height 82
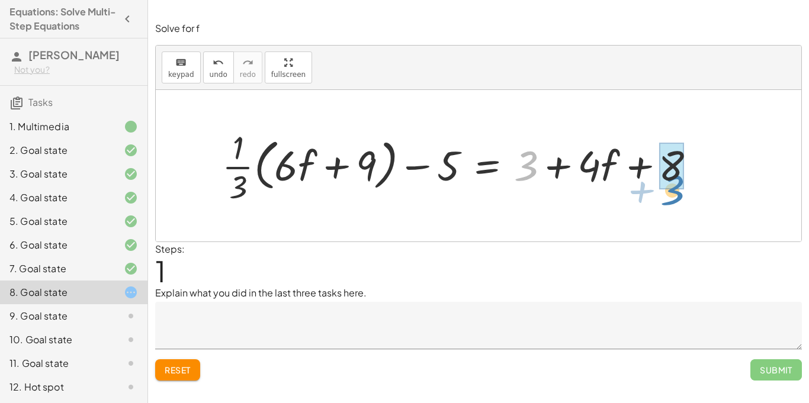
drag, startPoint x: 527, startPoint y: 177, endPoint x: 675, endPoint y: 201, distance: 149.5
click at [675, 201] on div at bounding box center [463, 166] width 495 height 82
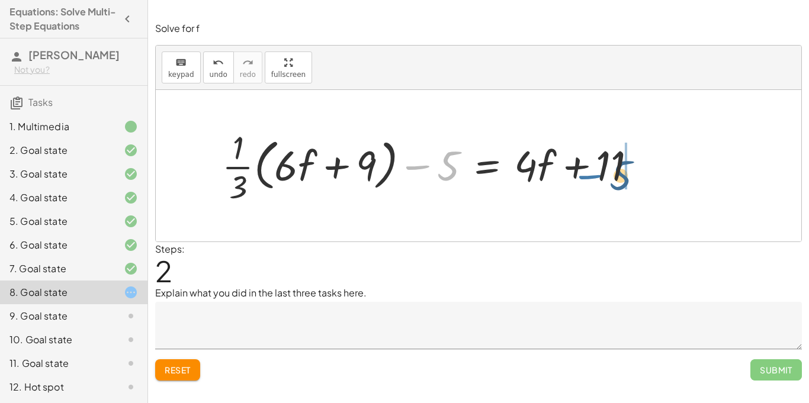
drag, startPoint x: 426, startPoint y: 168, endPoint x: 601, endPoint y: 176, distance: 175.6
click at [601, 176] on div at bounding box center [433, 166] width 435 height 82
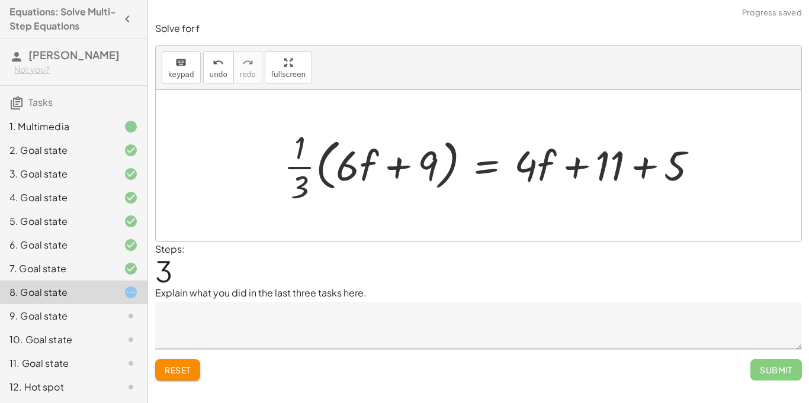
click at [643, 165] on div at bounding box center [495, 166] width 435 height 82
drag, startPoint x: 300, startPoint y: 181, endPoint x: 400, endPoint y: 208, distance: 103.6
drag, startPoint x: 303, startPoint y: 196, endPoint x: 374, endPoint y: 222, distance: 75.5
click at [374, 222] on div "+ · · 1 · 3 · ( + · 6 · f + 9 ) − 5 = + 3 + · 4 · ( + f + 2 ) + · · 1 · 3 · ( +…" at bounding box center [479, 166] width 646 height 152
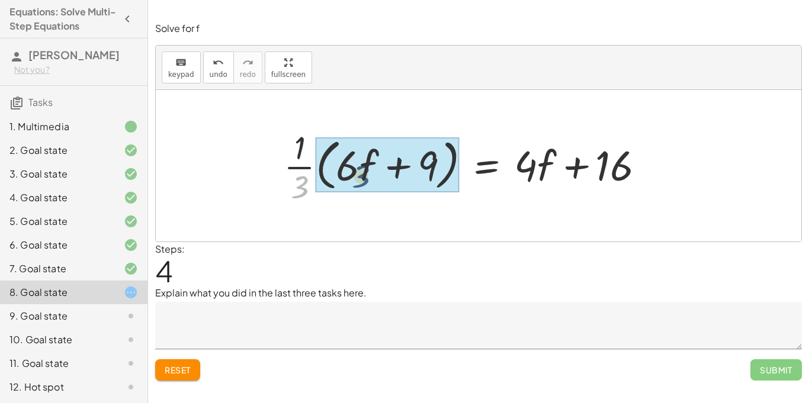
drag, startPoint x: 306, startPoint y: 186, endPoint x: 382, endPoint y: 181, distance: 76.6
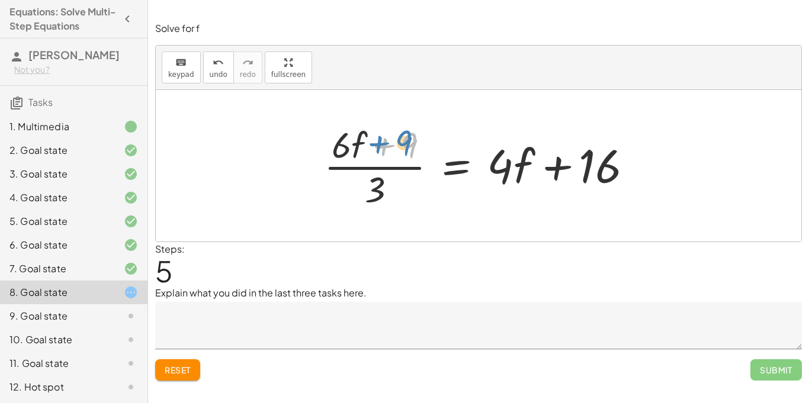
drag, startPoint x: 404, startPoint y: 143, endPoint x: 397, endPoint y: 140, distance: 7.5
click at [397, 140] on div at bounding box center [483, 165] width 330 height 91
drag, startPoint x: 381, startPoint y: 185, endPoint x: 646, endPoint y: 166, distance: 265.5
click at [646, 166] on div at bounding box center [483, 165] width 330 height 91
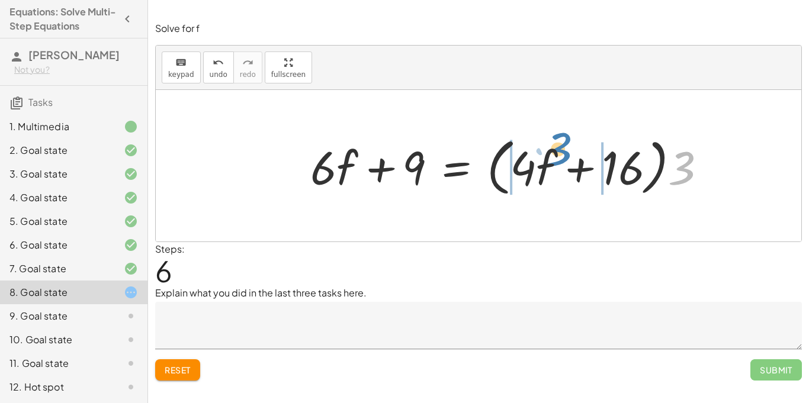
drag, startPoint x: 682, startPoint y: 174, endPoint x: 559, endPoint y: 155, distance: 124.0
click at [559, 155] on div at bounding box center [514, 166] width 418 height 68
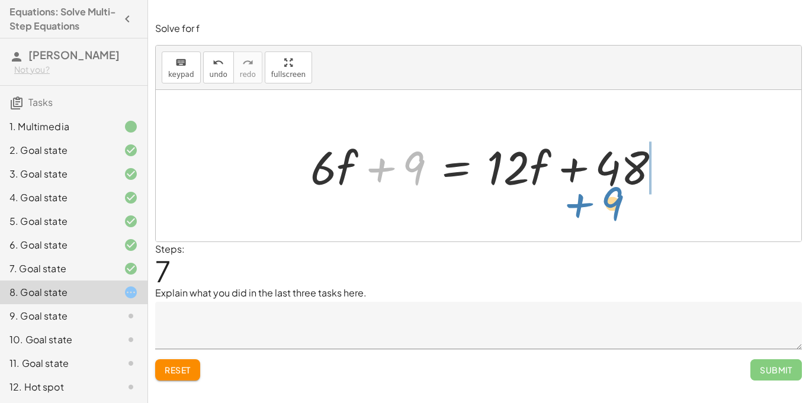
drag, startPoint x: 389, startPoint y: 168, endPoint x: 587, endPoint y: 203, distance: 201.6
click at [587, 203] on div "+ · · 1 · 3 · ( + · 6 · f + 9 ) − 5 = + 3 + · 4 · ( + f + 2 ) + · · 1 · 3 · ( +…" at bounding box center [479, 166] width 646 height 152
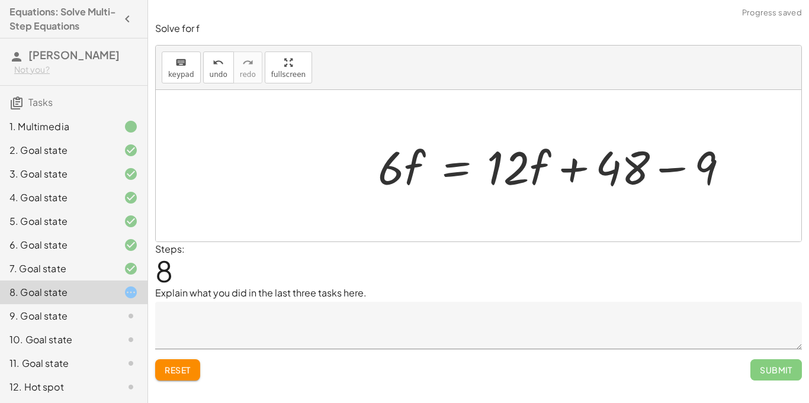
click at [653, 158] on div at bounding box center [558, 166] width 372 height 61
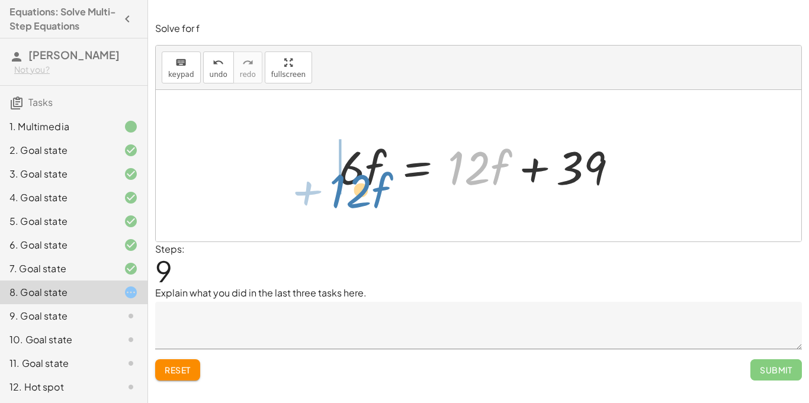
drag, startPoint x: 470, startPoint y: 171, endPoint x: 351, endPoint y: 193, distance: 121.1
click at [351, 193] on div at bounding box center [479, 166] width 292 height 61
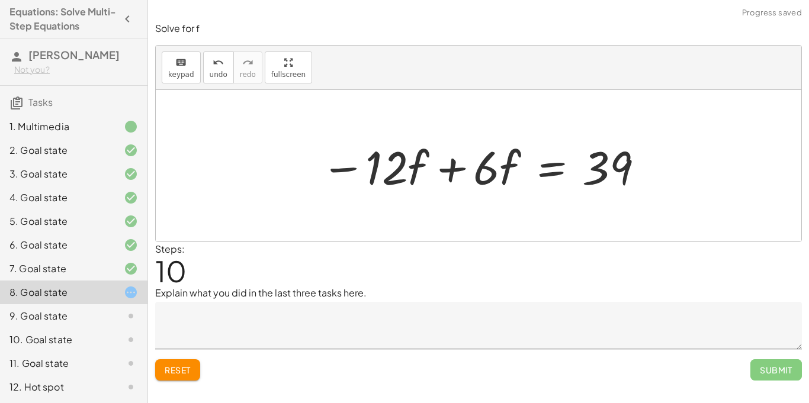
click at [452, 169] on div at bounding box center [483, 166] width 336 height 61
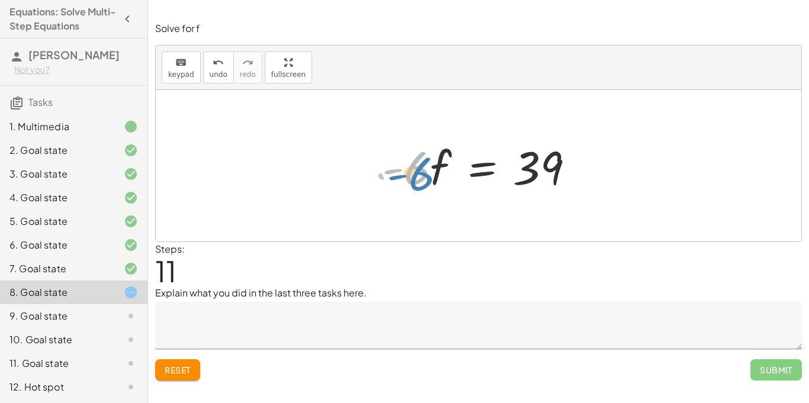
drag, startPoint x: 406, startPoint y: 177, endPoint x: 411, endPoint y: 181, distance: 6.3
click at [411, 181] on div at bounding box center [483, 166] width 214 height 61
click at [210, 66] on div "undo" at bounding box center [219, 62] width 18 height 14
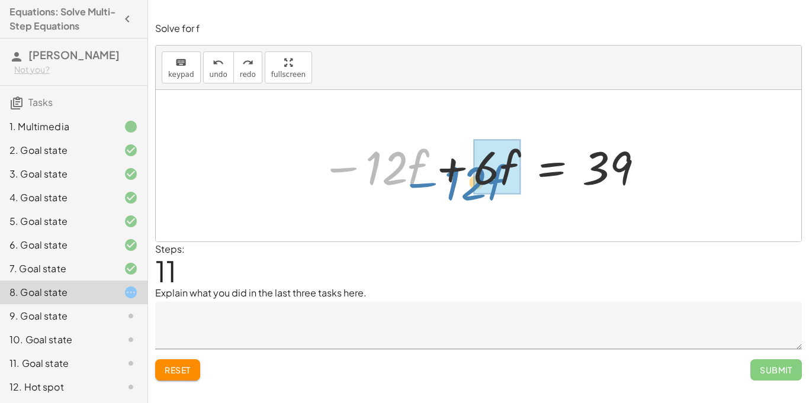
drag, startPoint x: 371, startPoint y: 166, endPoint x: 459, endPoint y: 177, distance: 87.7
click at [459, 177] on div at bounding box center [483, 166] width 336 height 61
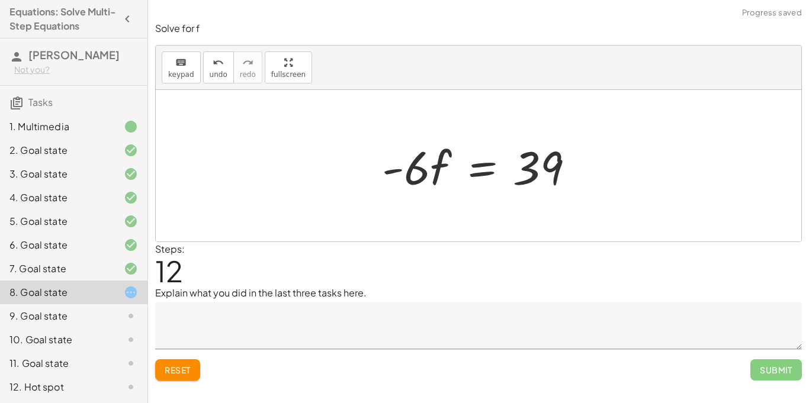
click at [183, 371] on span "Reset" at bounding box center [178, 370] width 26 height 11
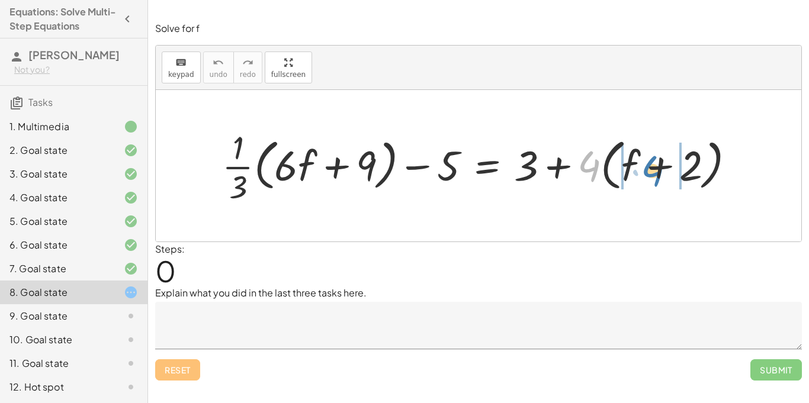
drag, startPoint x: 591, startPoint y: 168, endPoint x: 654, endPoint y: 174, distance: 63.7
click at [654, 174] on div at bounding box center [483, 166] width 534 height 82
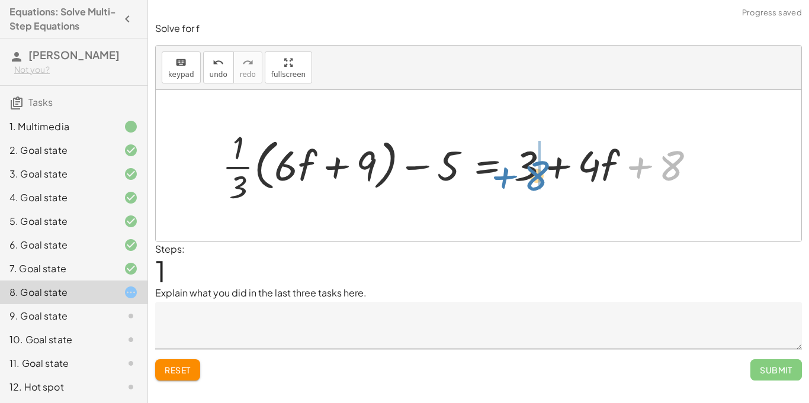
drag, startPoint x: 669, startPoint y: 168, endPoint x: 534, endPoint y: 177, distance: 135.4
click at [534, 177] on div at bounding box center [463, 166] width 495 height 82
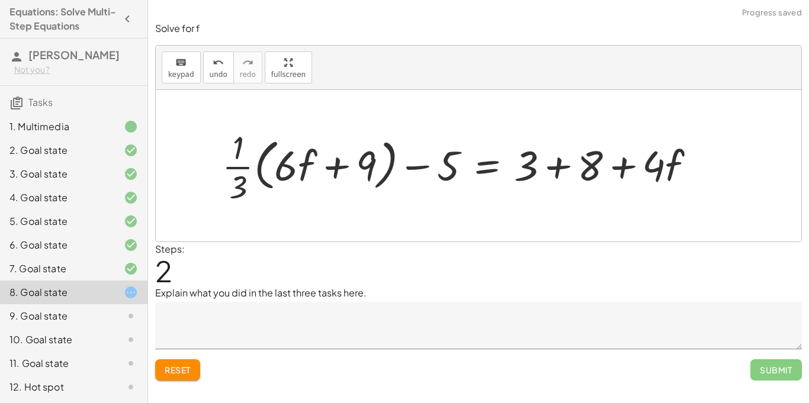
click at [180, 371] on span "Reset" at bounding box center [178, 370] width 26 height 11
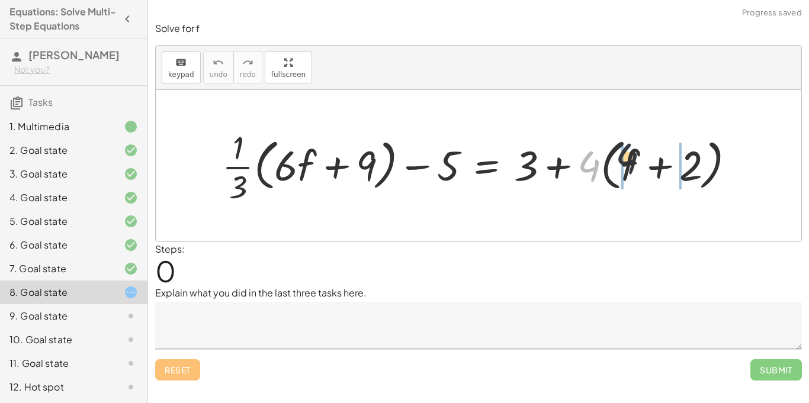
drag, startPoint x: 587, startPoint y: 160, endPoint x: 641, endPoint y: 155, distance: 54.1
click at [641, 155] on div at bounding box center [483, 166] width 534 height 82
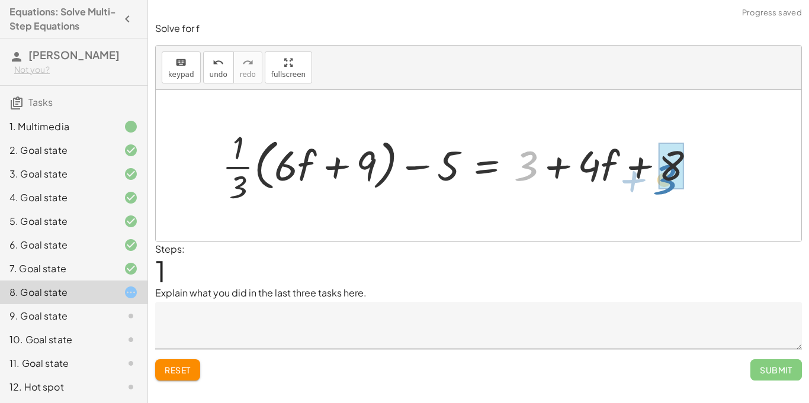
drag, startPoint x: 532, startPoint y: 171, endPoint x: 671, endPoint y: 183, distance: 139.2
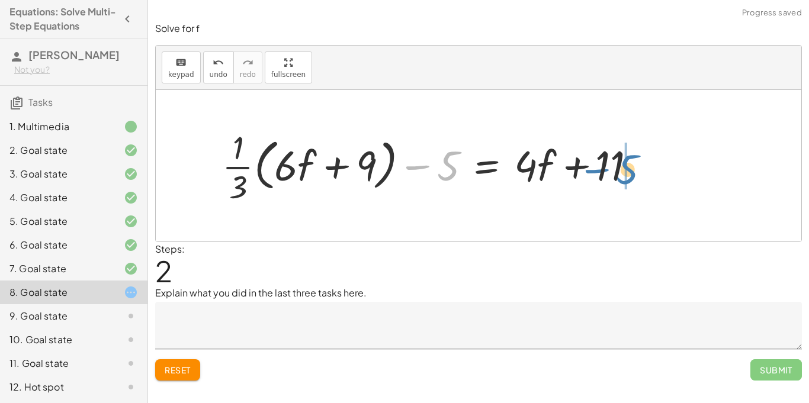
drag, startPoint x: 442, startPoint y: 174, endPoint x: 626, endPoint y: 180, distance: 184.3
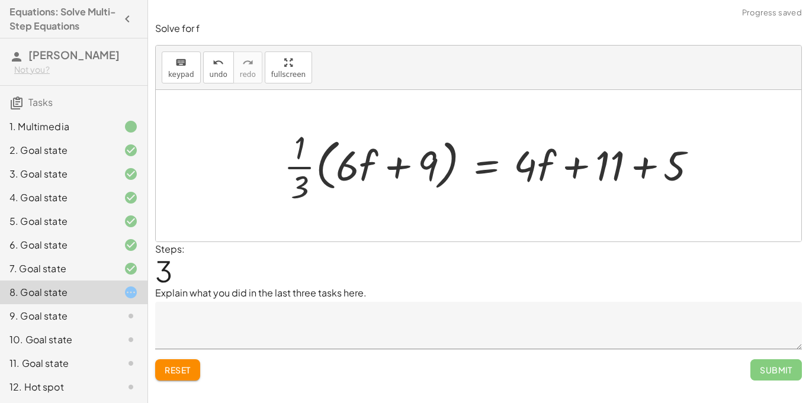
click at [647, 168] on div at bounding box center [495, 166] width 435 height 82
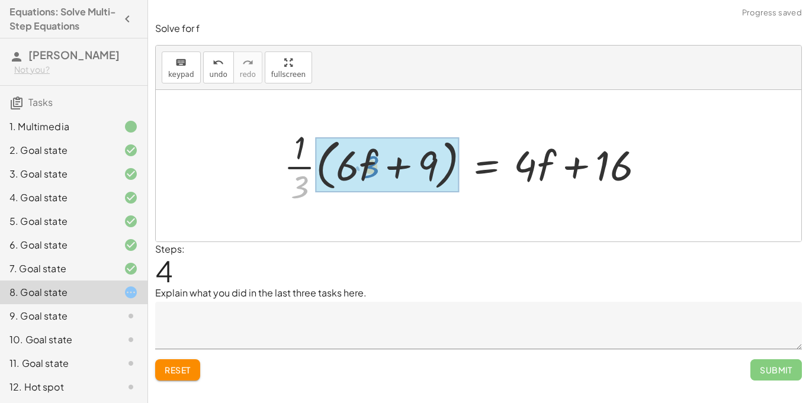
drag, startPoint x: 306, startPoint y: 180, endPoint x: 377, endPoint y: 158, distance: 75.1
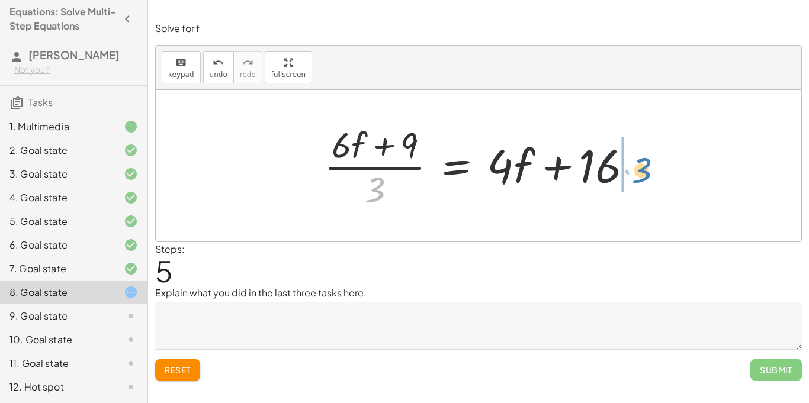
drag, startPoint x: 377, startPoint y: 190, endPoint x: 644, endPoint y: 171, distance: 267.9
click at [644, 171] on div at bounding box center [483, 165] width 330 height 91
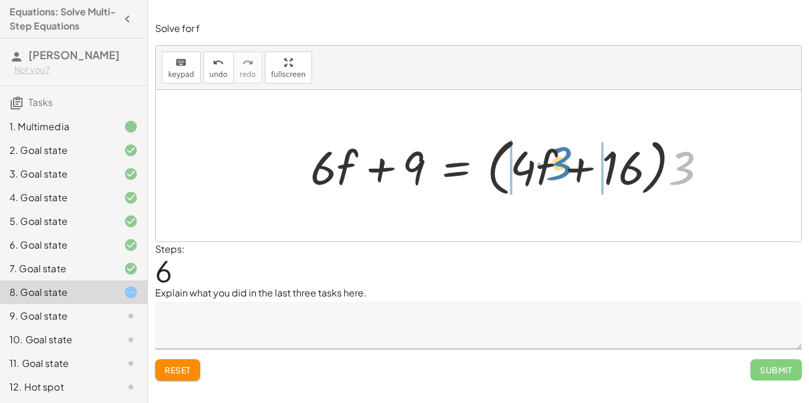
drag, startPoint x: 677, startPoint y: 165, endPoint x: 550, endPoint y: 162, distance: 126.8
click at [550, 162] on div at bounding box center [514, 166] width 418 height 68
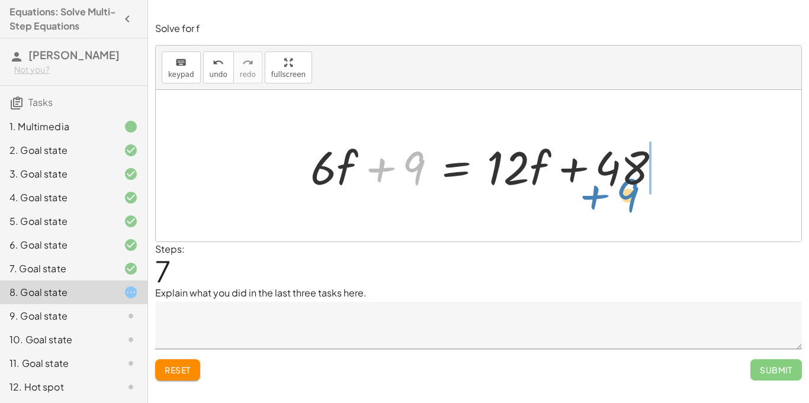
drag, startPoint x: 414, startPoint y: 166, endPoint x: 628, endPoint y: 193, distance: 215.6
click at [628, 193] on div at bounding box center [491, 166] width 372 height 61
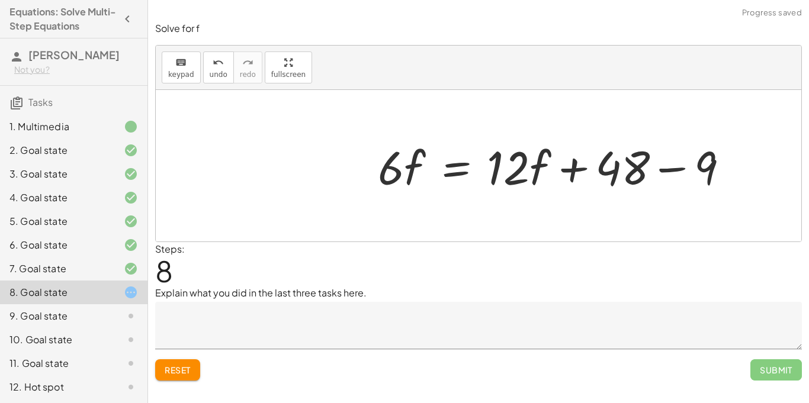
click at [661, 168] on div at bounding box center [558, 166] width 372 height 61
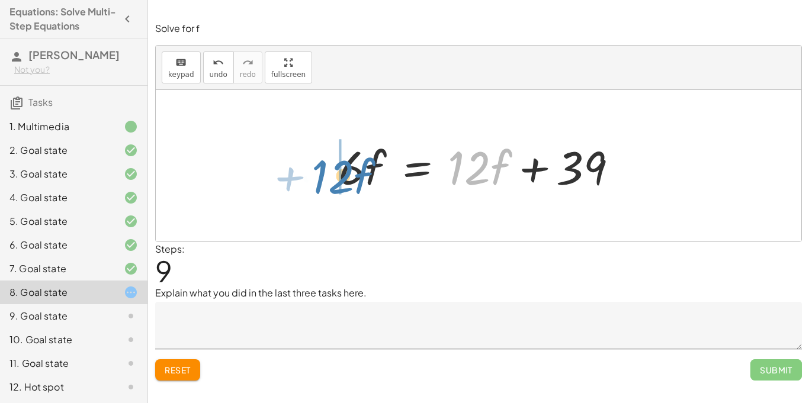
drag, startPoint x: 472, startPoint y: 180, endPoint x: 328, endPoint y: 188, distance: 144.2
click at [328, 188] on div "+ · · 1 · 3 · ( + · 6 · f + 9 ) − 5 = + 3 + · 4 · ( + f + 2 ) + · · 1 · 3 · ( +…" at bounding box center [478, 166] width 315 height 67
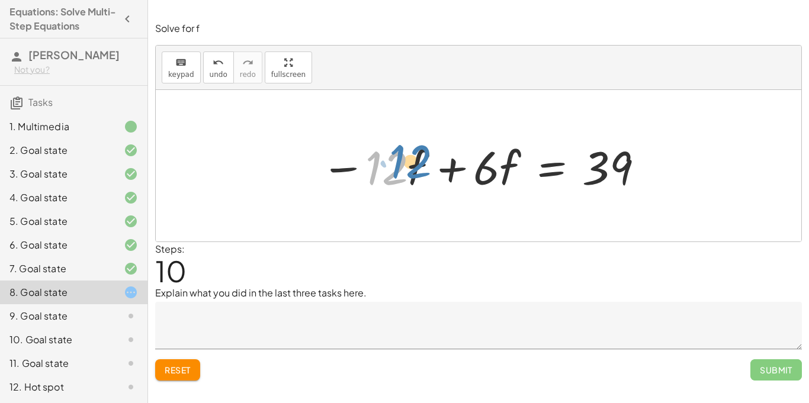
drag, startPoint x: 387, startPoint y: 179, endPoint x: 405, endPoint y: 173, distance: 18.7
click at [405, 173] on div at bounding box center [483, 166] width 336 height 61
click at [446, 166] on div at bounding box center [483, 166] width 336 height 61
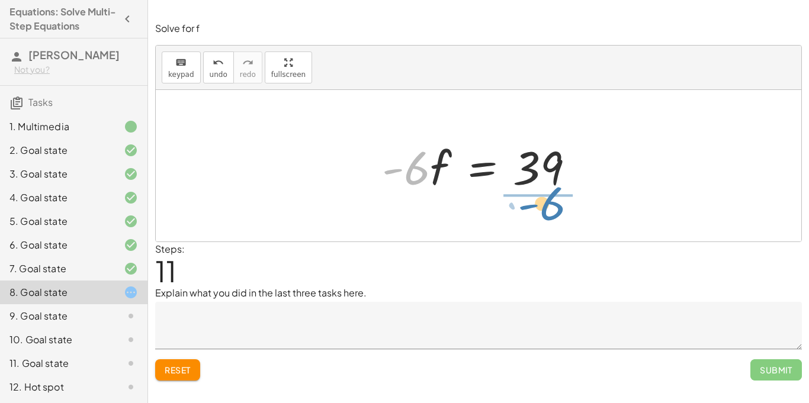
drag, startPoint x: 421, startPoint y: 174, endPoint x: 556, endPoint y: 209, distance: 140.2
click at [556, 209] on div "+ · · 1 · 3 · ( + · 6 · f + 9 ) − 5 = + 3 + · 4 · ( + f + 2 ) + · · 1 · 3 · ( +…" at bounding box center [479, 166] width 646 height 152
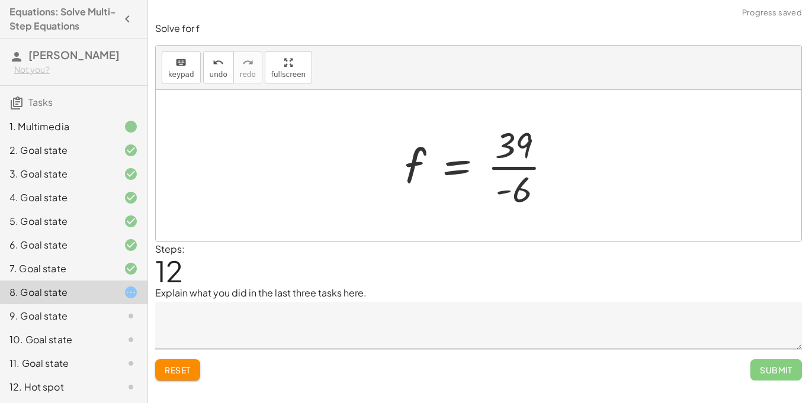
click at [507, 168] on div at bounding box center [483, 165] width 168 height 91
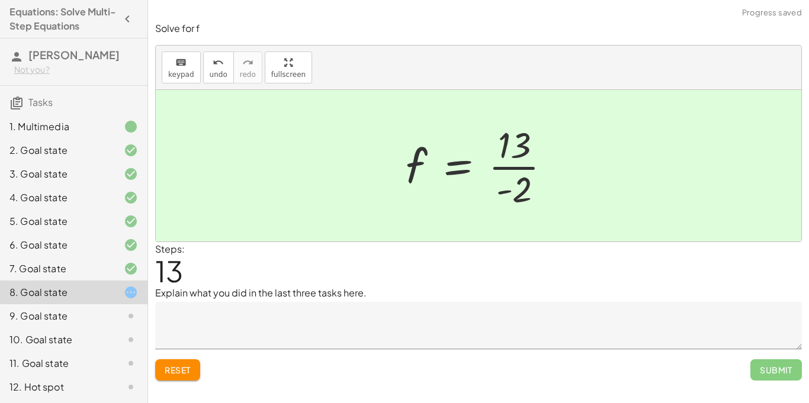
click at [454, 326] on textarea at bounding box center [478, 325] width 647 height 47
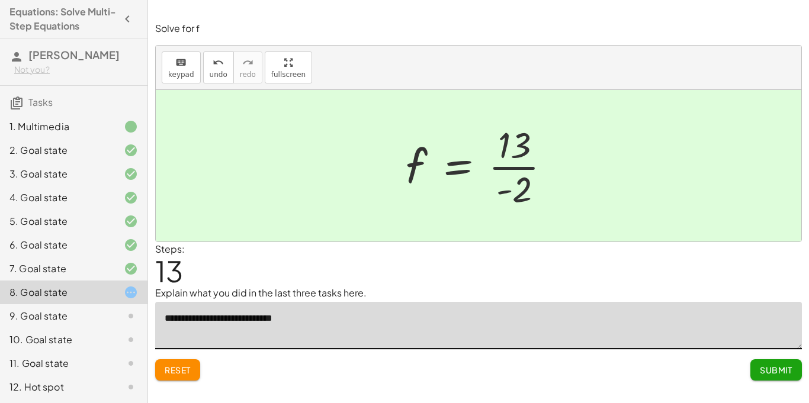
click at [274, 323] on textarea "**********" at bounding box center [478, 325] width 647 height 47
click at [273, 323] on textarea "**********" at bounding box center [478, 325] width 647 height 47
click at [312, 315] on textarea "**********" at bounding box center [478, 325] width 647 height 47
click at [509, 318] on textarea "**********" at bounding box center [478, 325] width 647 height 47
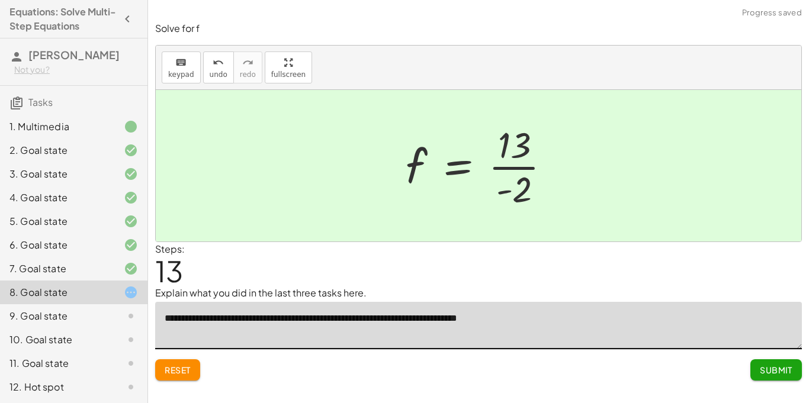
type textarea "**********"
click at [785, 376] on button "Submit" at bounding box center [777, 370] width 52 height 21
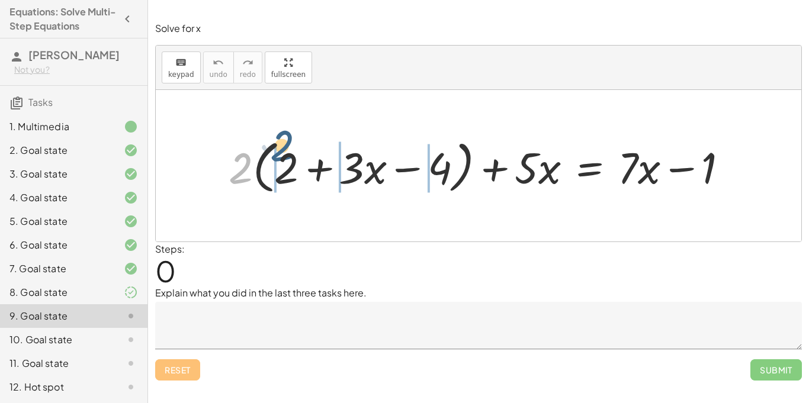
drag, startPoint x: 239, startPoint y: 177, endPoint x: 285, endPoint y: 158, distance: 49.9
click at [285, 158] on div at bounding box center [483, 165] width 521 height 63
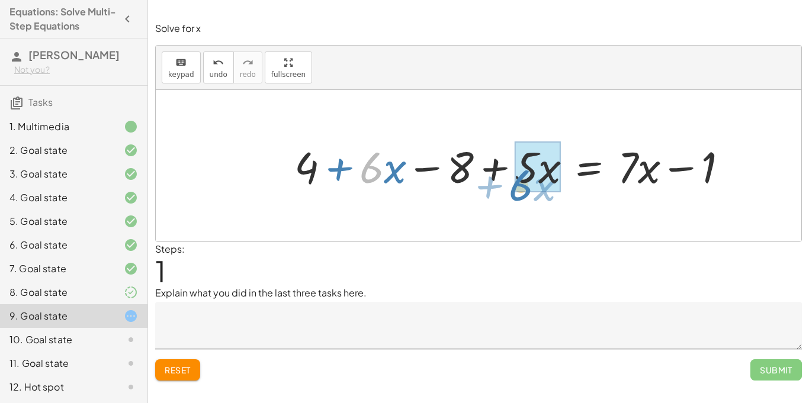
drag, startPoint x: 361, startPoint y: 179, endPoint x: 512, endPoint y: 197, distance: 152.1
click at [512, 197] on div "+ · 2 · ( + 2 + · 3 · x − 4 ) + · 5 · x = + · 7 · x − 1 + · 2 · 2 + · 2 · 3 · x…" at bounding box center [512, 165] width 470 height 63
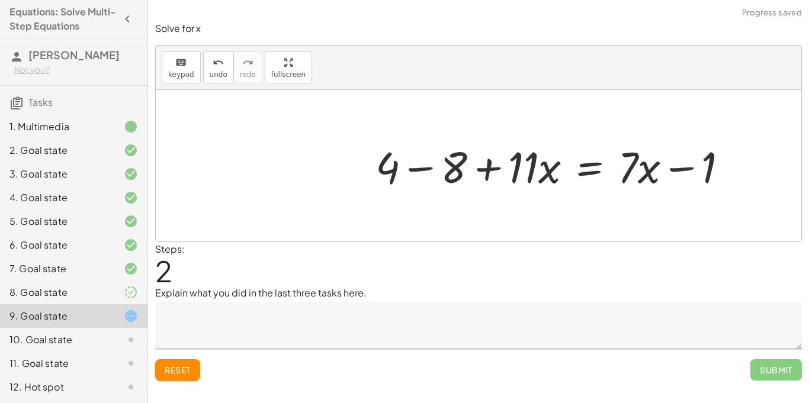
click at [415, 171] on div at bounding box center [557, 165] width 374 height 57
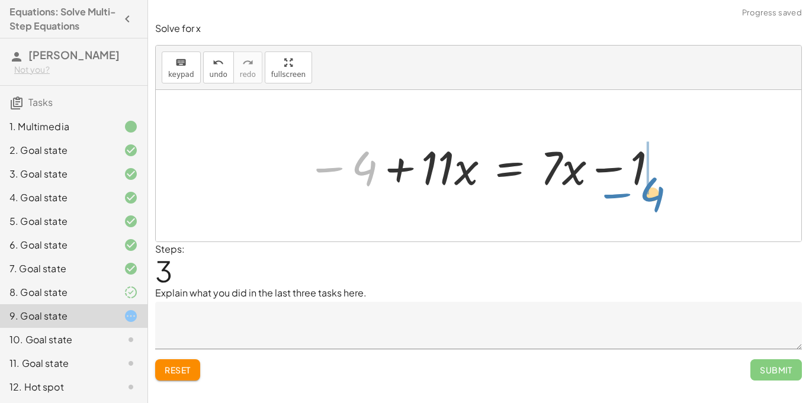
drag, startPoint x: 366, startPoint y: 171, endPoint x: 683, endPoint y: 186, distance: 317.3
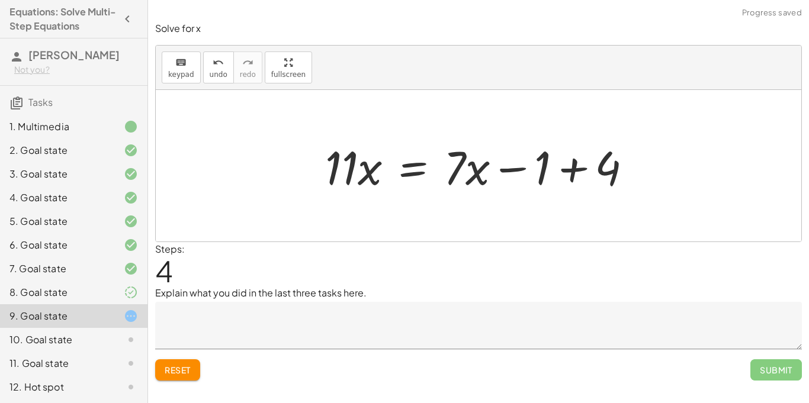
click at [666, 168] on div at bounding box center [479, 166] width 646 height 152
click at [575, 174] on div at bounding box center [483, 166] width 328 height 61
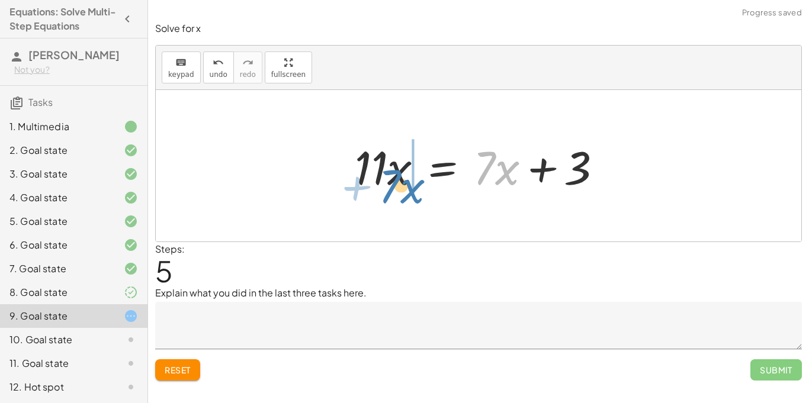
drag, startPoint x: 482, startPoint y: 173, endPoint x: 382, endPoint y: 191, distance: 102.3
click at [382, 191] on div at bounding box center [479, 166] width 261 height 61
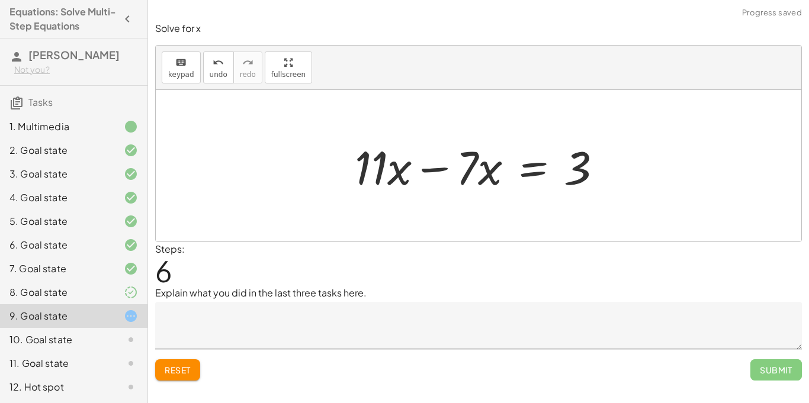
click at [427, 171] on div at bounding box center [483, 166] width 269 height 61
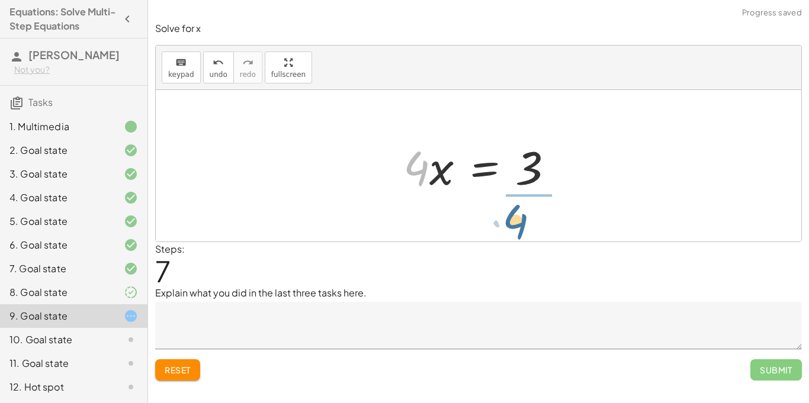
drag, startPoint x: 414, startPoint y: 177, endPoint x: 520, endPoint y: 232, distance: 118.7
click at [520, 232] on div "+ · 2 · ( + 2 + · 3 · x − 4 ) + · 5 · x = + · 7 · x − 1 + · 2 · 2 + · 2 · 3 · x…" at bounding box center [479, 166] width 646 height 152
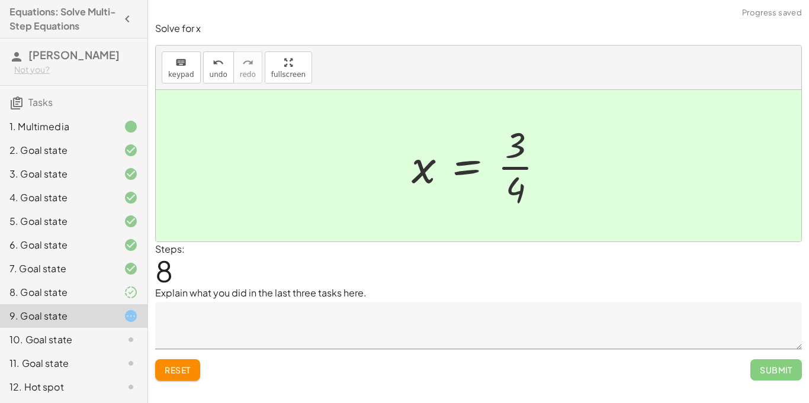
click at [515, 169] on div at bounding box center [483, 165] width 154 height 91
click at [646, 281] on div "Steps: 8" at bounding box center [478, 264] width 647 height 44
click at [635, 291] on p "Explain what you did in the last three tasks here." at bounding box center [478, 293] width 647 height 14
click at [216, 76] on span "undo" at bounding box center [219, 74] width 18 height 8
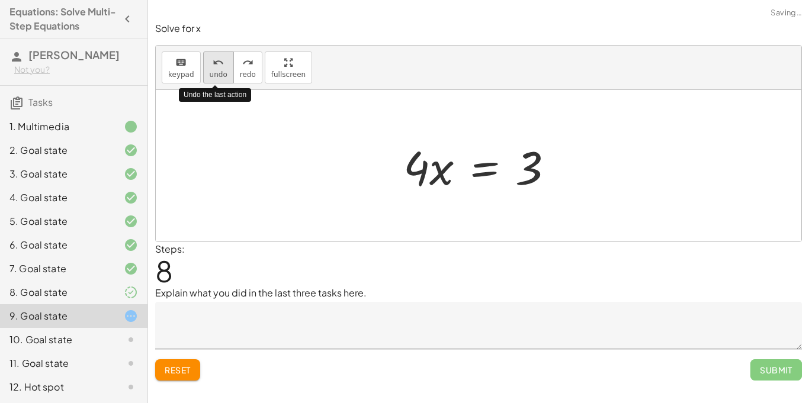
click at [216, 76] on span "undo" at bounding box center [219, 74] width 18 height 8
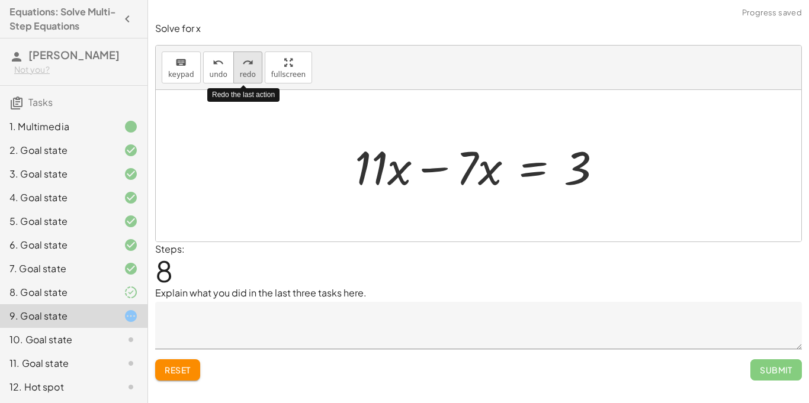
click at [249, 71] on span "redo" at bounding box center [248, 74] width 16 height 8
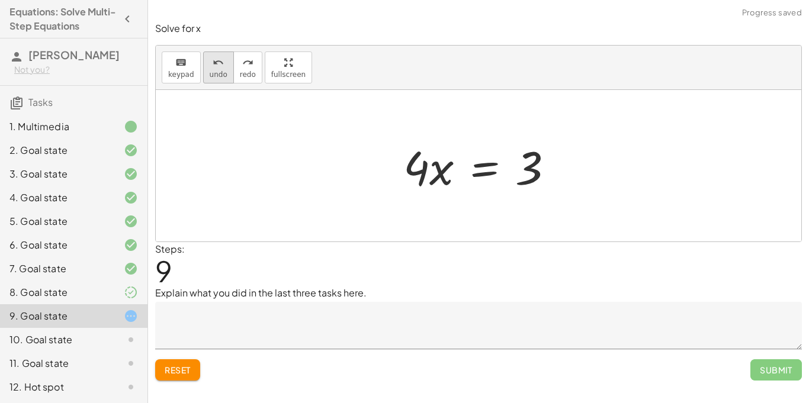
click at [210, 70] on span "undo" at bounding box center [219, 74] width 18 height 8
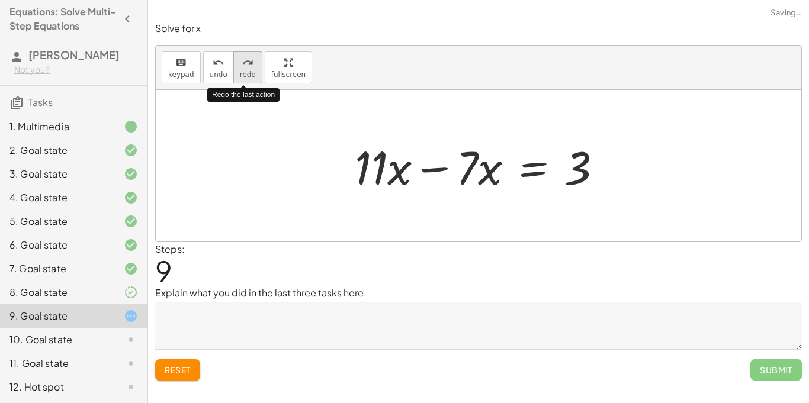
click at [242, 65] on icon "redo" at bounding box center [247, 63] width 11 height 14
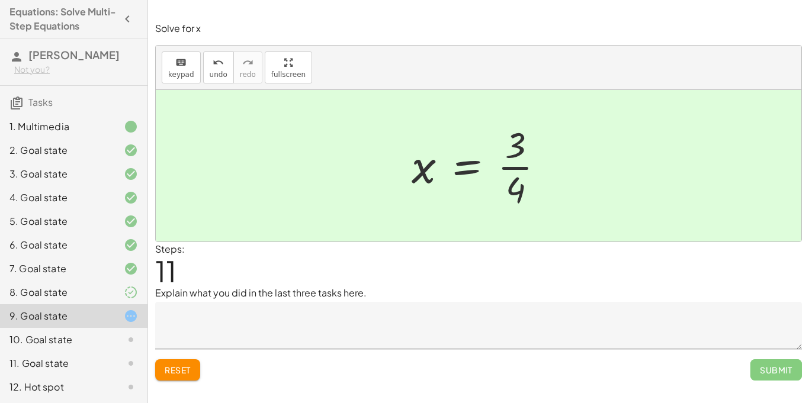
click at [230, 316] on textarea at bounding box center [478, 325] width 647 height 47
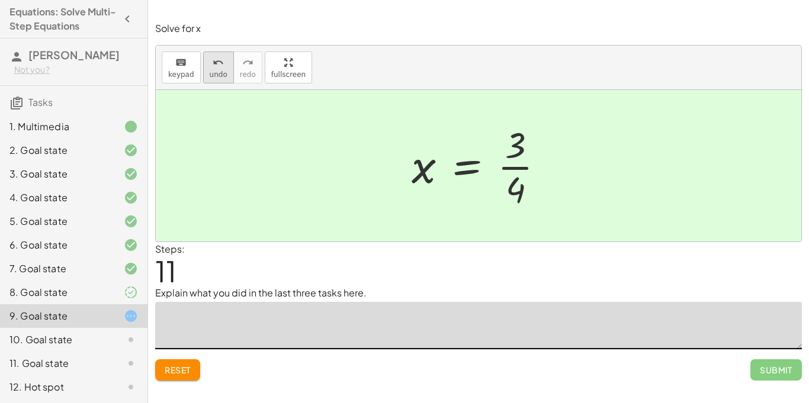
click at [214, 71] on span "undo" at bounding box center [219, 74] width 18 height 8
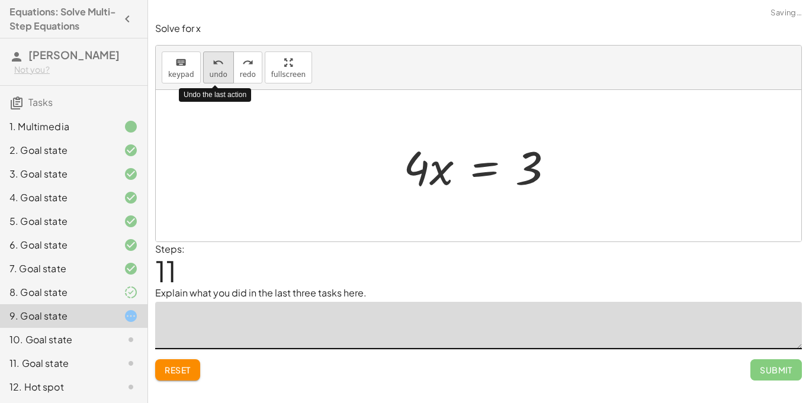
click at [214, 71] on span "undo" at bounding box center [219, 74] width 18 height 8
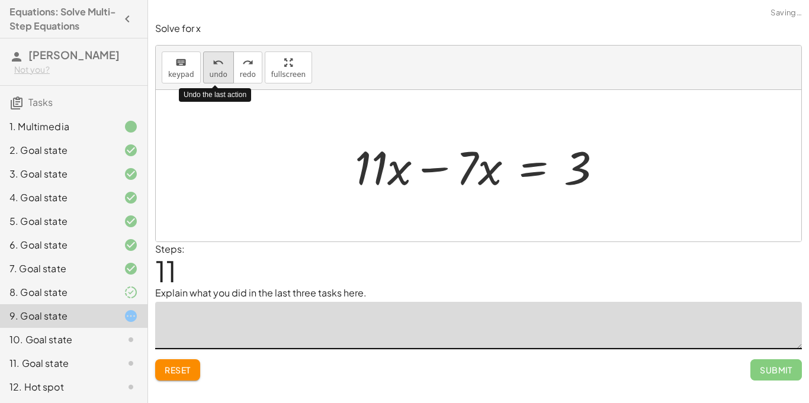
click at [214, 71] on span "undo" at bounding box center [219, 74] width 18 height 8
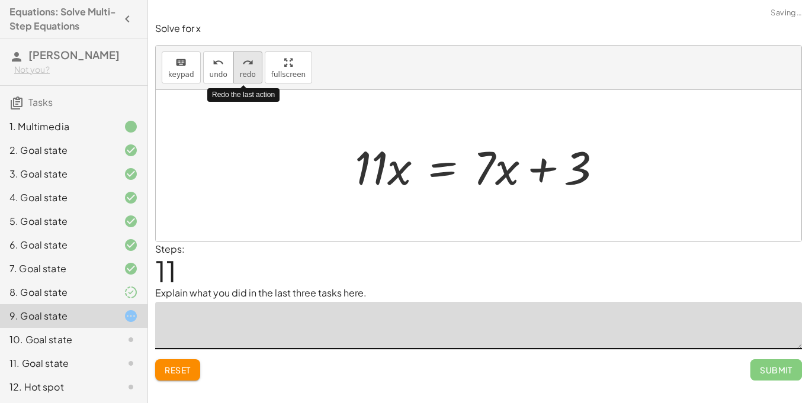
click at [243, 63] on icon "redo" at bounding box center [247, 63] width 11 height 14
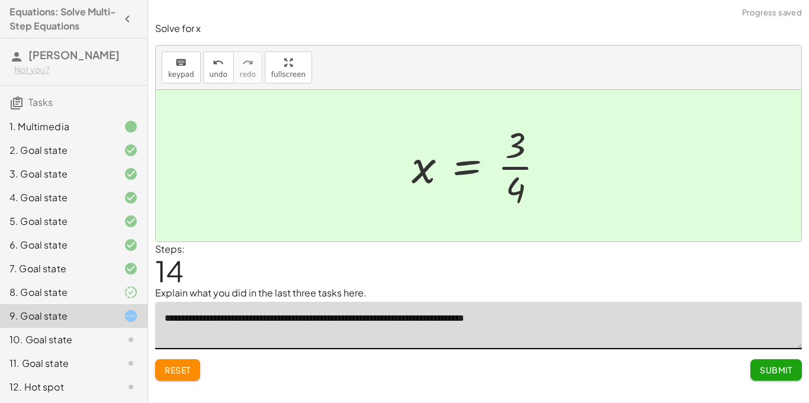
type textarea "**********"
click at [770, 368] on span "Submit" at bounding box center [776, 370] width 33 height 11
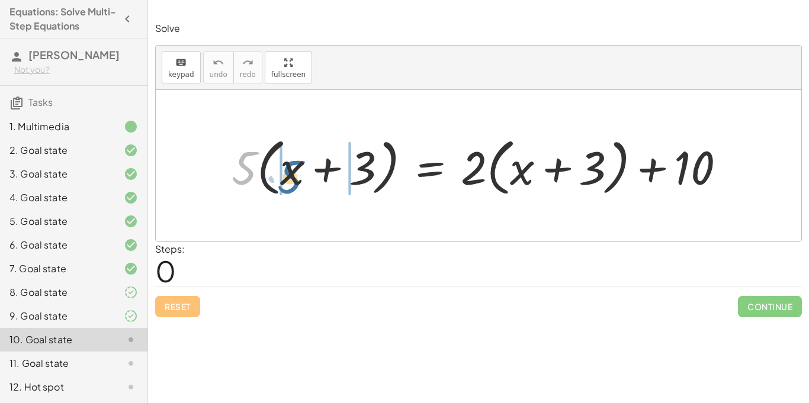
drag, startPoint x: 246, startPoint y: 166, endPoint x: 293, endPoint y: 175, distance: 47.1
click at [293, 175] on div at bounding box center [483, 166] width 515 height 68
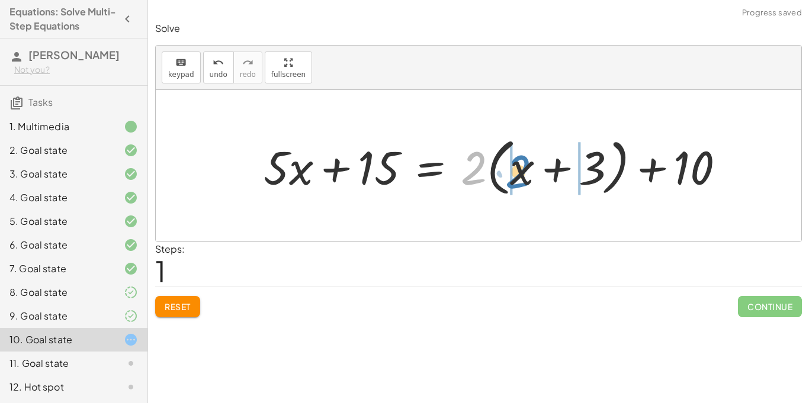
drag, startPoint x: 472, startPoint y: 173, endPoint x: 514, endPoint y: 175, distance: 42.1
click at [514, 175] on div at bounding box center [499, 166] width 483 height 68
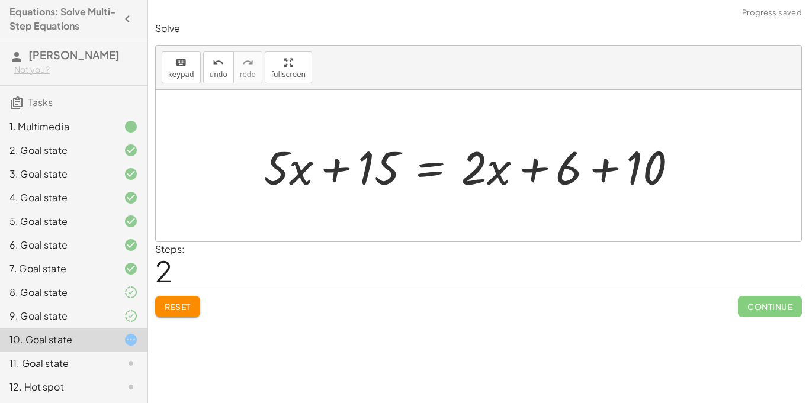
click at [607, 163] on div at bounding box center [475, 166] width 435 height 61
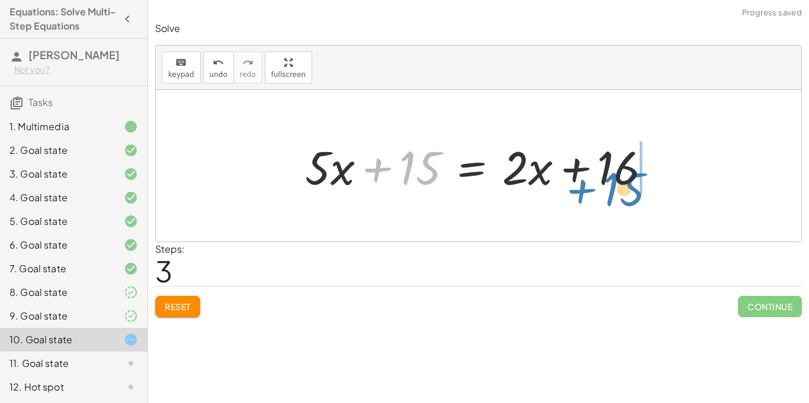
drag, startPoint x: 382, startPoint y: 170, endPoint x: 588, endPoint y: 193, distance: 206.9
click at [588, 193] on div at bounding box center [482, 166] width 367 height 61
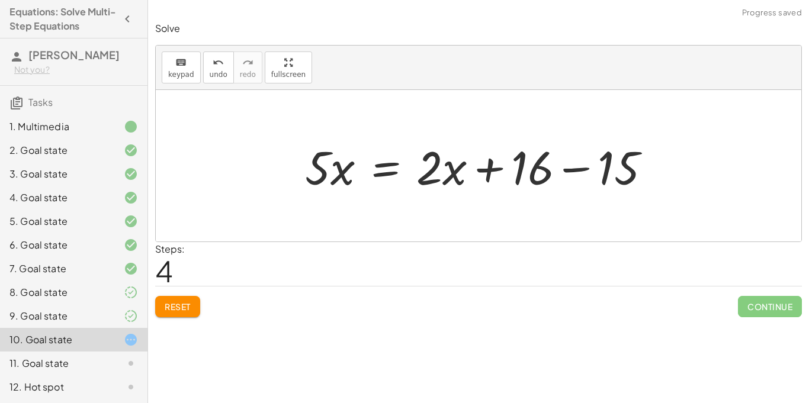
click at [560, 171] on div at bounding box center [482, 166] width 367 height 61
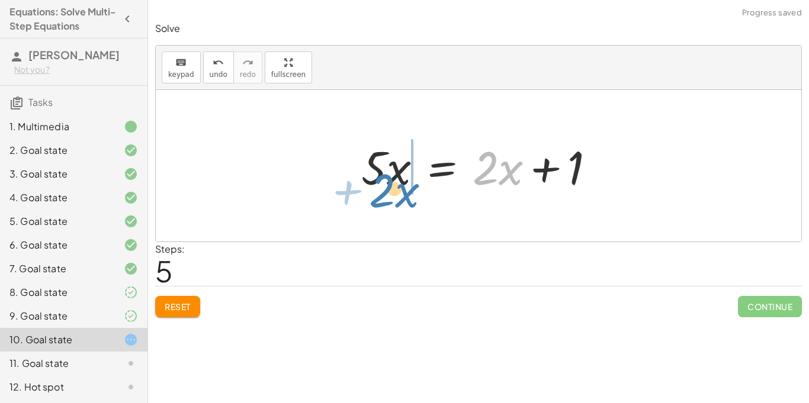
drag, startPoint x: 489, startPoint y: 171, endPoint x: 385, endPoint y: 192, distance: 105.8
click at [385, 192] on div at bounding box center [478, 166] width 247 height 61
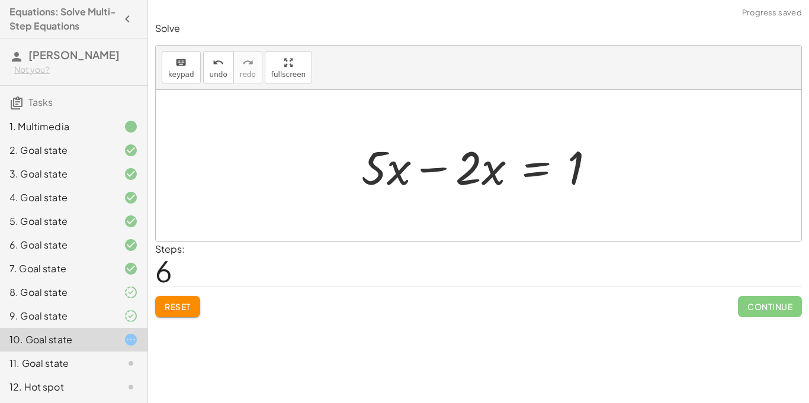
click at [422, 170] on div at bounding box center [482, 166] width 255 height 61
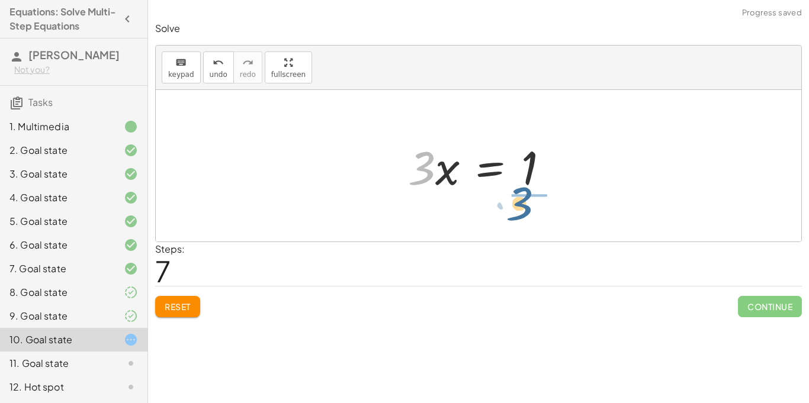
drag, startPoint x: 418, startPoint y: 182, endPoint x: 517, endPoint y: 218, distance: 105.1
click at [517, 218] on div "· 5 · ( + x + 3 ) = + · 2 · ( + x + 3 ) + 10 + · 5 · x + · 5 · 3 = + · 2 · ( + …" at bounding box center [479, 166] width 646 height 152
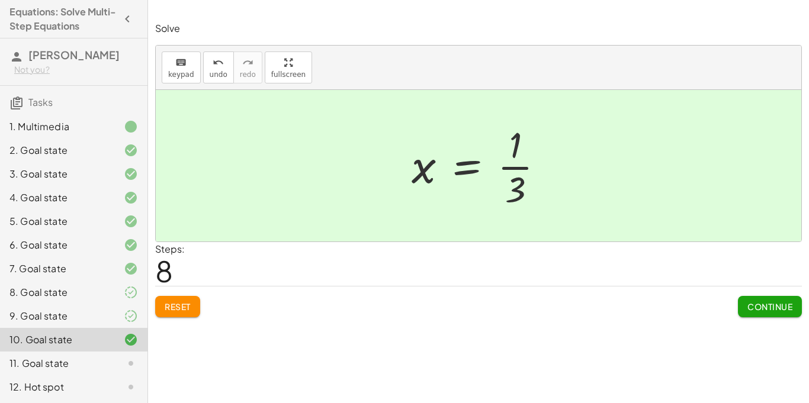
click at [513, 165] on div at bounding box center [483, 165] width 154 height 91
click at [515, 168] on div at bounding box center [483, 165] width 154 height 91
click at [761, 299] on button "Continue" at bounding box center [770, 306] width 64 height 21
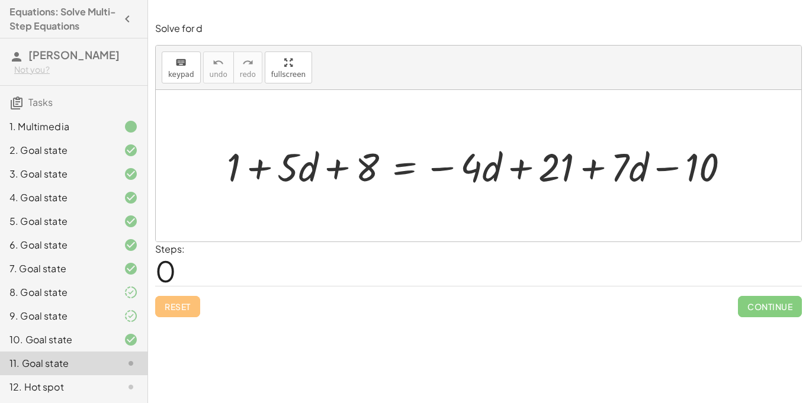
click at [377, 146] on div at bounding box center [483, 166] width 525 height 52
drag, startPoint x: 234, startPoint y: 168, endPoint x: 384, endPoint y: 200, distance: 153.8
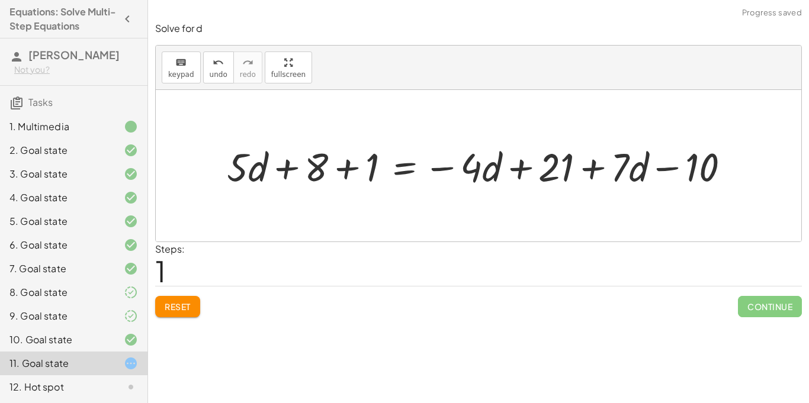
click at [320, 169] on div at bounding box center [483, 166] width 525 height 52
click at [346, 169] on div at bounding box center [483, 166] width 525 height 52
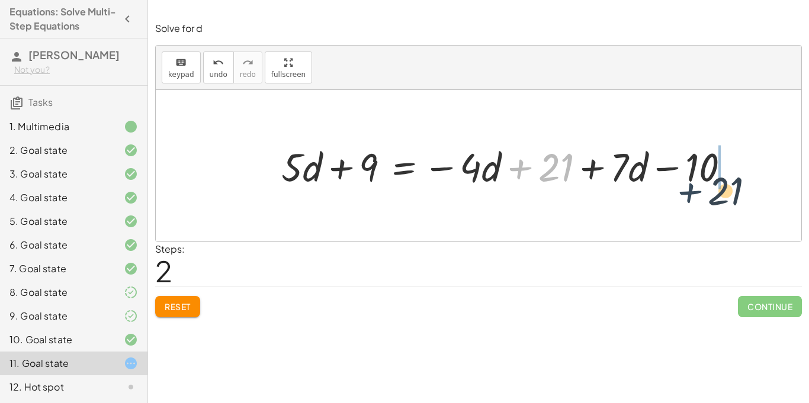
drag, startPoint x: 517, startPoint y: 169, endPoint x: 701, endPoint y: 189, distance: 185.3
click at [701, 189] on div at bounding box center [510, 166] width 470 height 52
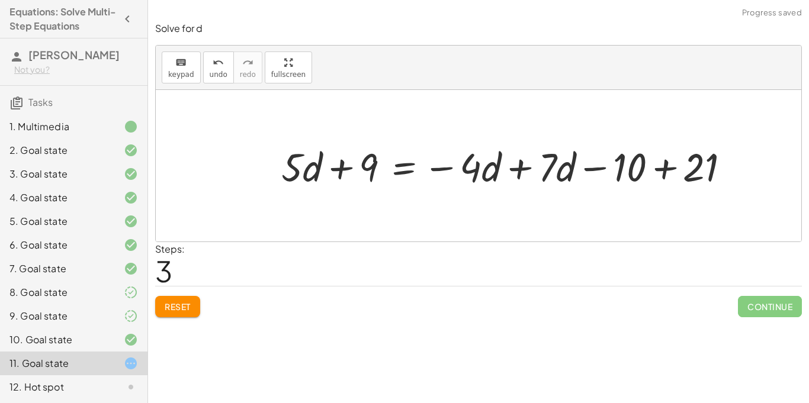
click at [668, 165] on div at bounding box center [510, 166] width 470 height 52
click at [512, 166] on div at bounding box center [471, 166] width 392 height 52
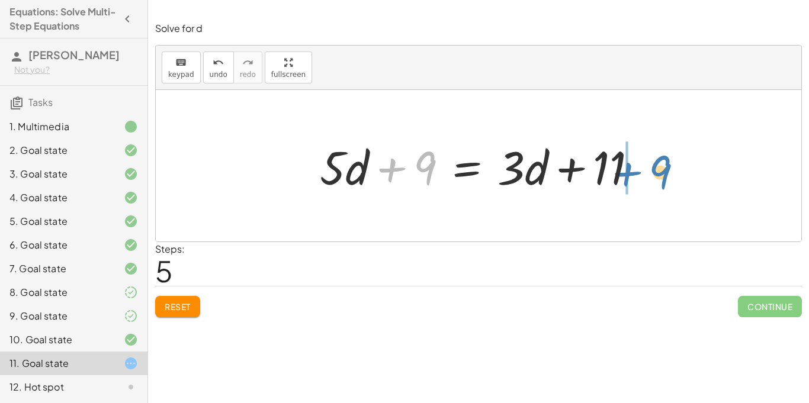
drag, startPoint x: 389, startPoint y: 168, endPoint x: 626, endPoint y: 172, distance: 236.4
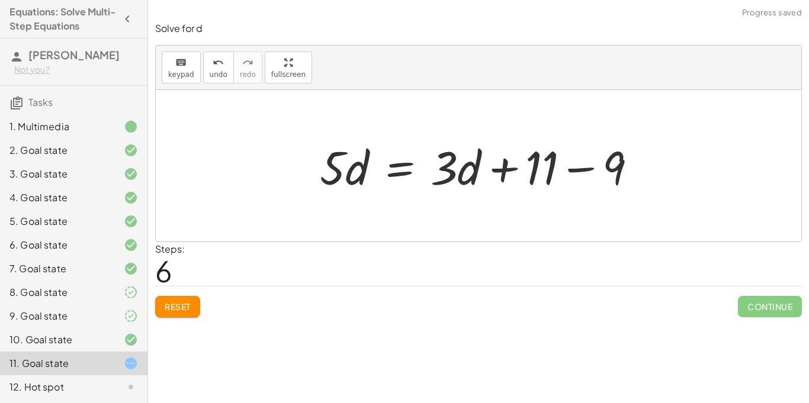
click at [578, 168] on div at bounding box center [483, 166] width 338 height 61
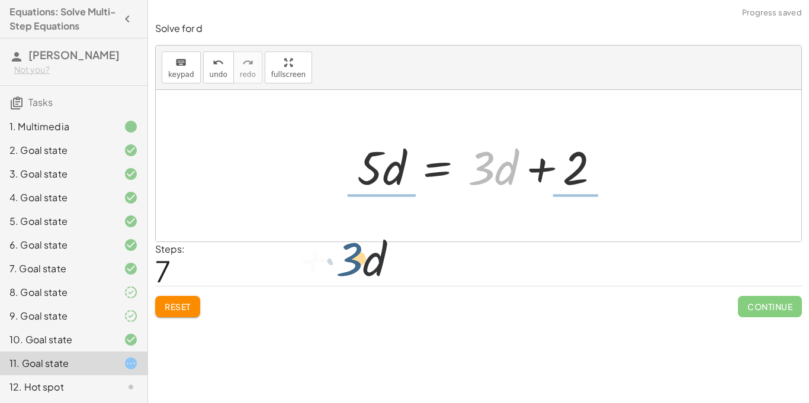
drag, startPoint x: 482, startPoint y: 177, endPoint x: 350, endPoint y: 268, distance: 160.5
click at [350, 268] on div "Solve for d keyboard keypad undo undo redo redo fullscreen + 1 + · 5 · d + 8 = …" at bounding box center [478, 170] width 661 height 310
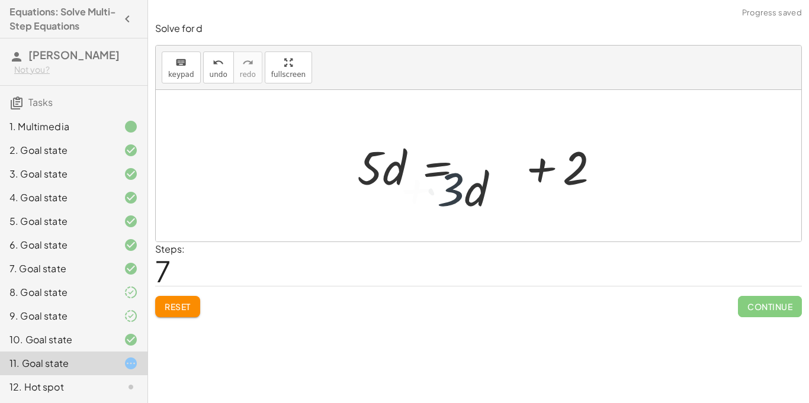
click at [351, 267] on div "Steps: 7" at bounding box center [478, 264] width 647 height 44
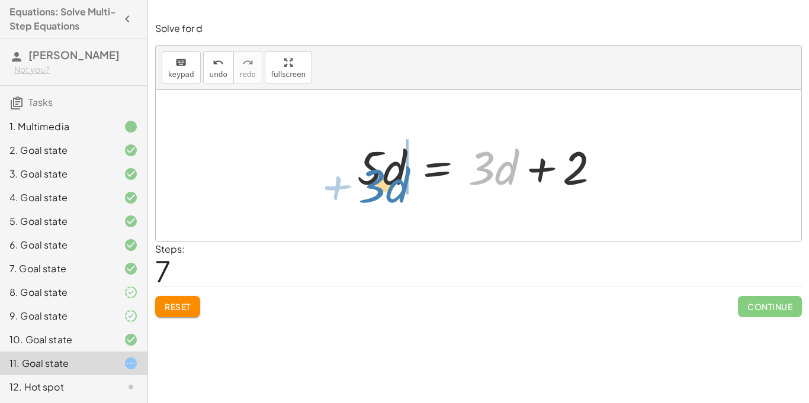
drag, startPoint x: 482, startPoint y: 178, endPoint x: 372, endPoint y: 196, distance: 111.6
click at [372, 196] on div at bounding box center [479, 166] width 257 height 61
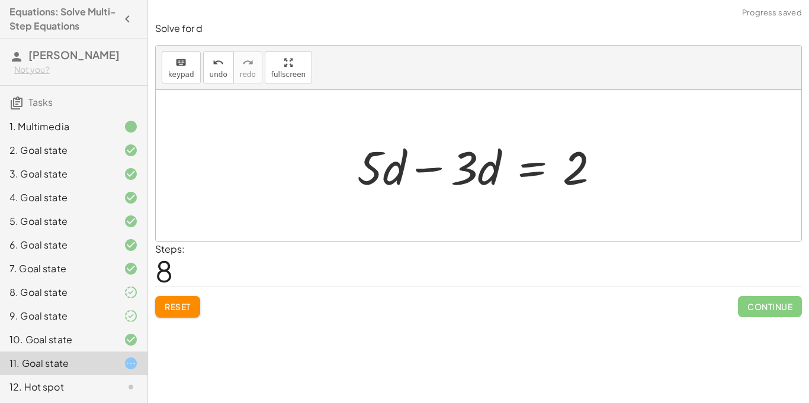
click at [427, 168] on div at bounding box center [483, 166] width 264 height 61
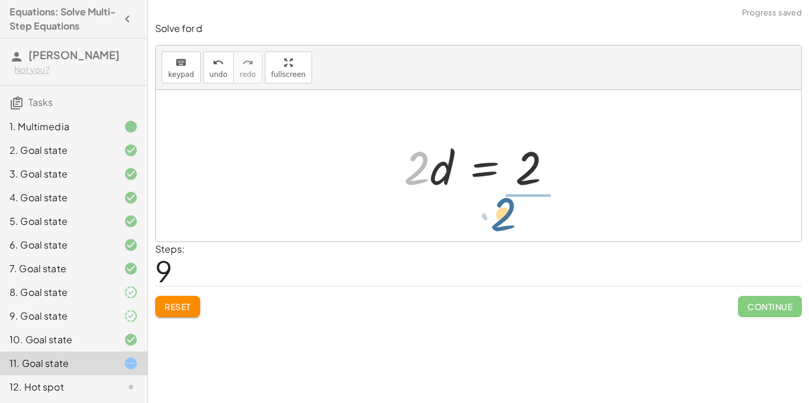
drag, startPoint x: 421, startPoint y: 164, endPoint x: 515, endPoint y: 200, distance: 101.4
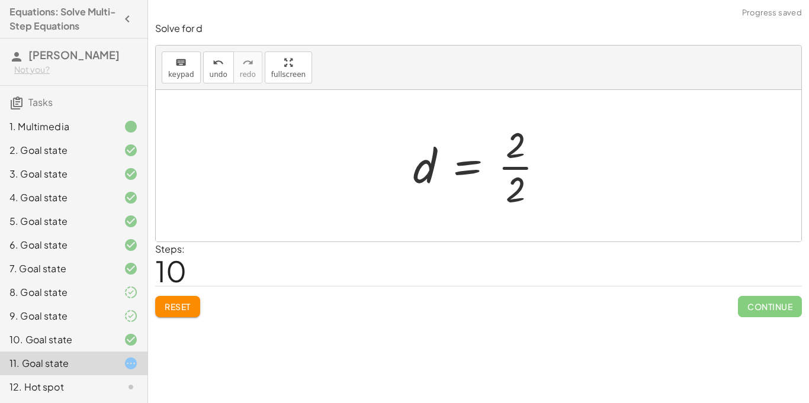
click at [515, 169] on div at bounding box center [483, 165] width 153 height 91
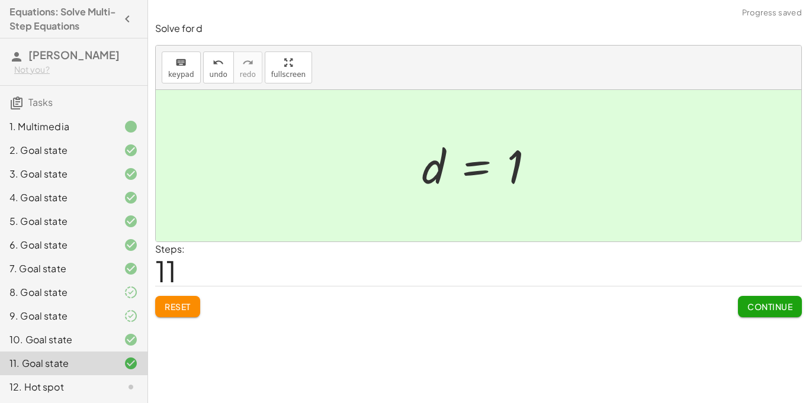
click at [767, 306] on span "Continue" at bounding box center [770, 307] width 45 height 11
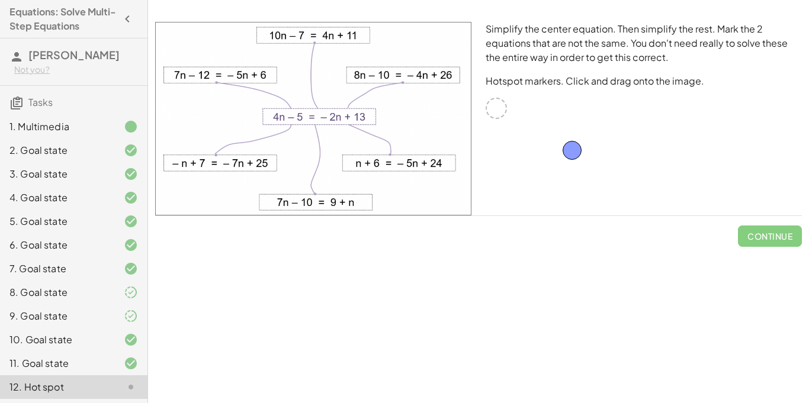
drag, startPoint x: 499, startPoint y: 107, endPoint x: 575, endPoint y: 145, distance: 85.0
drag, startPoint x: 500, startPoint y: 107, endPoint x: 490, endPoint y: 129, distance: 24.7
click at [490, 129] on div "Simplify the center equation. Then simplify the rest. Mark the 2 equations that…" at bounding box center [644, 119] width 331 height 208
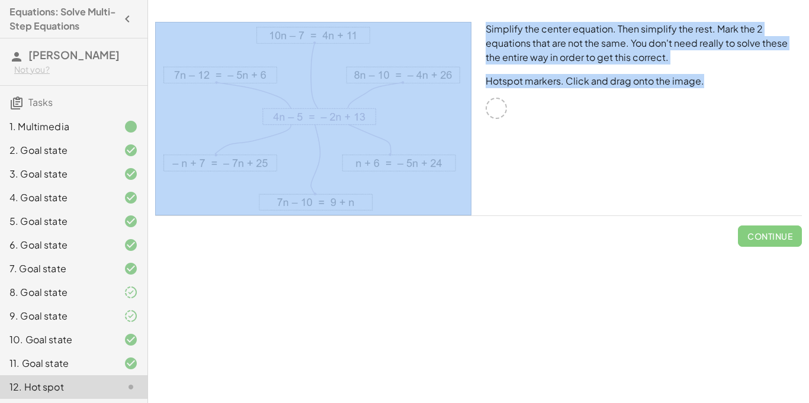
drag, startPoint x: 497, startPoint y: 107, endPoint x: 316, endPoint y: 118, distance: 181.6
click at [316, 118] on div "Simplify the center equation. Then simplify the rest. Mark the 2 equations that…" at bounding box center [478, 119] width 661 height 208
click at [316, 118] on img at bounding box center [313, 119] width 316 height 194
drag, startPoint x: 316, startPoint y: 118, endPoint x: 327, endPoint y: 148, distance: 32.2
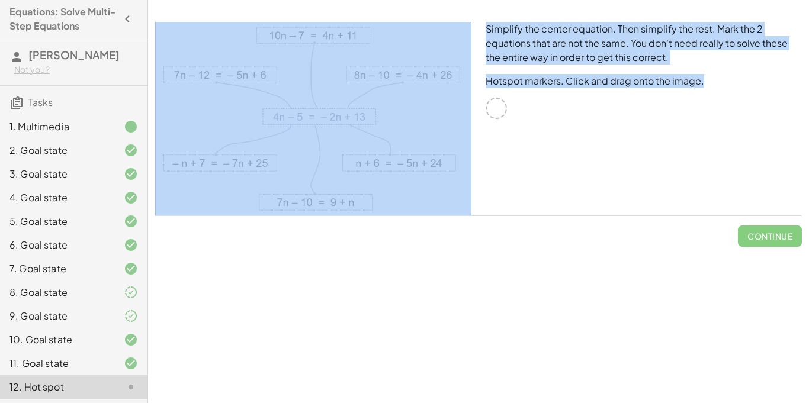
click at [327, 148] on img at bounding box center [313, 119] width 316 height 194
click at [131, 358] on icon at bounding box center [131, 364] width 14 height 14
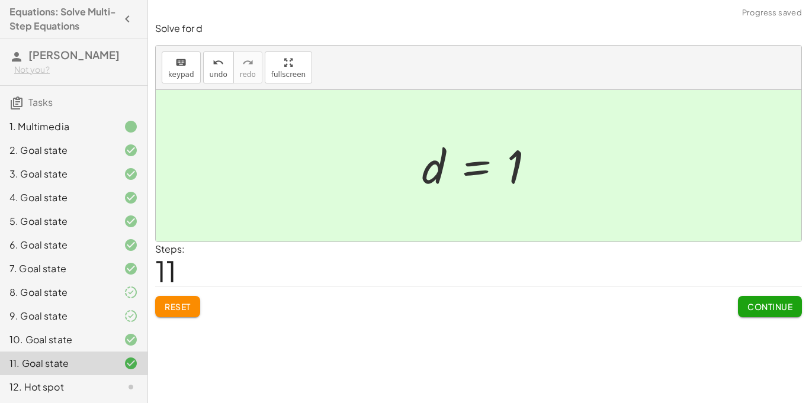
click at [132, 383] on icon at bounding box center [131, 387] width 14 height 14
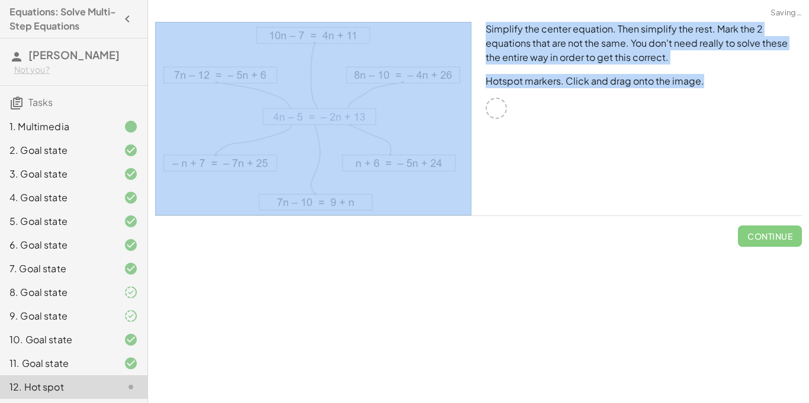
click at [131, 358] on icon at bounding box center [131, 364] width 14 height 14
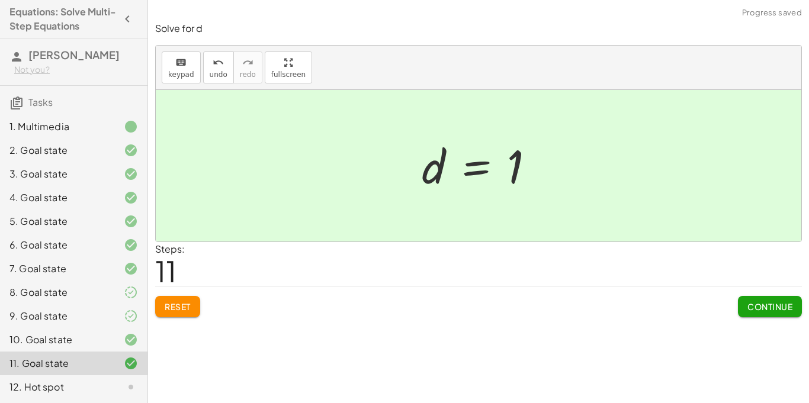
click at [775, 302] on span "Continue" at bounding box center [770, 307] width 45 height 11
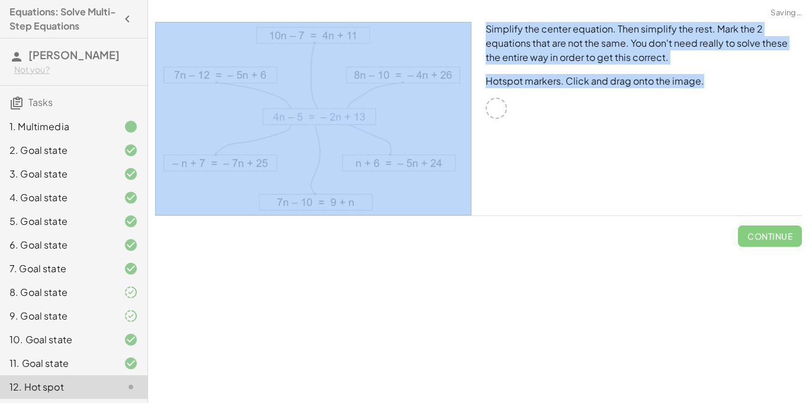
click at [501, 110] on div at bounding box center [496, 108] width 21 height 21
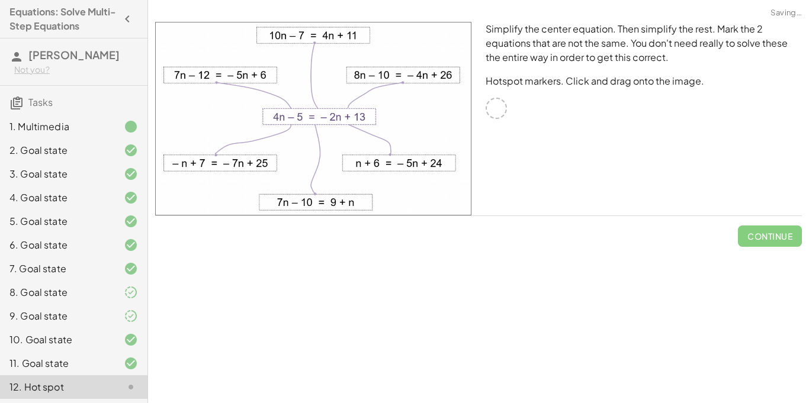
click at [501, 110] on div at bounding box center [496, 108] width 21 height 21
drag, startPoint x: 400, startPoint y: 72, endPoint x: 378, endPoint y: 111, distance: 44.8
click at [378, 111] on img at bounding box center [313, 119] width 316 height 194
click at [350, 109] on img at bounding box center [313, 119] width 316 height 194
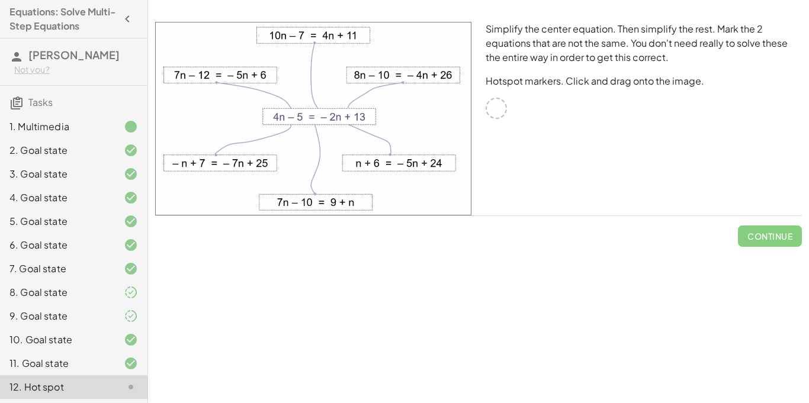
click at [389, 73] on img at bounding box center [313, 119] width 316 height 194
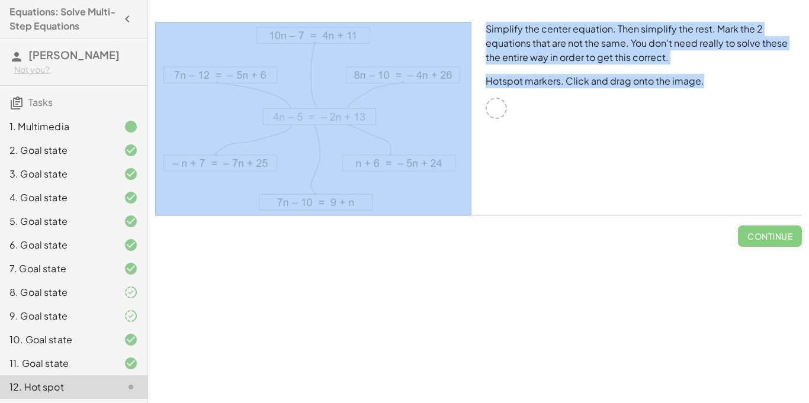
drag, startPoint x: 493, startPoint y: 111, endPoint x: 381, endPoint y: 121, distance: 113.0
click at [381, 121] on div "Simplify the center equation. Then simplify the rest. Mark the 2 equations that…" at bounding box center [478, 119] width 661 height 208
click at [381, 121] on img at bounding box center [313, 119] width 316 height 194
click at [342, 113] on img at bounding box center [313, 119] width 316 height 194
drag, startPoint x: 343, startPoint y: 114, endPoint x: 409, endPoint y: 135, distance: 69.1
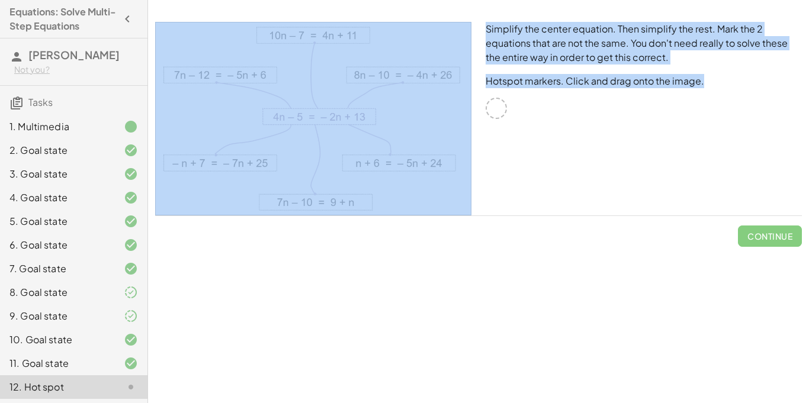
click at [409, 135] on img at bounding box center [313, 119] width 316 height 194
drag, startPoint x: 399, startPoint y: 155, endPoint x: 428, endPoint y: 161, distance: 29.8
click at [428, 161] on img at bounding box center [313, 119] width 316 height 194
click at [486, 101] on div "Simplify the center equation. Then simplify the rest. Mark the 2 equations that…" at bounding box center [644, 119] width 331 height 208
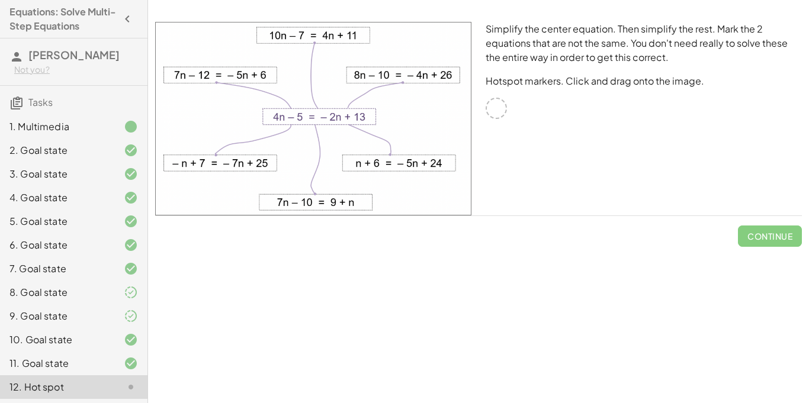
click at [486, 101] on div "Simplify the center equation. Then simplify the rest. Mark the 2 equations that…" at bounding box center [644, 119] width 331 height 208
click at [503, 104] on div at bounding box center [496, 108] width 21 height 21
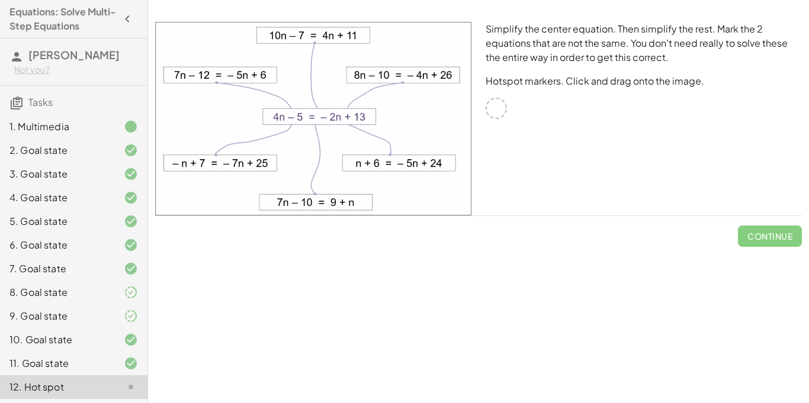
click at [556, 81] on p "Hotspot markers. Click and drag onto the image." at bounding box center [644, 81] width 316 height 14
click at [595, 78] on p "Hotspot markers. Click and drag onto the image." at bounding box center [644, 81] width 316 height 14
click at [612, 77] on p "Hotspot markers. Click and drag onto the image." at bounding box center [644, 81] width 316 height 14
drag, startPoint x: 401, startPoint y: 83, endPoint x: 388, endPoint y: 107, distance: 27.0
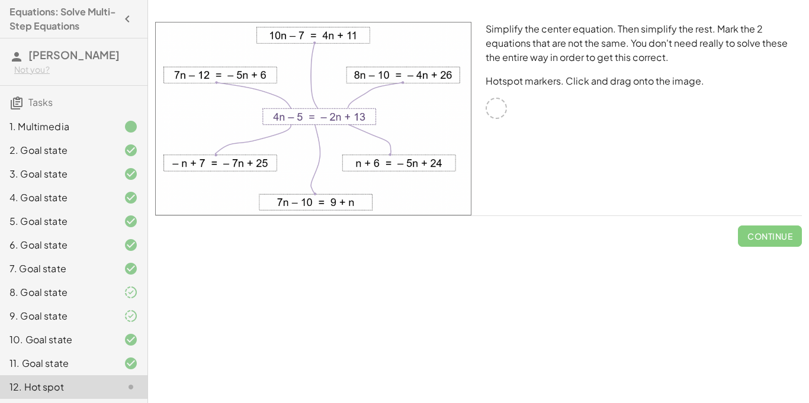
click at [388, 107] on img at bounding box center [313, 119] width 316 height 194
click at [354, 117] on img at bounding box center [313, 119] width 316 height 194
click at [396, 152] on img at bounding box center [313, 119] width 316 height 194
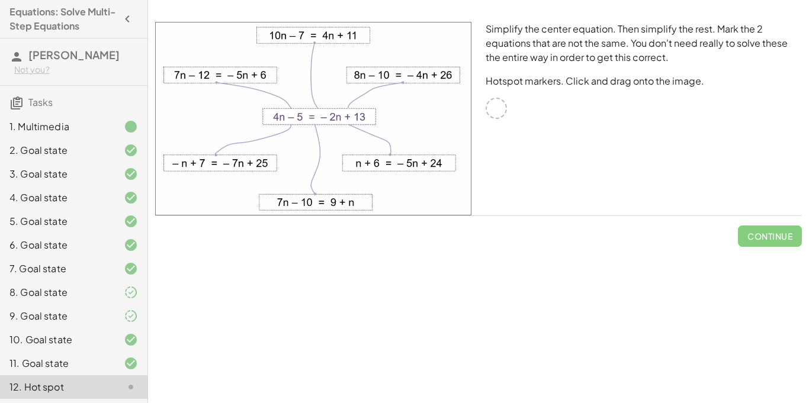
click at [396, 152] on img at bounding box center [313, 119] width 316 height 194
drag, startPoint x: 399, startPoint y: 156, endPoint x: 368, endPoint y: 218, distance: 68.9
click at [368, 218] on div at bounding box center [313, 119] width 331 height 208
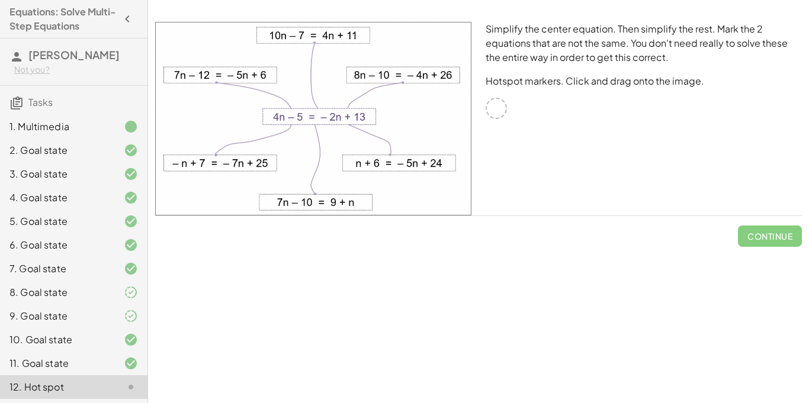
drag, startPoint x: 313, startPoint y: 199, endPoint x: 297, endPoint y: 243, distance: 46.9
click at [297, 243] on div "Simplify the center equation. Then simplify the rest. Mark the 2 equations that…" at bounding box center [478, 134] width 661 height 239
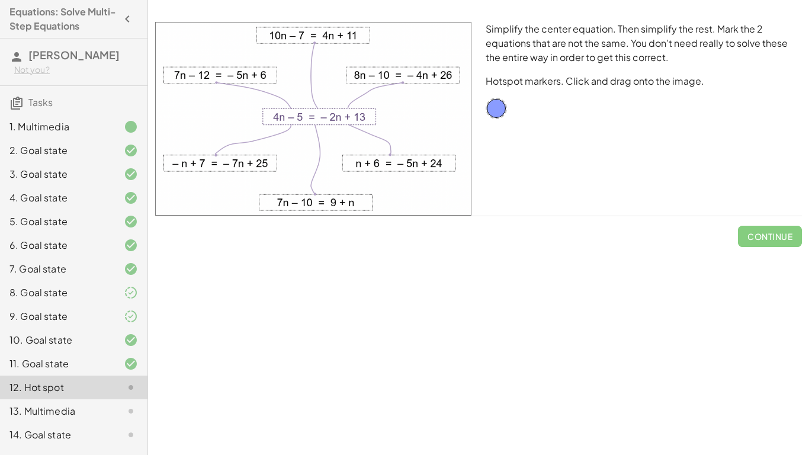
click at [402, 156] on img at bounding box center [313, 119] width 316 height 194
drag, startPoint x: 495, startPoint y: 110, endPoint x: 400, endPoint y: 75, distance: 101.4
drag, startPoint x: 495, startPoint y: 109, endPoint x: 324, endPoint y: 204, distance: 196.0
click at [767, 234] on span "Check" at bounding box center [777, 236] width 31 height 11
drag, startPoint x: 404, startPoint y: 78, endPoint x: 218, endPoint y: 162, distance: 204.2
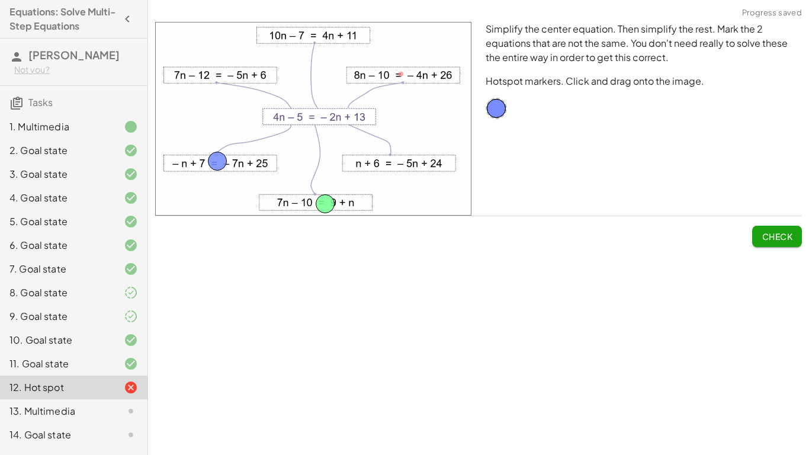
click at [759, 235] on button "Check" at bounding box center [777, 236] width 50 height 21
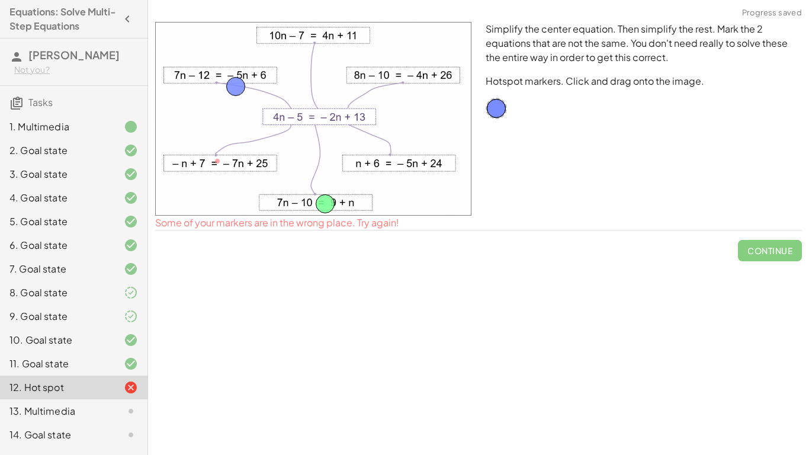
drag, startPoint x: 221, startPoint y: 165, endPoint x: 247, endPoint y: 78, distance: 90.9
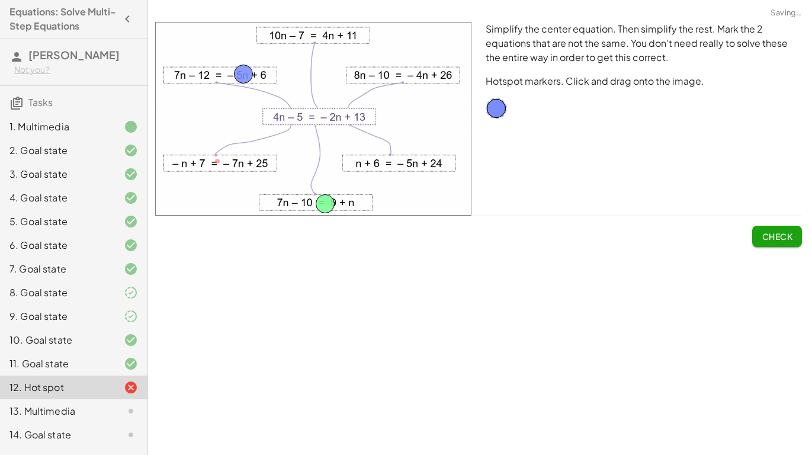
click at [775, 234] on span "Check" at bounding box center [777, 236] width 31 height 11
click at [766, 230] on button "Continue" at bounding box center [770, 236] width 64 height 21
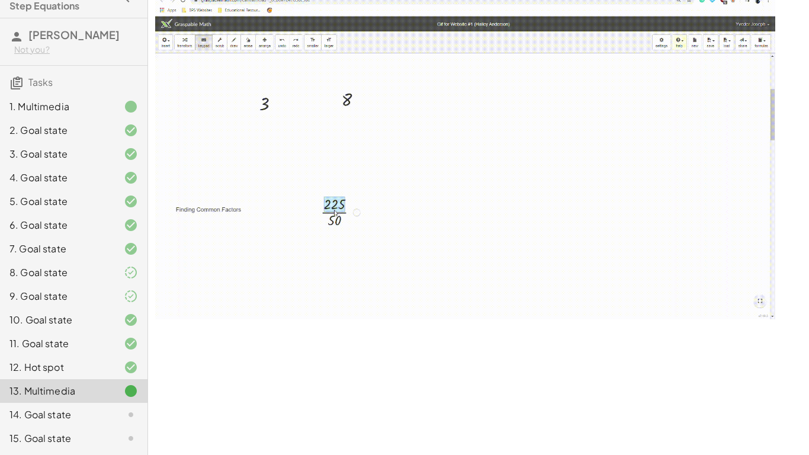
scroll to position [1255, 0]
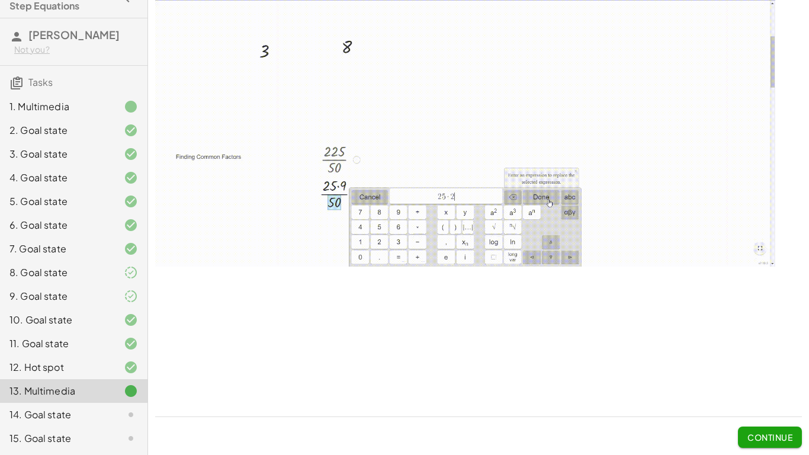
click at [781, 403] on span "Continue" at bounding box center [770, 432] width 64 height 31
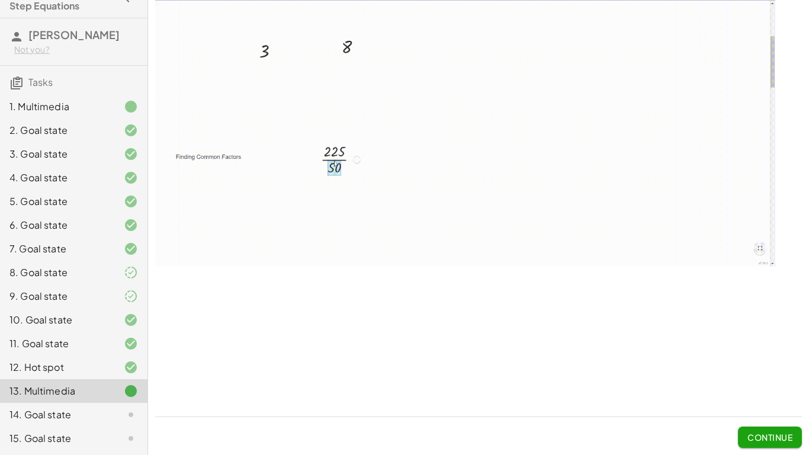
click at [775, 403] on span "Continue" at bounding box center [770, 437] width 45 height 11
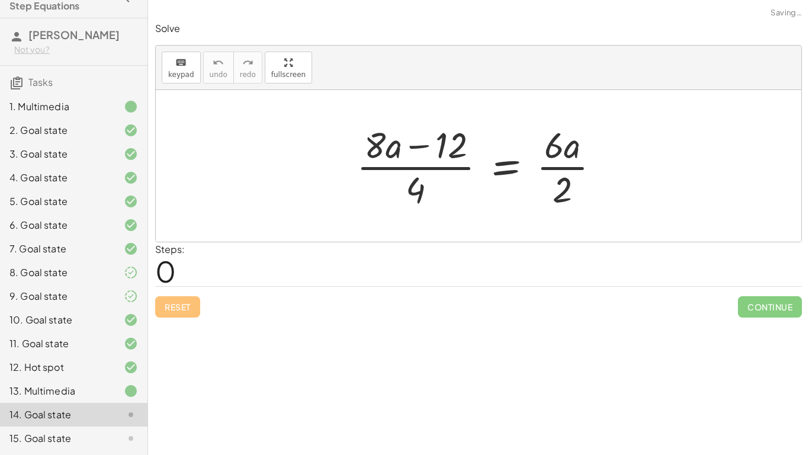
scroll to position [0, 0]
drag, startPoint x: 414, startPoint y: 188, endPoint x: 608, endPoint y: 164, distance: 195.8
click at [608, 164] on div at bounding box center [483, 165] width 264 height 91
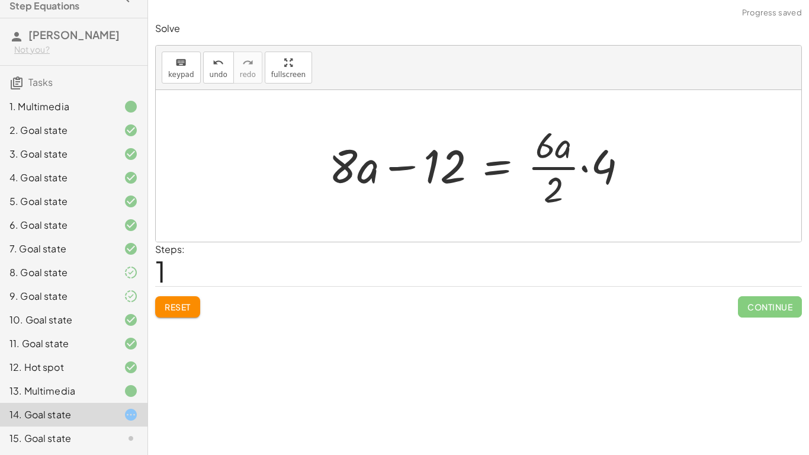
click at [557, 190] on div at bounding box center [483, 165] width 320 height 91
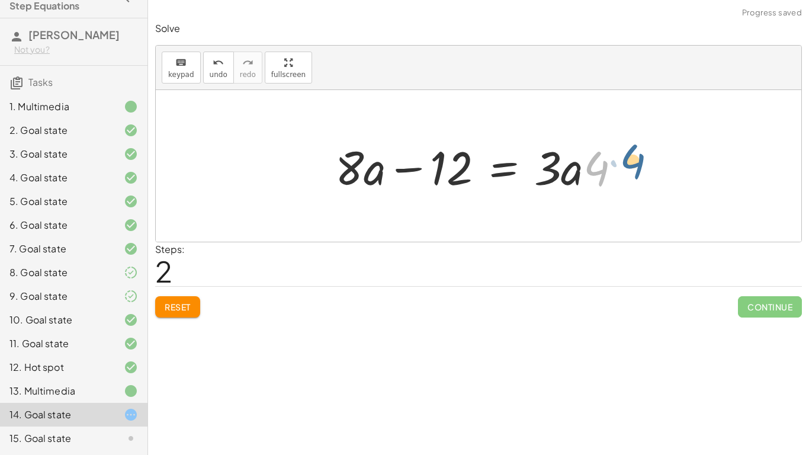
drag, startPoint x: 598, startPoint y: 170, endPoint x: 637, endPoint y: 168, distance: 39.2
drag, startPoint x: 590, startPoint y: 169, endPoint x: 535, endPoint y: 161, distance: 55.7
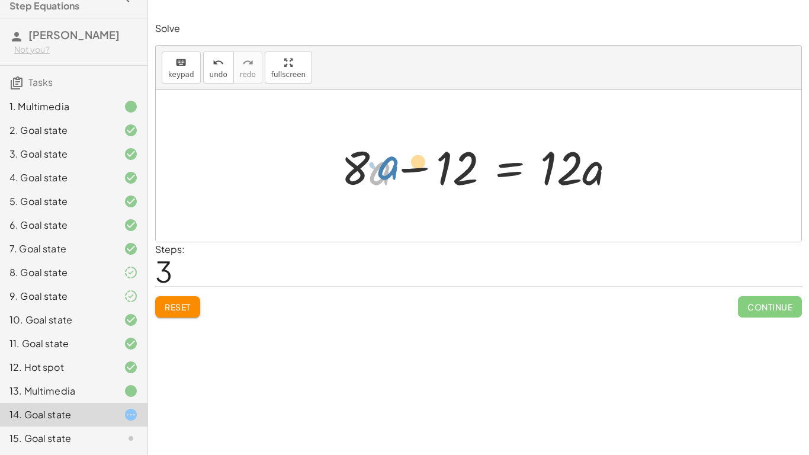
drag, startPoint x: 374, startPoint y: 171, endPoint x: 357, endPoint y: 153, distance: 24.7
click at [357, 153] on div at bounding box center [483, 166] width 296 height 61
drag, startPoint x: 355, startPoint y: 177, endPoint x: 582, endPoint y: 181, distance: 226.9
click at [582, 181] on div at bounding box center [479, 166] width 289 height 61
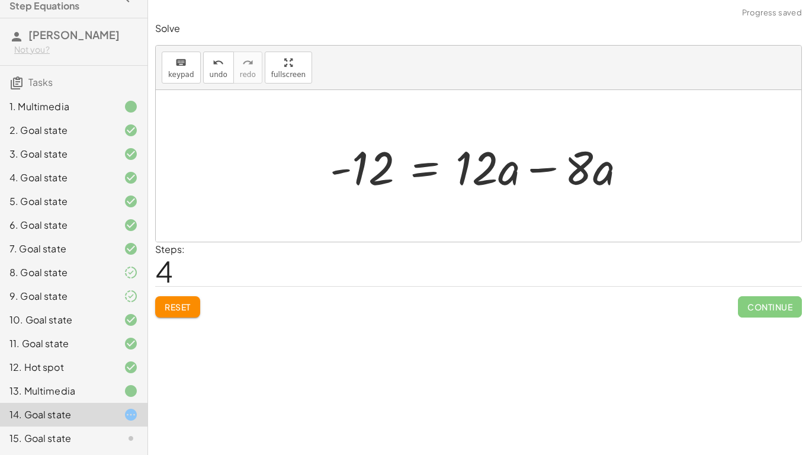
click at [539, 172] on div at bounding box center [483, 166] width 318 height 61
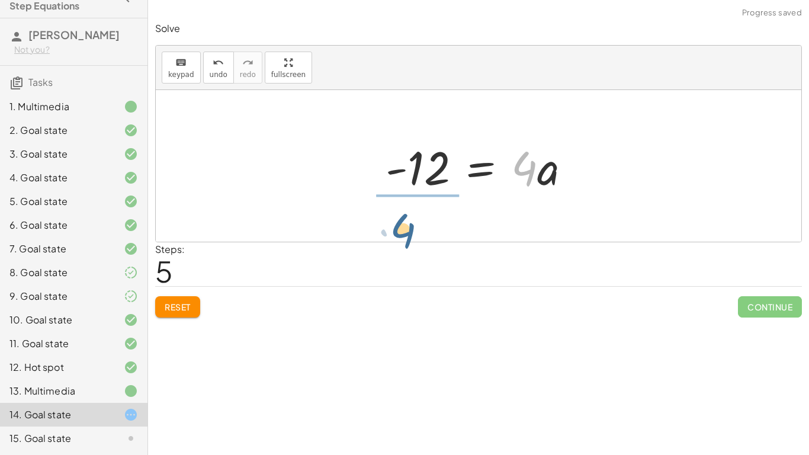
drag, startPoint x: 516, startPoint y: 168, endPoint x: 390, endPoint y: 229, distance: 139.9
click at [390, 229] on div "· ( + · 8 · a − 12 ) · 4 = · 6 · a · 2 + · 8 · a − 12 = · · 6 · a · 2 · 4 + · 8…" at bounding box center [479, 166] width 646 height 152
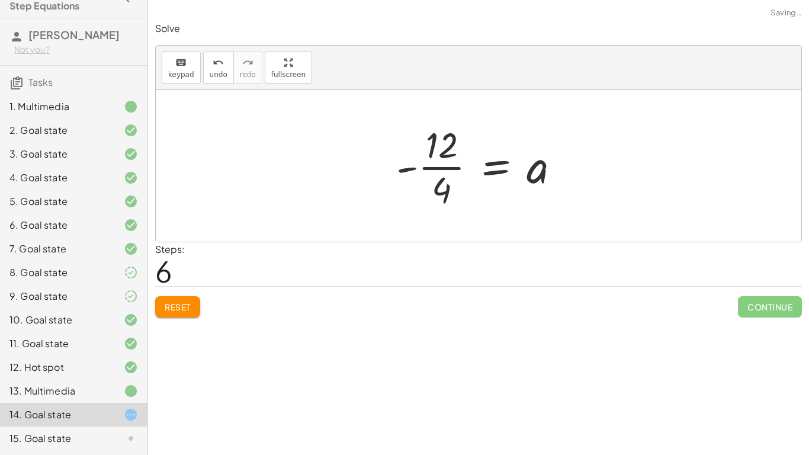
click at [424, 166] on div at bounding box center [482, 165] width 185 height 91
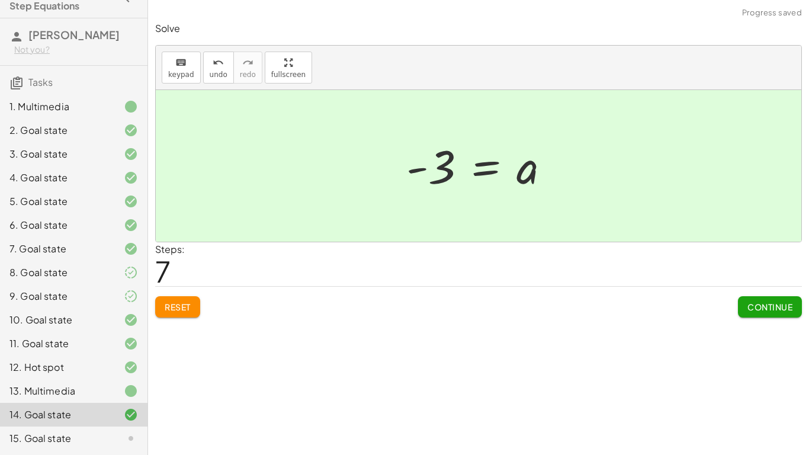
click at [773, 307] on span "Continue" at bounding box center [770, 307] width 45 height 11
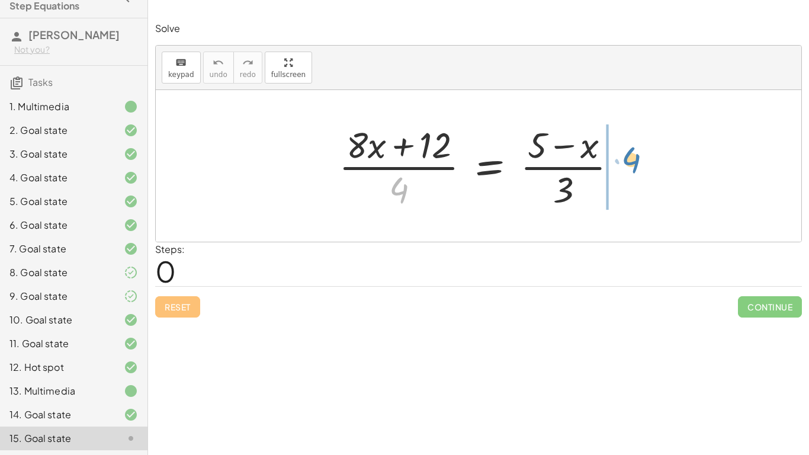
drag, startPoint x: 403, startPoint y: 191, endPoint x: 636, endPoint y: 161, distance: 234.8
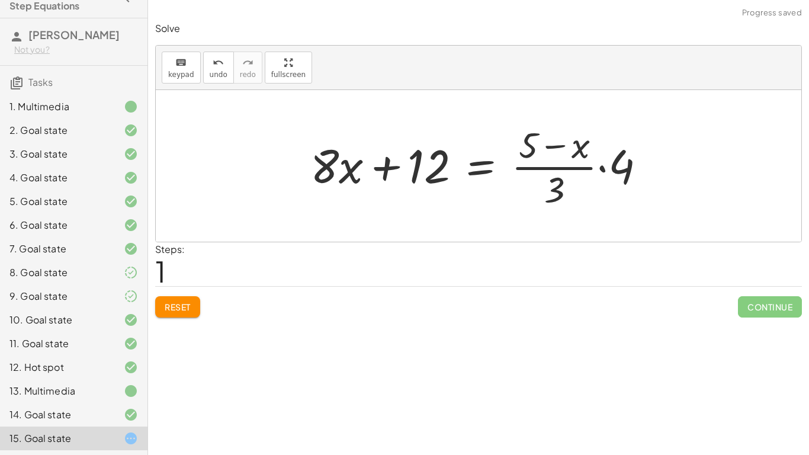
click at [569, 180] on div at bounding box center [483, 165] width 357 height 91
click at [558, 169] on div at bounding box center [483, 165] width 357 height 91
click at [560, 185] on div at bounding box center [483, 165] width 357 height 91
drag, startPoint x: 560, startPoint y: 186, endPoint x: 621, endPoint y: 168, distance: 63.2
click at [621, 168] on div at bounding box center [483, 165] width 357 height 91
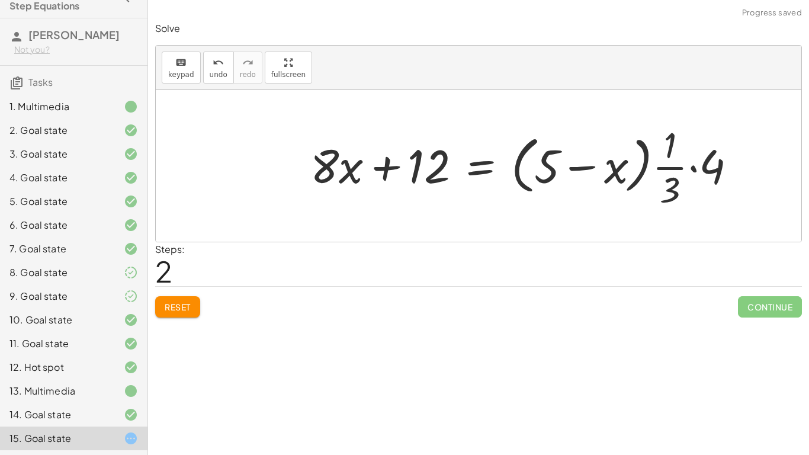
click at [681, 168] on div at bounding box center [529, 165] width 448 height 91
click at [690, 167] on div at bounding box center [529, 165] width 448 height 91
drag, startPoint x: 675, startPoint y: 150, endPoint x: 680, endPoint y: 198, distance: 48.2
click at [680, 198] on div at bounding box center [510, 165] width 411 height 91
click at [193, 305] on button "Reset" at bounding box center [177, 306] width 45 height 21
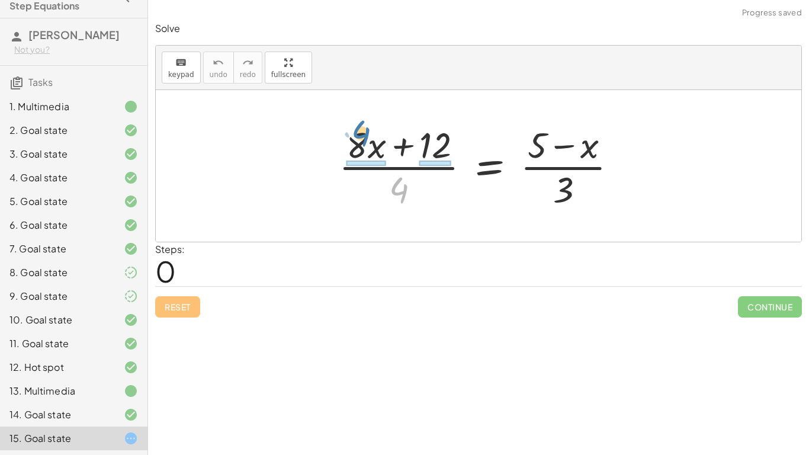
drag, startPoint x: 398, startPoint y: 186, endPoint x: 360, endPoint y: 129, distance: 68.7
click at [360, 129] on div at bounding box center [483, 165] width 300 height 91
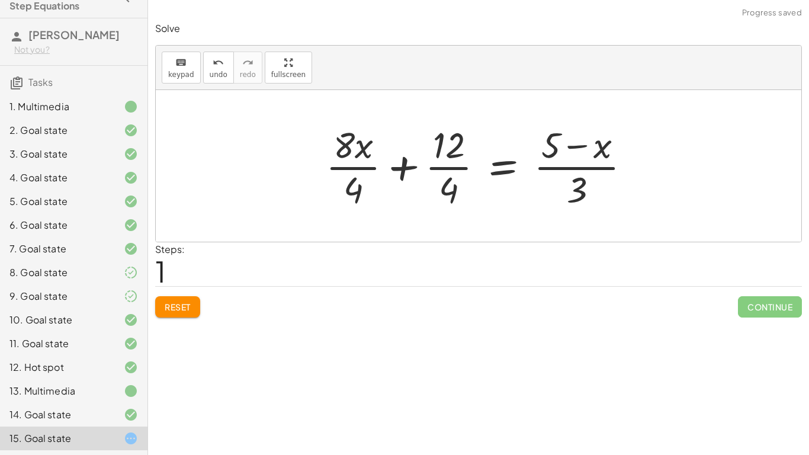
click at [341, 148] on div at bounding box center [483, 165] width 326 height 91
drag, startPoint x: 358, startPoint y: 181, endPoint x: 345, endPoint y: 137, distance: 45.7
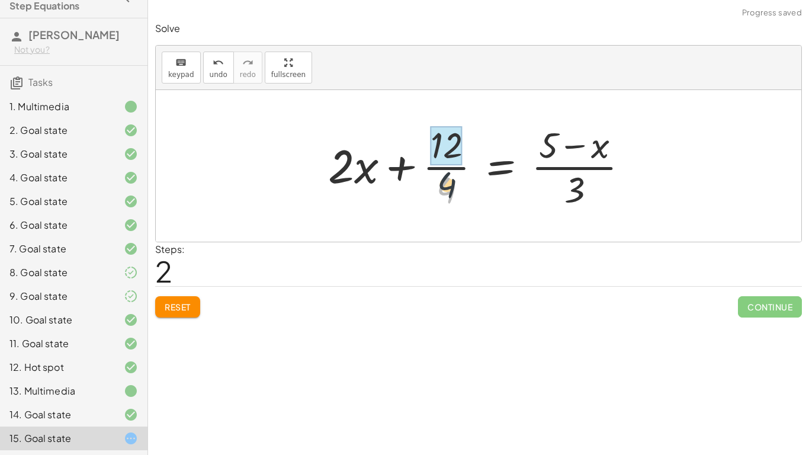
drag, startPoint x: 439, startPoint y: 190, endPoint x: 440, endPoint y: 144, distance: 45.6
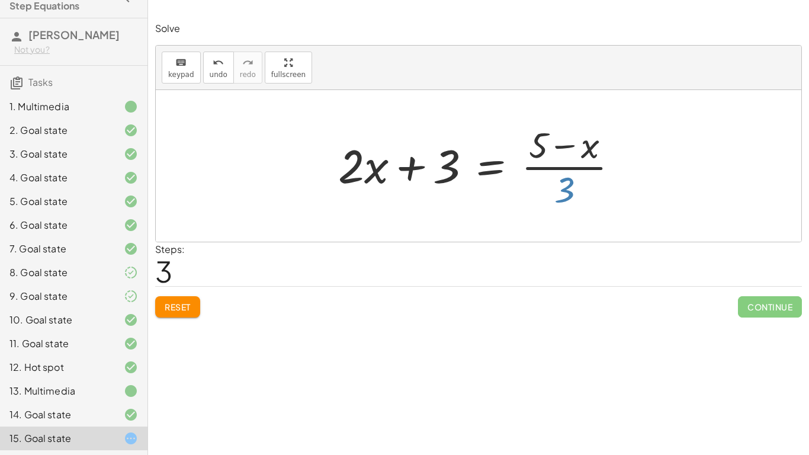
click at [564, 188] on div at bounding box center [483, 165] width 302 height 91
drag, startPoint x: 569, startPoint y: 184, endPoint x: 547, endPoint y: 136, distance: 53.0
click at [547, 136] on div at bounding box center [483, 165] width 302 height 91
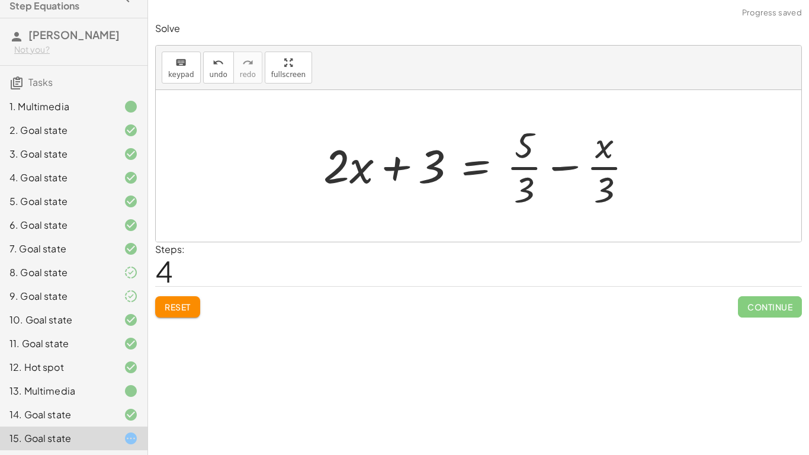
click at [522, 168] on div at bounding box center [483, 165] width 331 height 91
drag, startPoint x: 524, startPoint y: 182, endPoint x: 520, endPoint y: 122, distance: 60.6
click at [520, 122] on div at bounding box center [483, 165] width 331 height 91
drag, startPoint x: 610, startPoint y: 182, endPoint x: 532, endPoint y: 139, distance: 89.4
click at [532, 139] on div at bounding box center [483, 165] width 331 height 91
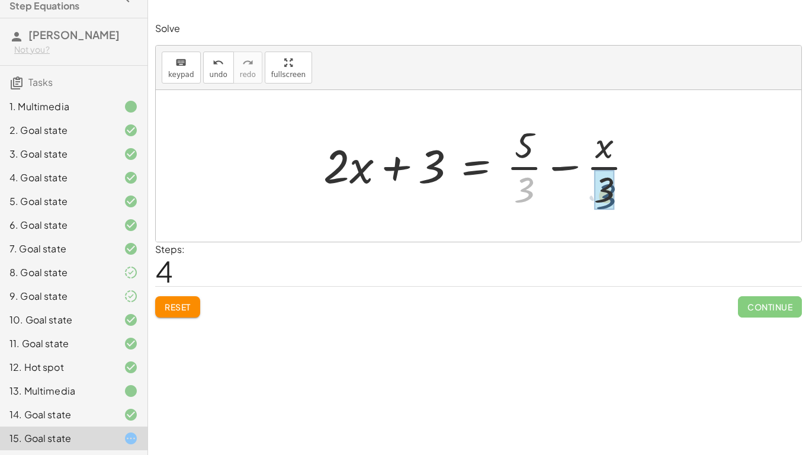
drag, startPoint x: 529, startPoint y: 189, endPoint x: 620, endPoint y: 195, distance: 91.4
click at [620, 195] on div at bounding box center [483, 165] width 331 height 91
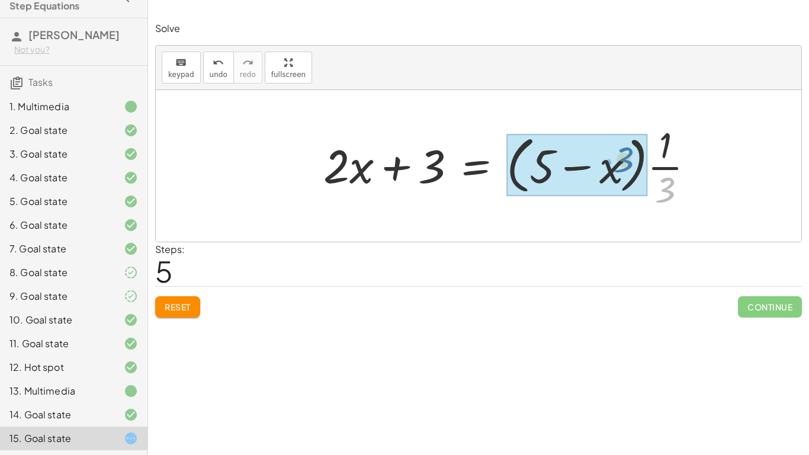
drag, startPoint x: 662, startPoint y: 180, endPoint x: 620, endPoint y: 155, distance: 49.4
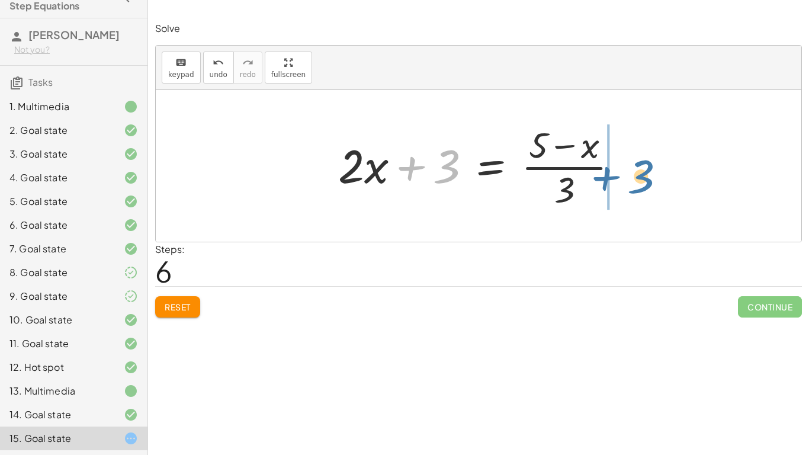
drag, startPoint x: 440, startPoint y: 167, endPoint x: 636, endPoint y: 178, distance: 196.4
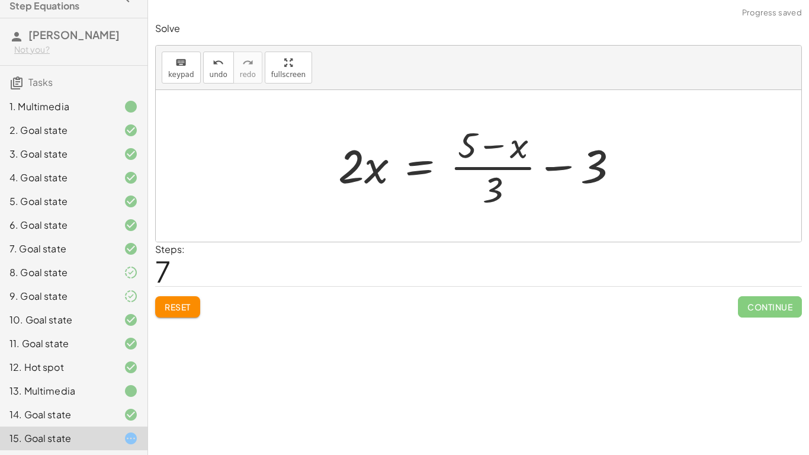
click at [553, 172] on div at bounding box center [483, 165] width 302 height 91
click at [553, 166] on div at bounding box center [483, 165] width 302 height 91
drag, startPoint x: 493, startPoint y: 191, endPoint x: 594, endPoint y: 168, distance: 103.3
click at [594, 168] on div at bounding box center [483, 165] width 302 height 91
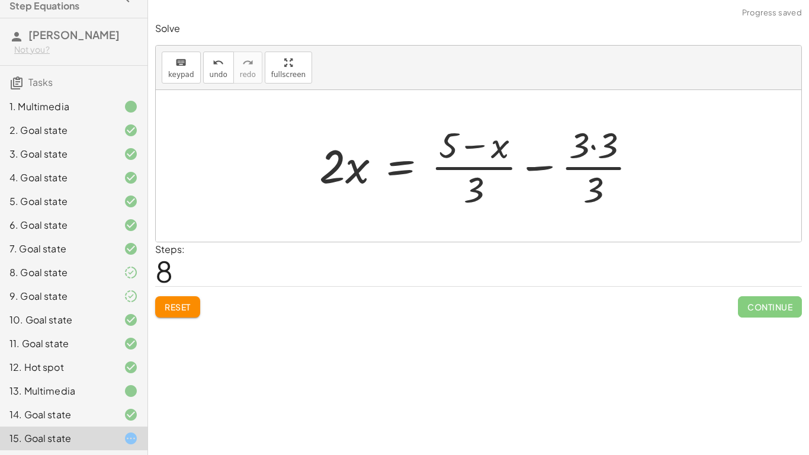
click at [168, 305] on span "Reset" at bounding box center [178, 307] width 26 height 11
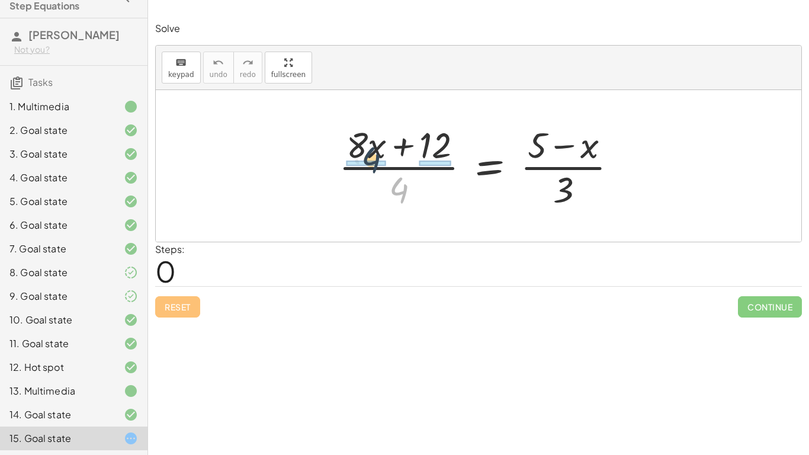
drag, startPoint x: 401, startPoint y: 184, endPoint x: 370, endPoint y: 149, distance: 47.0
click at [370, 149] on div at bounding box center [483, 165] width 300 height 91
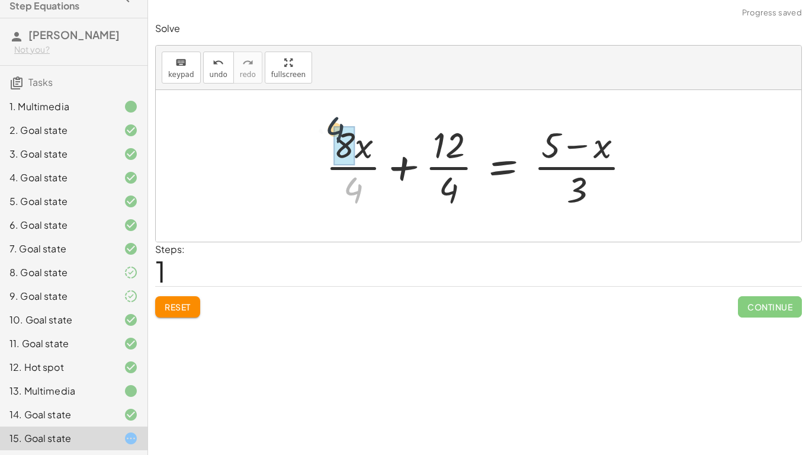
drag, startPoint x: 357, startPoint y: 185, endPoint x: 336, endPoint y: 119, distance: 69.5
click at [336, 120] on div at bounding box center [483, 165] width 326 height 91
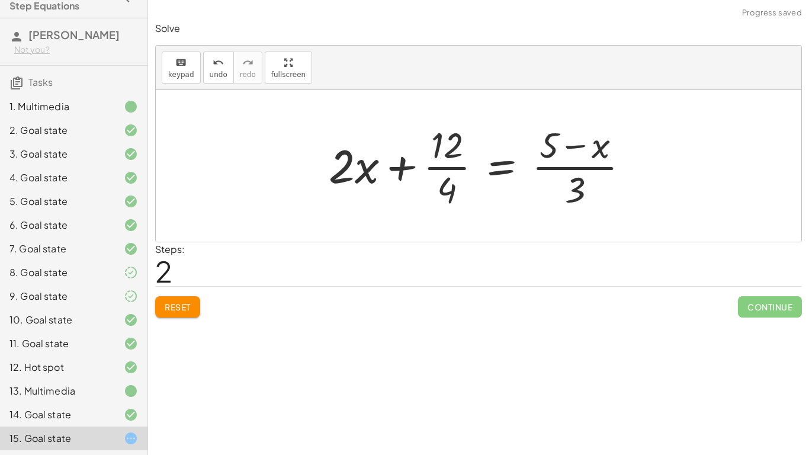
click at [439, 164] on div at bounding box center [484, 165] width 322 height 91
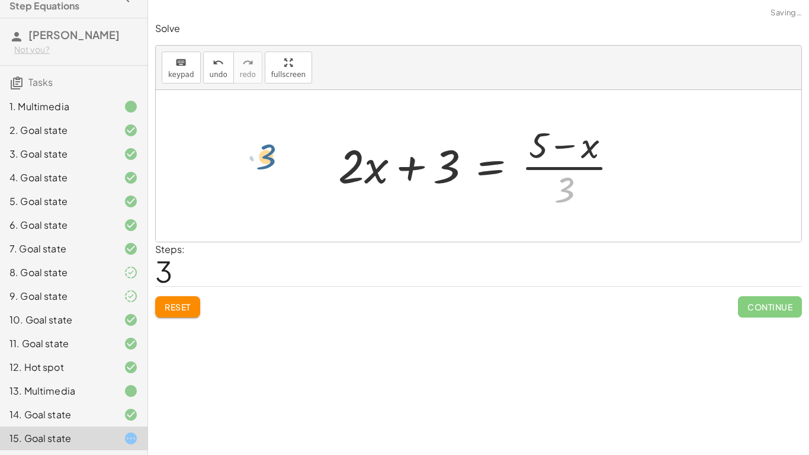
drag, startPoint x: 563, startPoint y: 190, endPoint x: 264, endPoint y: 157, distance: 301.6
drag, startPoint x: 563, startPoint y: 195, endPoint x: 318, endPoint y: 137, distance: 251.9
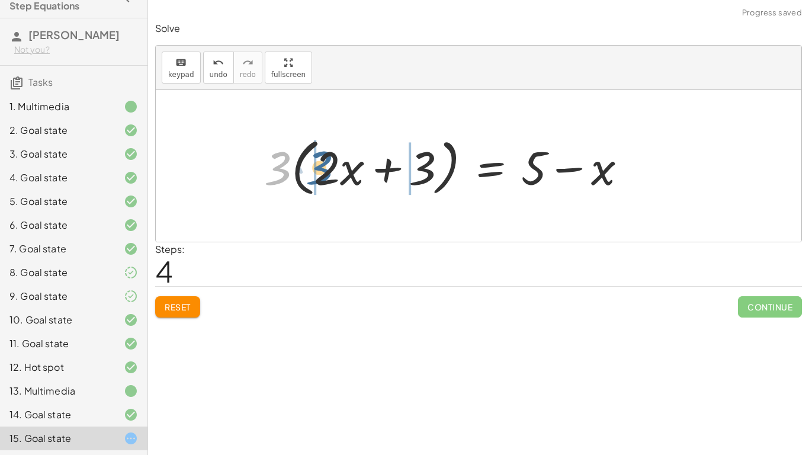
drag, startPoint x: 275, startPoint y: 173, endPoint x: 322, endPoint y: 174, distance: 46.8
click at [322, 174] on div at bounding box center [450, 166] width 384 height 68
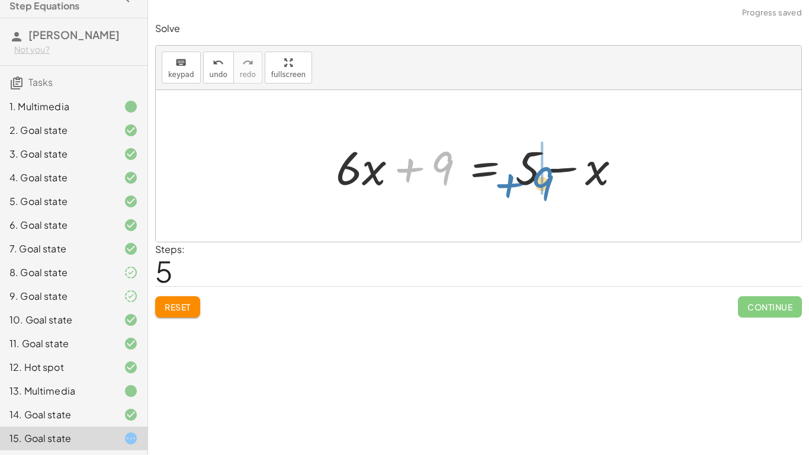
drag, startPoint x: 403, startPoint y: 171, endPoint x: 500, endPoint y: 187, distance: 98.5
click at [500, 187] on div at bounding box center [483, 166] width 306 height 61
click at [495, 174] on div at bounding box center [483, 166] width 306 height 61
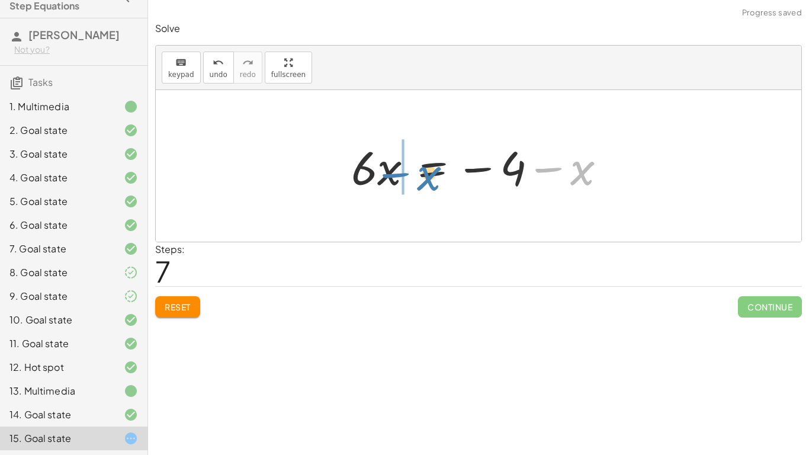
drag, startPoint x: 543, startPoint y: 170, endPoint x: 379, endPoint y: 173, distance: 164.7
click at [379, 173] on div at bounding box center [483, 166] width 276 height 61
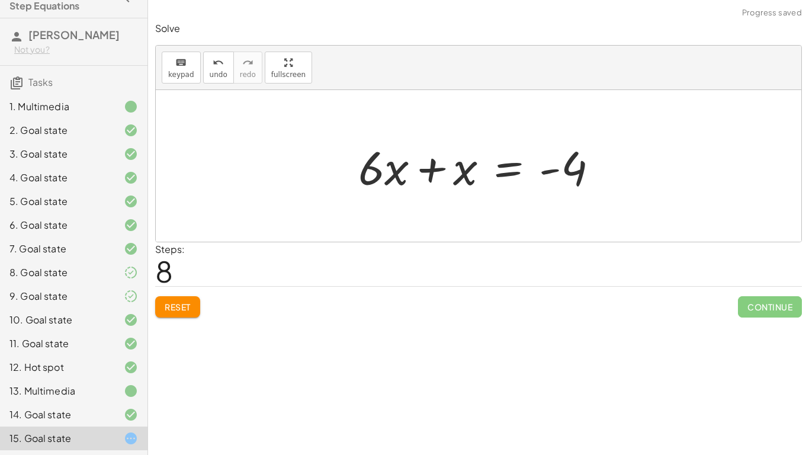
click at [438, 166] on div at bounding box center [482, 166] width 261 height 61
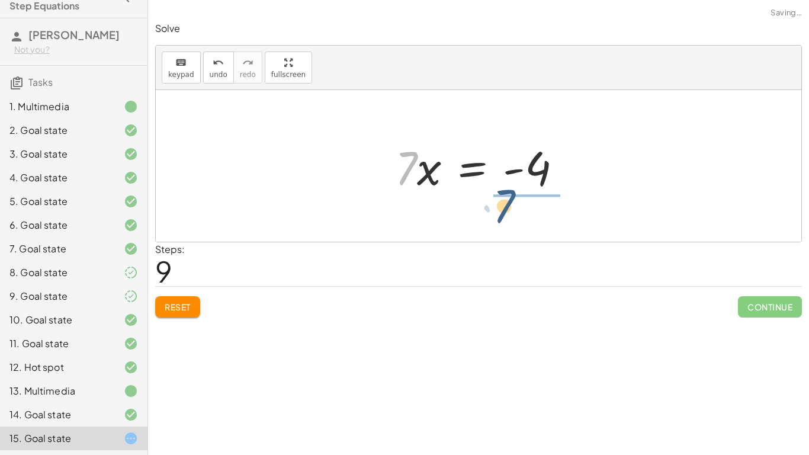
drag, startPoint x: 404, startPoint y: 178, endPoint x: 517, endPoint y: 211, distance: 118.1
click at [517, 211] on div "· ( + · 8 · x + 12 ) · 4 = · ( + 5 − x ) · 3 + · 8 · x · 4 + · 12 · 4 = · ( + 5…" at bounding box center [479, 166] width 646 height 152
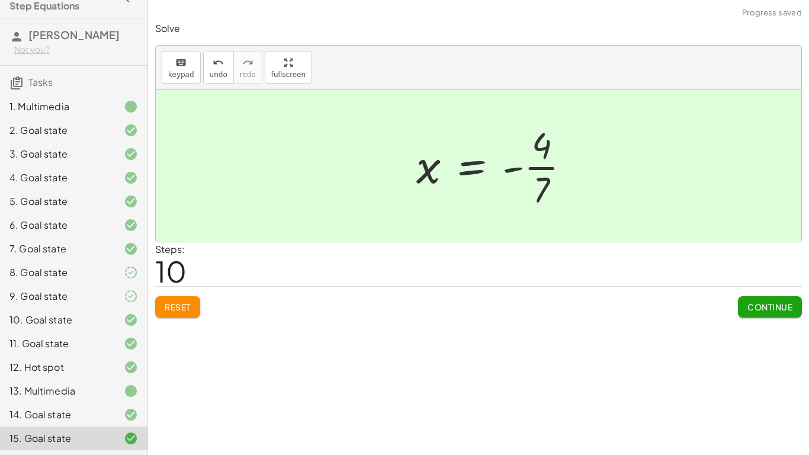
click at [533, 165] on div at bounding box center [498, 165] width 175 height 91
click at [765, 300] on button "Continue" at bounding box center [770, 306] width 64 height 21
